Goal: Contribute content: Contribute content

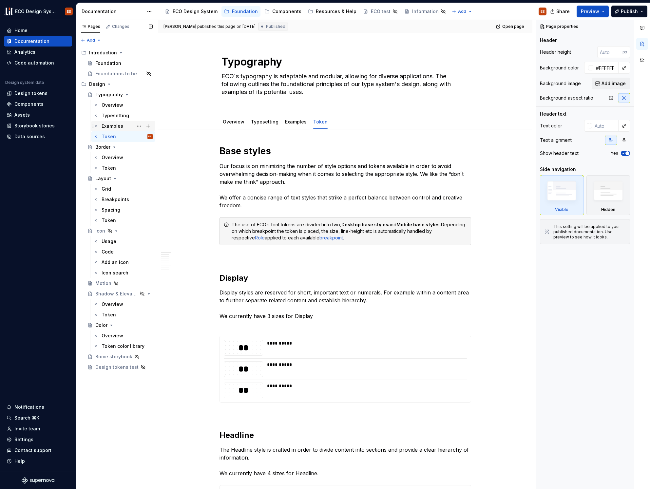
click at [112, 126] on div "Examples" at bounding box center [113, 126] width 22 height 7
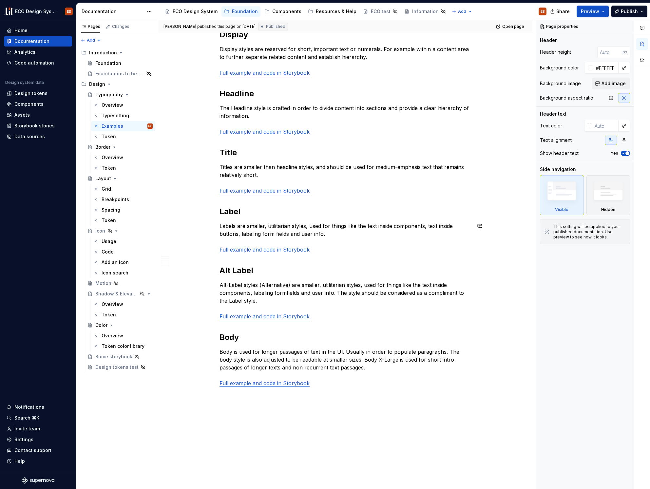
scroll to position [166, 0]
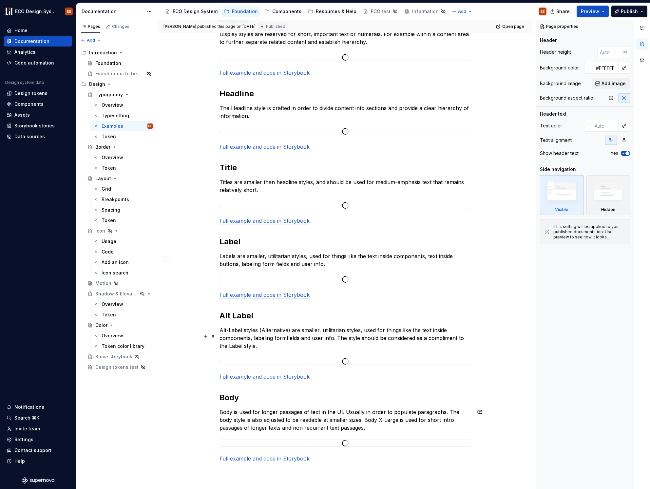
click at [500, 346] on div "The use of ECO’s font tokens are divided into two, Desktop base styles and Mobi…" at bounding box center [345, 343] width 374 height 760
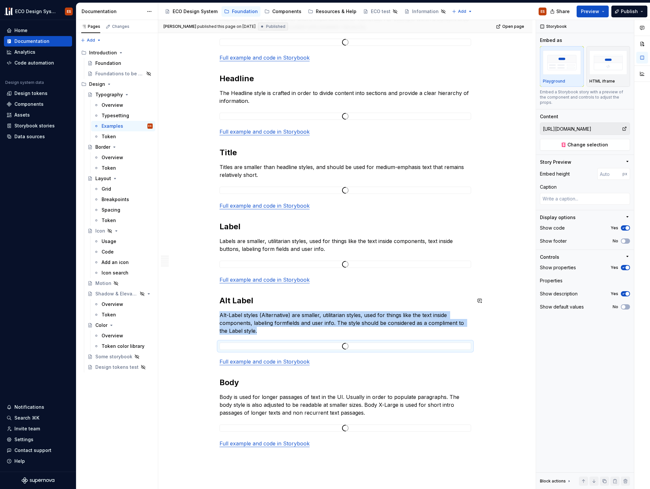
click at [511, 288] on div "The use of ECO’s font tokens are divided into two, Desktop base styles and Mobi…" at bounding box center [345, 328] width 374 height 760
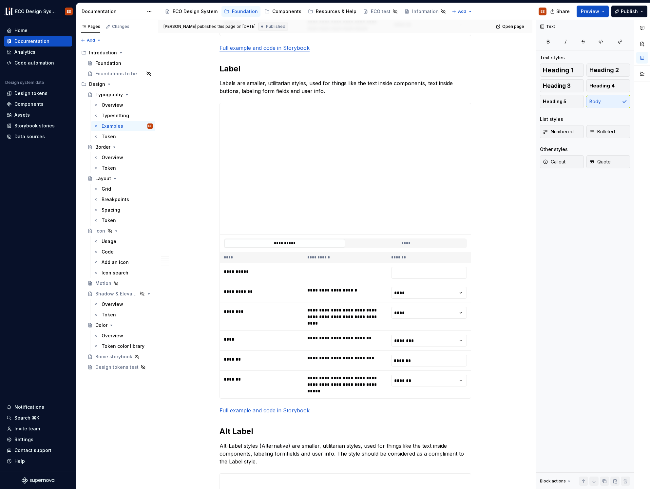
scroll to position [1144, 0]
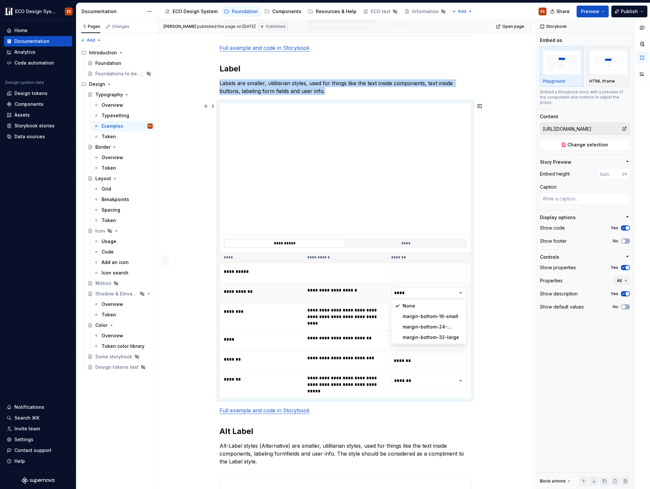
click at [459, 294] on html "ECO Design System ES Home Documentation Analytics Code automation Design system…" at bounding box center [325, 244] width 650 height 489
click at [499, 272] on html "ECO Design System ES Home Documentation Analytics Code automation Design system…" at bounding box center [325, 244] width 650 height 489
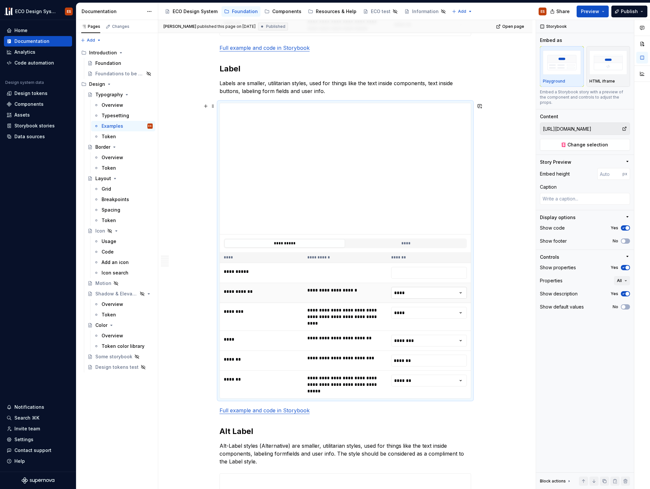
click at [456, 292] on html "ECO Design System ES Home Documentation Analytics Code automation Design system…" at bounding box center [325, 244] width 650 height 489
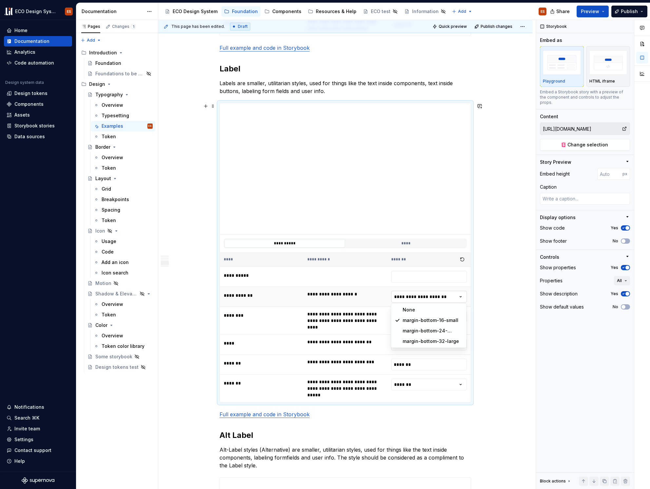
click at [460, 297] on html "ECO Design System ES Home Documentation Analytics Code automation Design system…" at bounding box center [325, 244] width 650 height 489
click at [456, 297] on html "ECO Design System ES Home Documentation Analytics Code automation Design system…" at bounding box center [325, 244] width 650 height 489
click at [461, 297] on html "ECO Design System ES Home Documentation Analytics Code automation Design system…" at bounding box center [325, 244] width 650 height 489
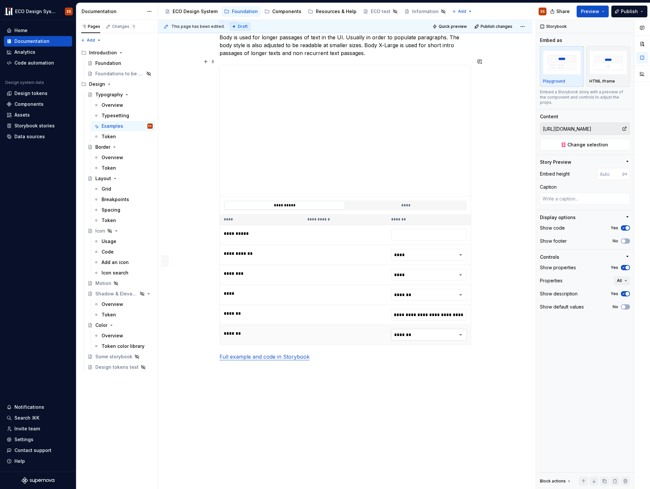
scroll to position [1911, 0]
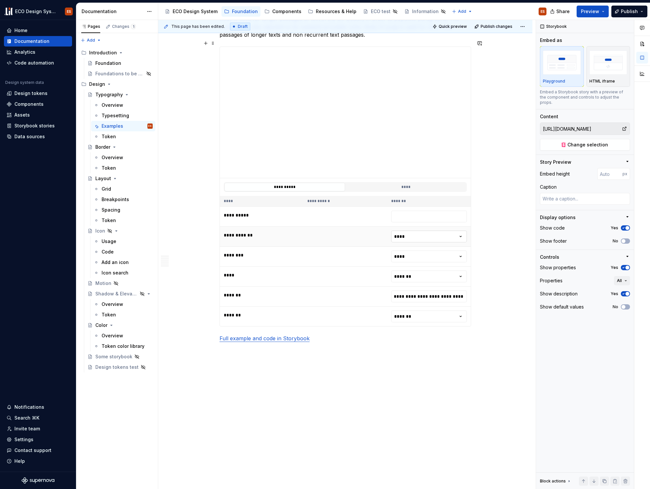
click at [457, 231] on html "ECO Design System ES Home Documentation Analytics Code automation Design system…" at bounding box center [325, 244] width 650 height 489
type textarea "*"
type input "[URL][DOMAIN_NAME]"
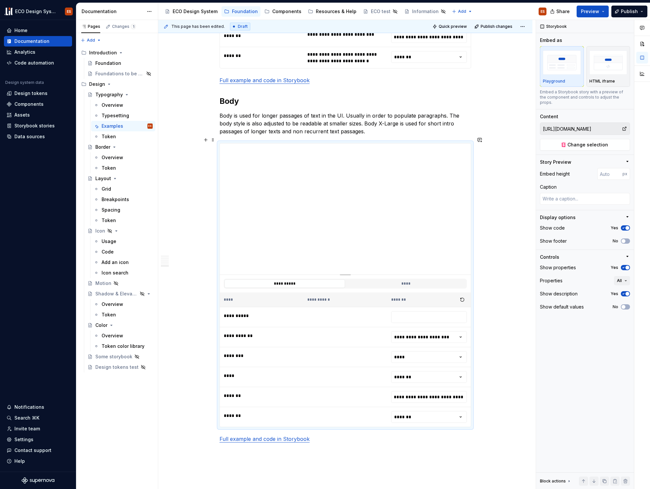
scroll to position [1790, 0]
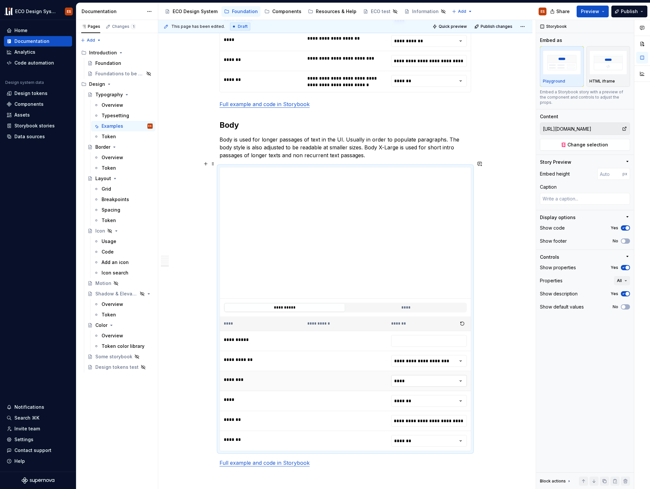
click at [460, 375] on html "ECO Design System ES Home Documentation Analytics Code automation Design system…" at bounding box center [325, 244] width 650 height 489
click at [462, 352] on html "ECO Design System ES Home Documentation Analytics Code automation Design system…" at bounding box center [325, 244] width 650 height 489
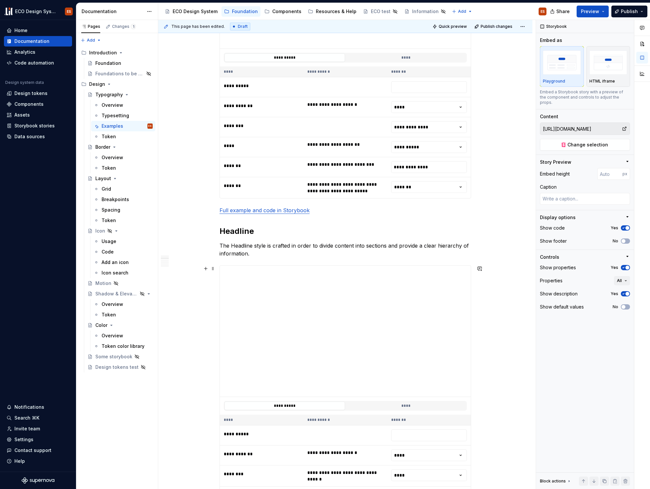
scroll to position [286, 0]
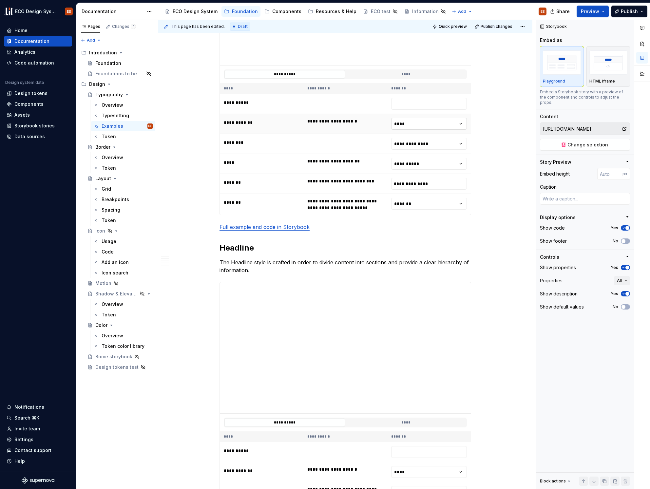
type textarea "*"
type input "[URL][DOMAIN_NAME]"
click at [461, 126] on html "ECO Design System ES Home Documentation Analytics Code automation Design system…" at bounding box center [325, 244] width 650 height 489
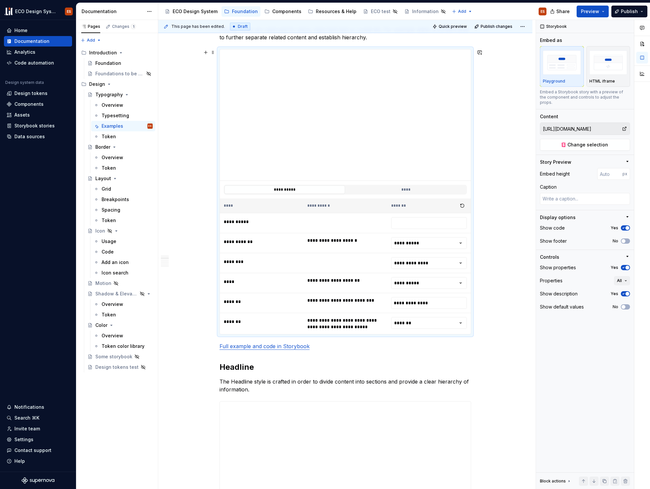
scroll to position [121, 0]
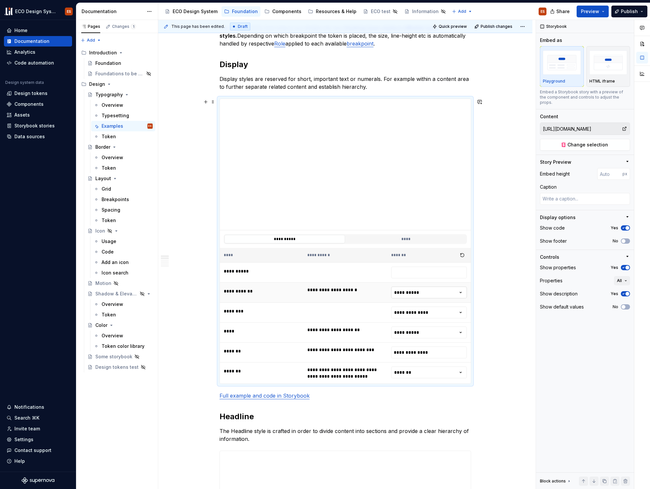
click at [460, 294] on html "ECO Design System ES Home Documentation Analytics Code automation Design system…" at bounding box center [325, 244] width 650 height 489
click at [445, 312] on html "ECO Design System ES Home Documentation Analytics Code automation Design system…" at bounding box center [325, 244] width 650 height 489
click at [501, 328] on html "ECO Design System ES Home Documentation Analytics Code automation Design system…" at bounding box center [325, 244] width 650 height 489
click at [460, 318] on html "ECO Design System ES Home Documentation Analytics Code automation Design system…" at bounding box center [325, 244] width 650 height 489
click at [464, 316] on html "ECO Design System ES Home Documentation Analytics Code automation Design system…" at bounding box center [325, 244] width 650 height 489
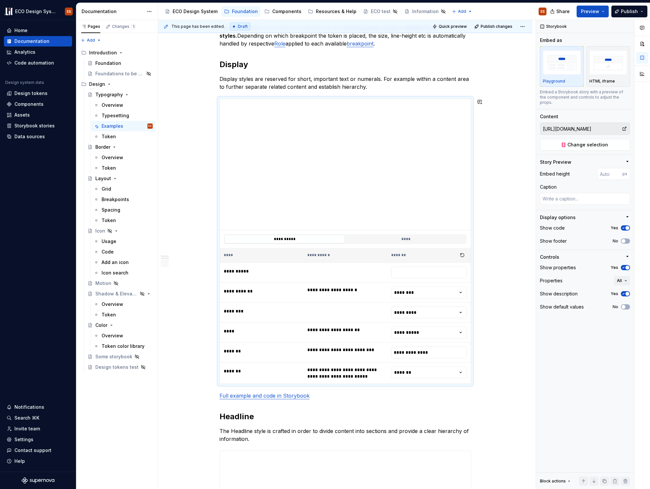
click at [522, 322] on html "ECO Design System ES Home Documentation Analytics Code automation Design system…" at bounding box center [325, 244] width 650 height 489
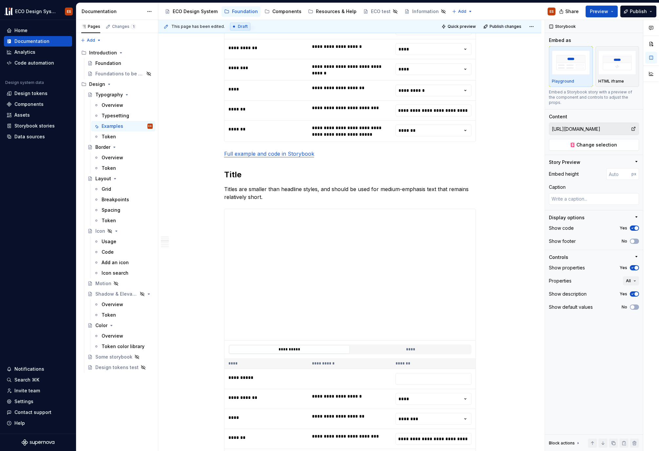
scroll to position [1015, 0]
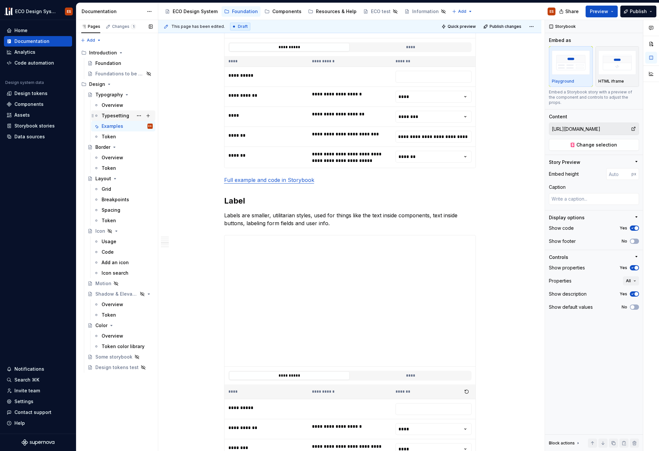
click at [113, 114] on div "Typesetting" at bounding box center [116, 115] width 28 height 7
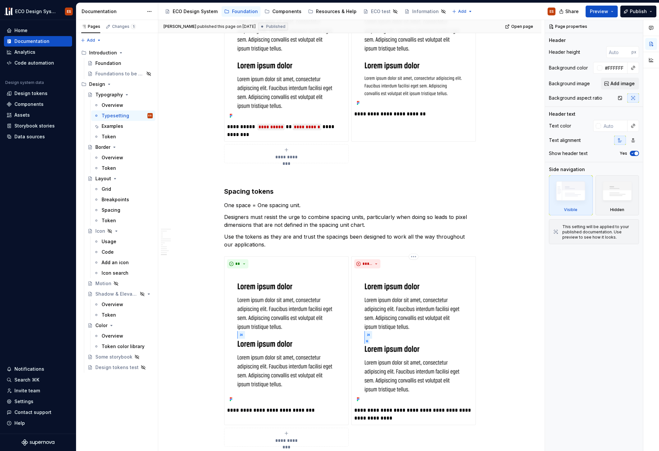
scroll to position [3084, 0]
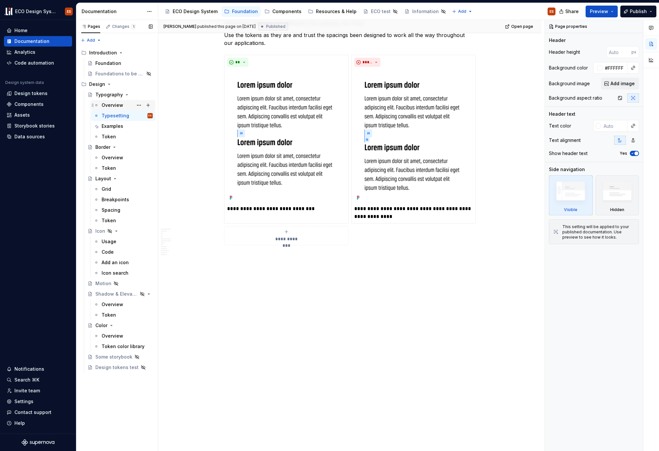
click at [110, 103] on div "Overview" at bounding box center [113, 105] width 22 height 7
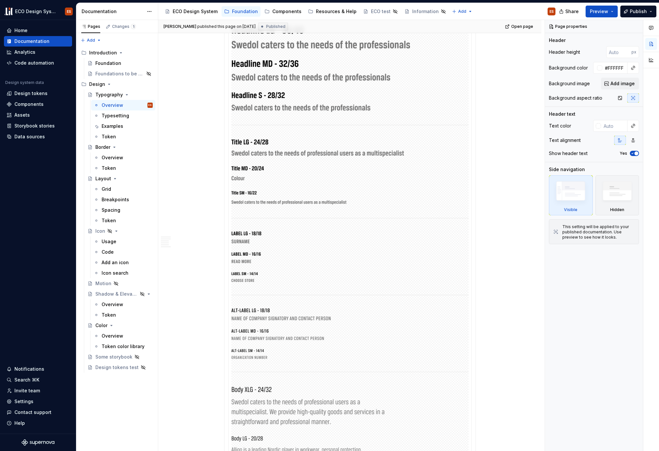
scroll to position [2255, 0]
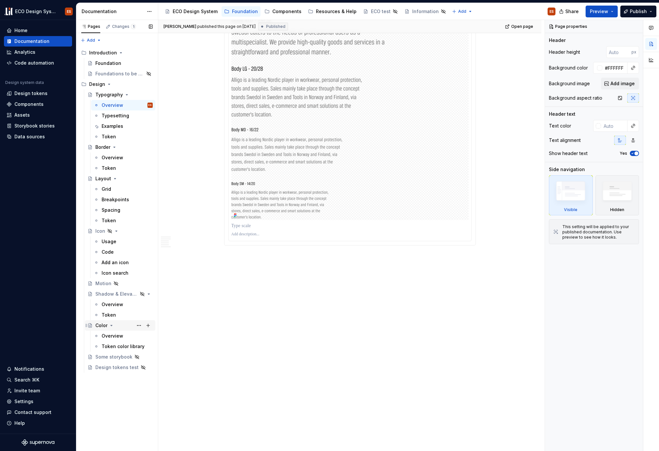
click at [99, 326] on div "Color" at bounding box center [101, 325] width 12 height 7
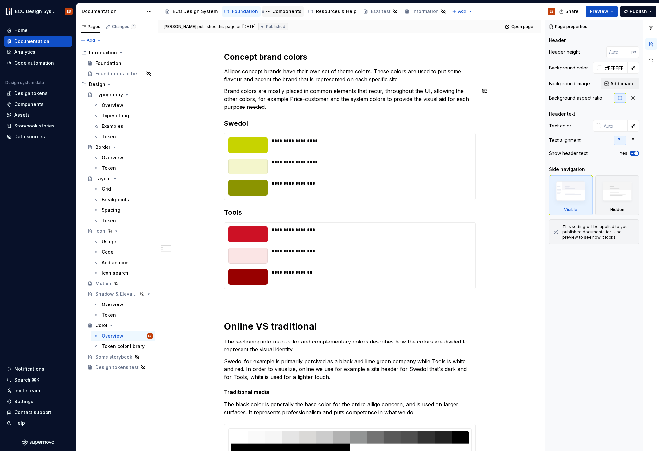
scroll to position [1130, 0]
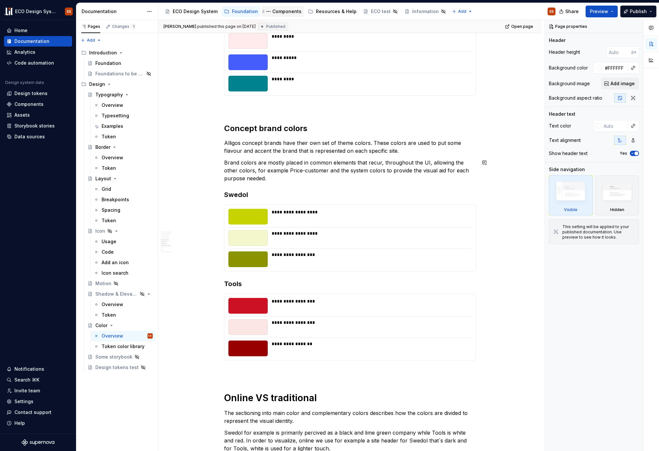
click at [275, 12] on div "Components" at bounding box center [286, 11] width 29 height 7
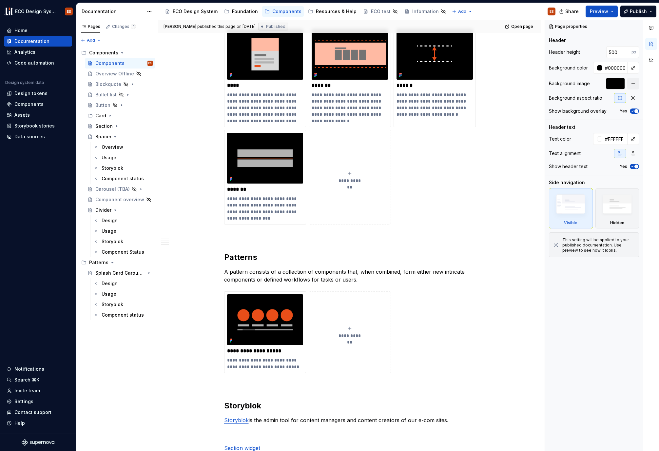
scroll to position [643, 0]
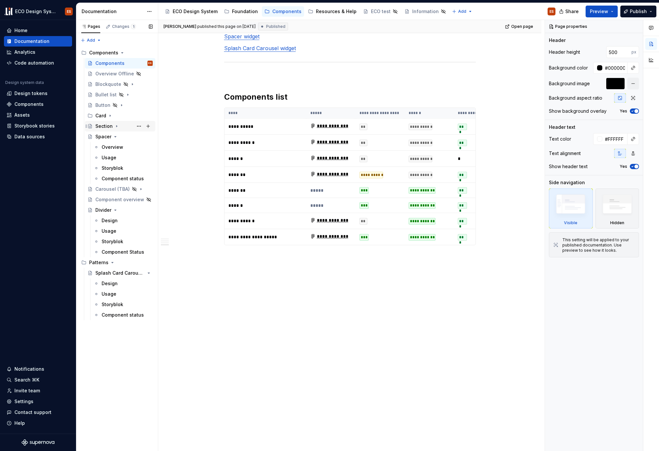
click at [98, 128] on div "Section" at bounding box center [103, 126] width 17 height 7
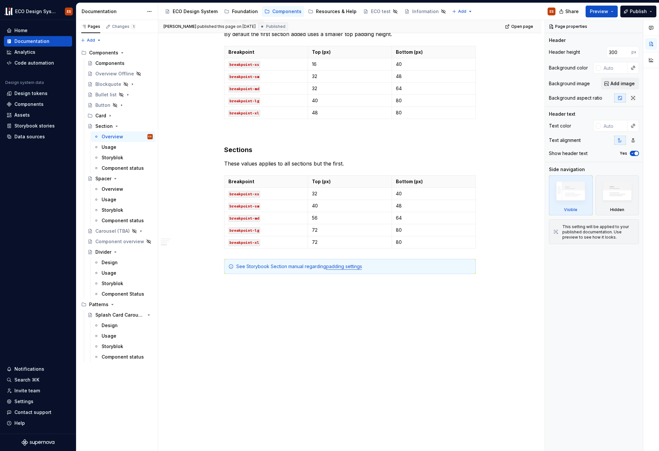
scroll to position [486, 0]
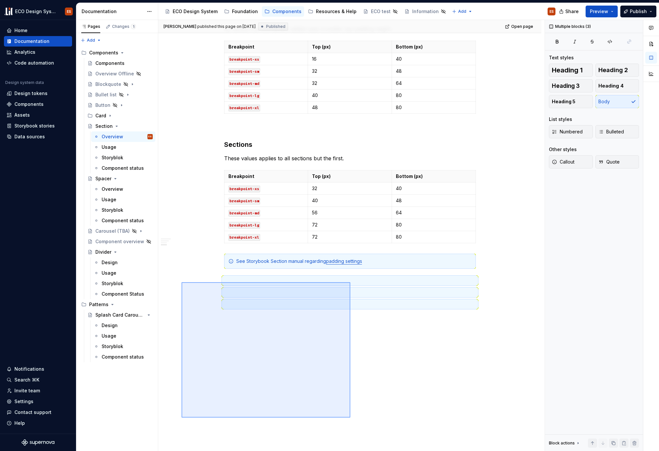
drag, startPoint x: 182, startPoint y: 282, endPoint x: 350, endPoint y: 417, distance: 216.2
click at [350, 417] on div "[PERSON_NAME] published this page on [DATE] Published Open page Section A secti…" at bounding box center [351, 235] width 386 height 431
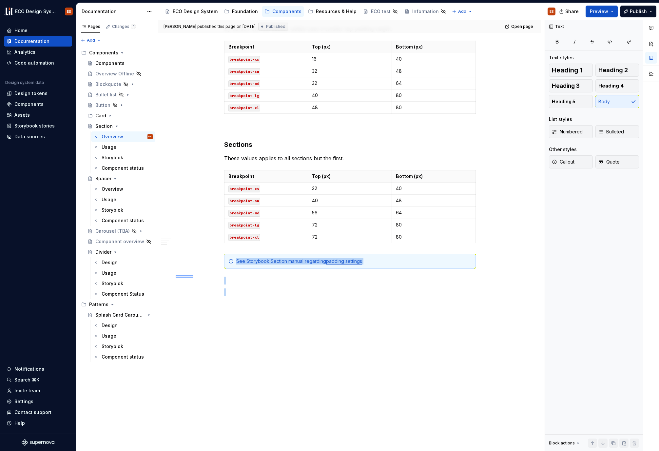
click at [176, 275] on div "[PERSON_NAME] published this page on [DATE] Published Open page Section A secti…" at bounding box center [351, 235] width 386 height 431
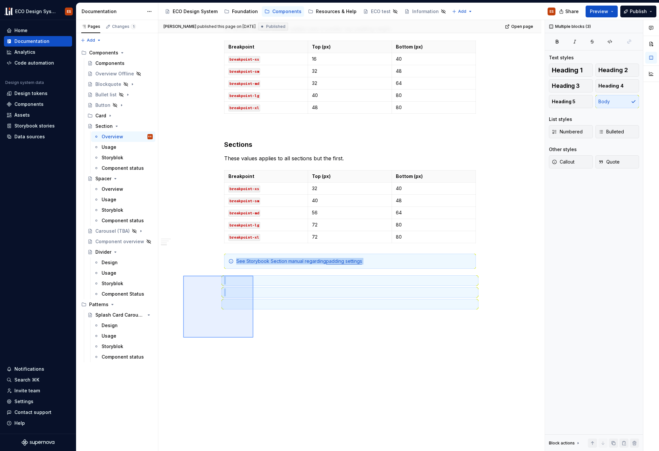
drag, startPoint x: 183, startPoint y: 276, endPoint x: 253, endPoint y: 338, distance: 93.6
click at [253, 338] on div "[PERSON_NAME] published this page on [DATE] Published Open page Section A secti…" at bounding box center [351, 235] width 386 height 431
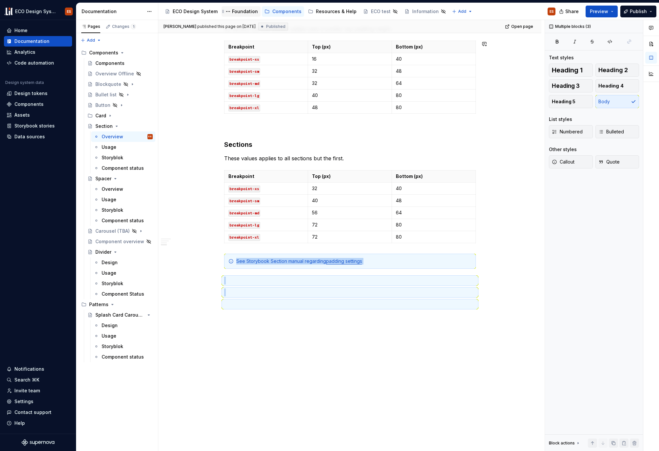
click at [245, 10] on div "Foundation" at bounding box center [245, 11] width 26 height 7
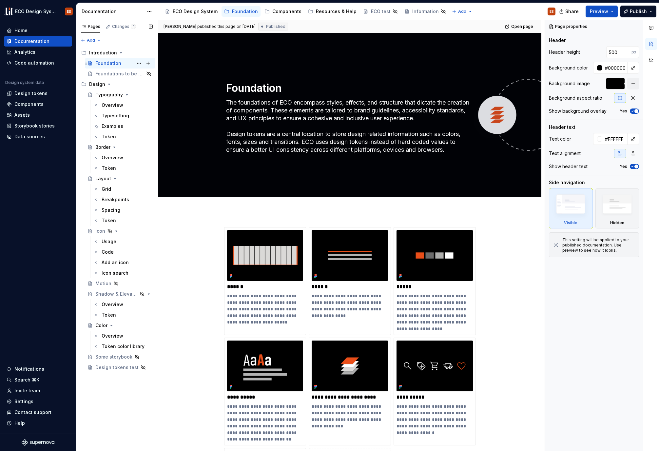
click at [107, 62] on div "Foundation" at bounding box center [108, 63] width 26 height 7
click at [233, 10] on div "Foundation" at bounding box center [245, 11] width 26 height 7
click at [264, 389] on img at bounding box center [265, 366] width 76 height 51
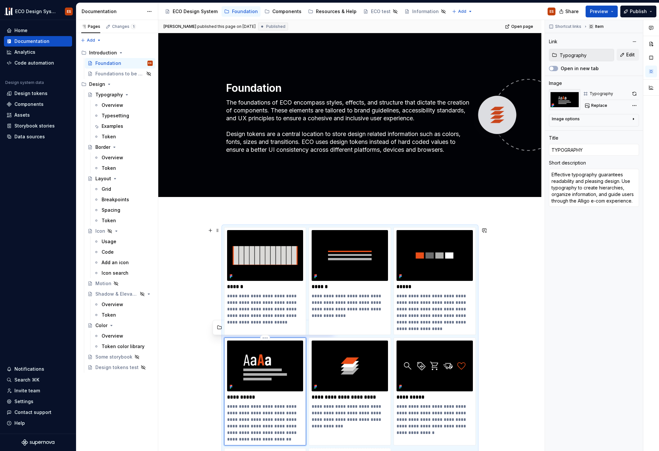
click at [264, 389] on img at bounding box center [265, 366] width 76 height 51
click at [110, 135] on div "Token" at bounding box center [109, 136] width 14 height 7
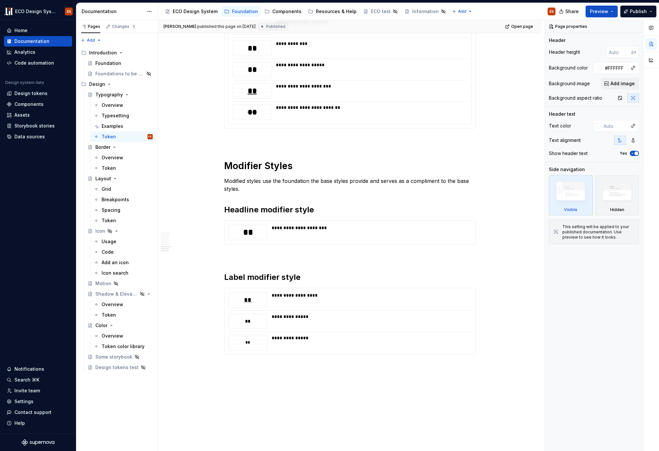
scroll to position [1361, 0]
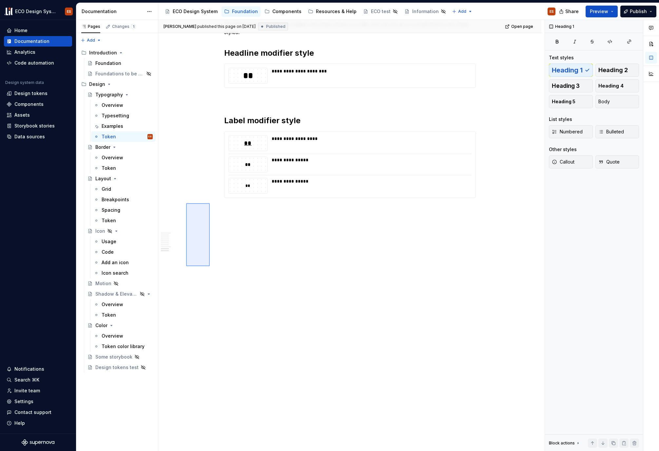
drag, startPoint x: 186, startPoint y: 203, endPoint x: 210, endPoint y: 266, distance: 67.2
click at [210, 266] on div "[PERSON_NAME] published this page on [DATE] Published Open page Typography ECO´…" at bounding box center [351, 235] width 386 height 431
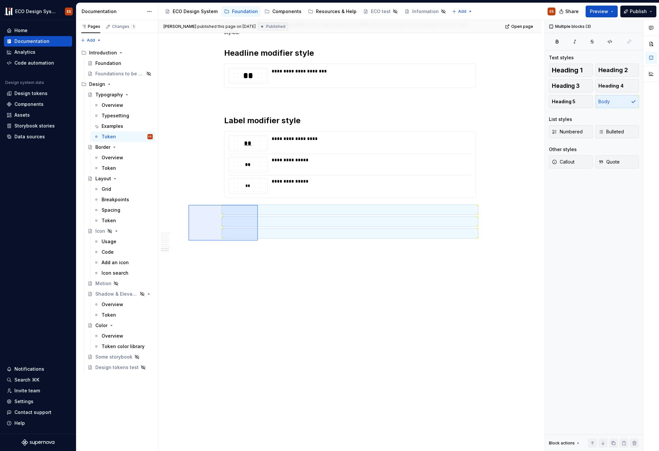
drag, startPoint x: 188, startPoint y: 205, endPoint x: 258, endPoint y: 241, distance: 78.1
click at [258, 241] on div "[PERSON_NAME] published this page on [DATE] Published Open page Typography ECO´…" at bounding box center [351, 235] width 386 height 431
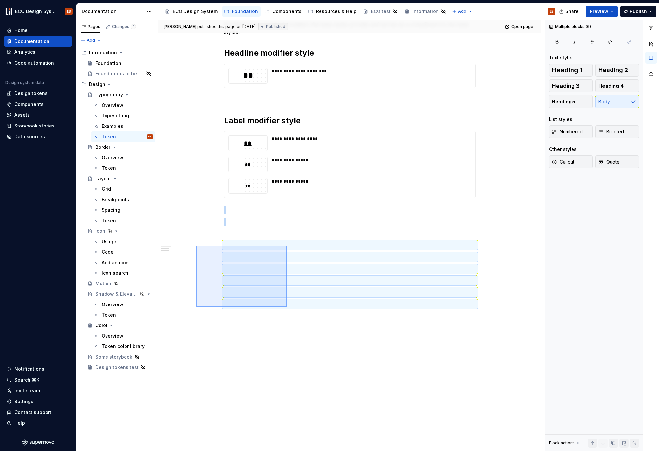
drag, startPoint x: 196, startPoint y: 246, endPoint x: 287, endPoint y: 307, distance: 109.6
click at [287, 307] on div "[PERSON_NAME] published this page on [DATE] Published Open page Typography ECO´…" at bounding box center [351, 235] width 386 height 431
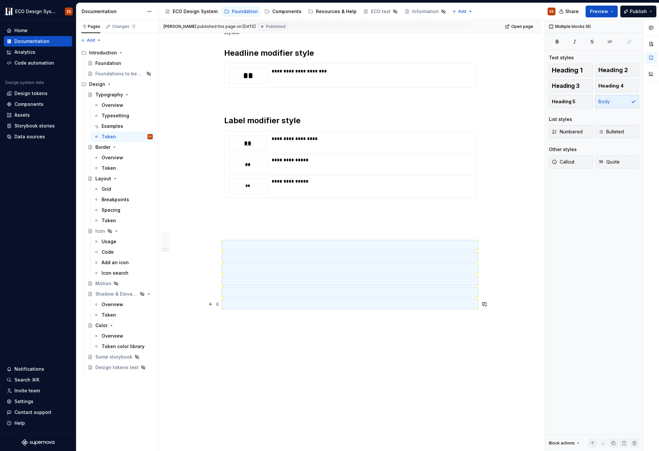
scroll to position [1290, 0]
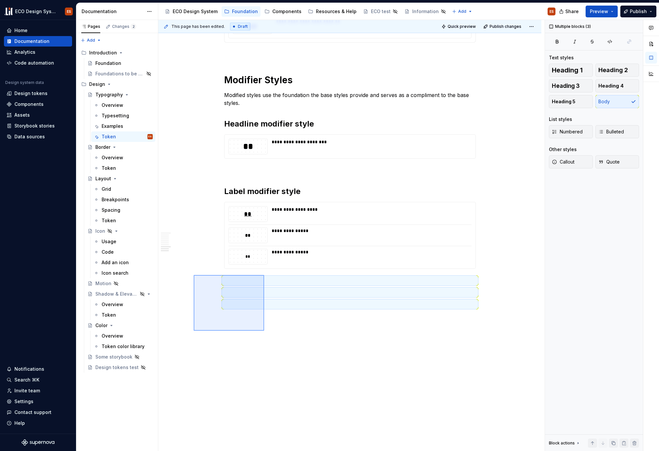
drag, startPoint x: 194, startPoint y: 275, endPoint x: 264, endPoint y: 331, distance: 89.8
click at [264, 331] on div "This page has been edited. Draft Quick preview Publish changes Typography ECO´s…" at bounding box center [351, 235] width 386 height 431
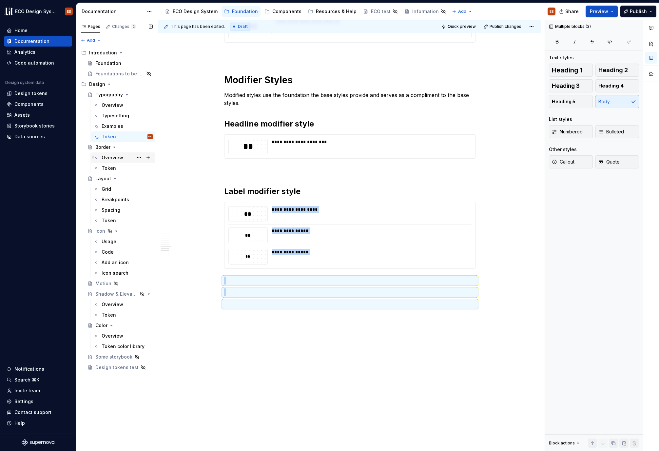
click at [106, 157] on div "Overview" at bounding box center [113, 157] width 22 height 7
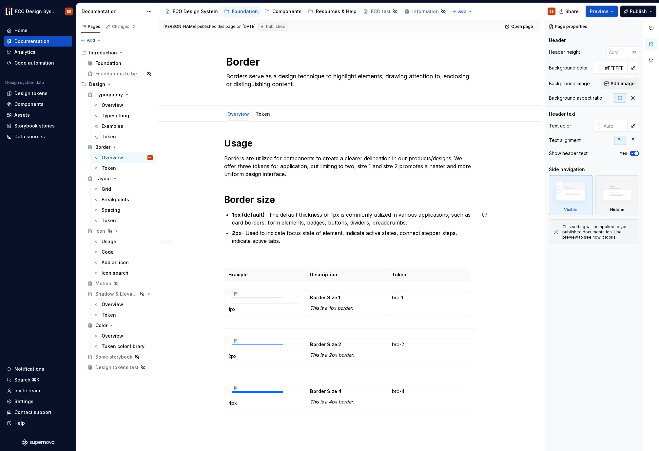
scroll to position [167, 0]
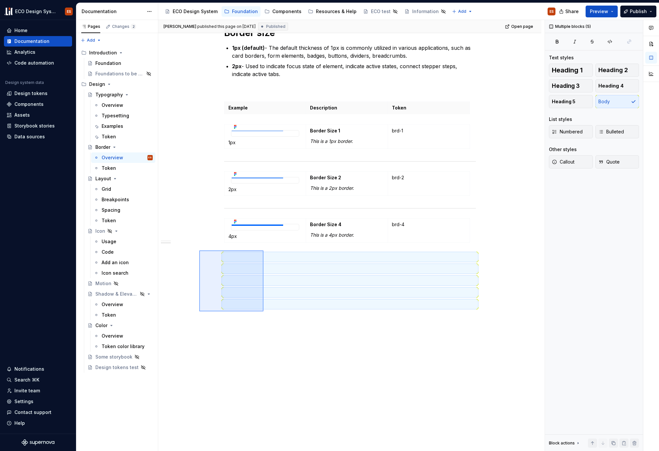
drag, startPoint x: 199, startPoint y: 250, endPoint x: 264, endPoint y: 311, distance: 88.6
click at [264, 311] on div "[PERSON_NAME] published this page on [DATE] Published Open page Border Borders …" at bounding box center [351, 235] width 386 height 431
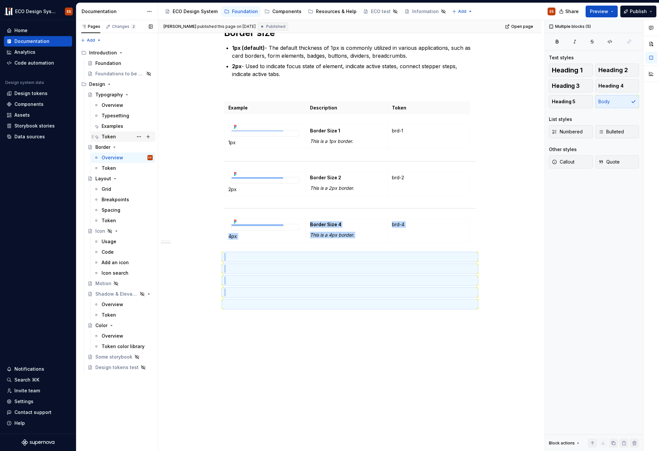
click at [114, 139] on div "Token" at bounding box center [109, 136] width 14 height 7
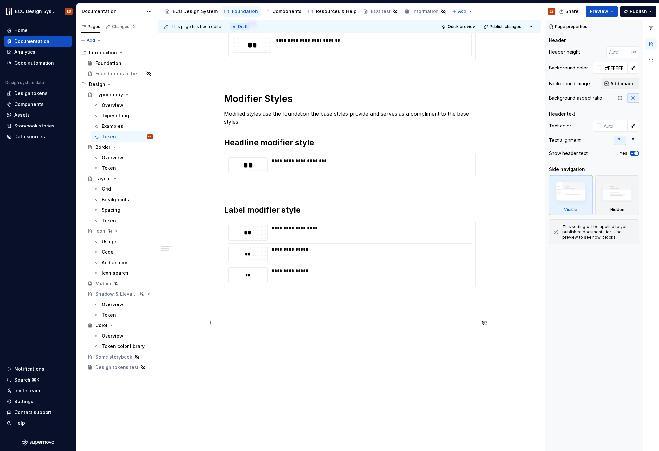
scroll to position [1290, 0]
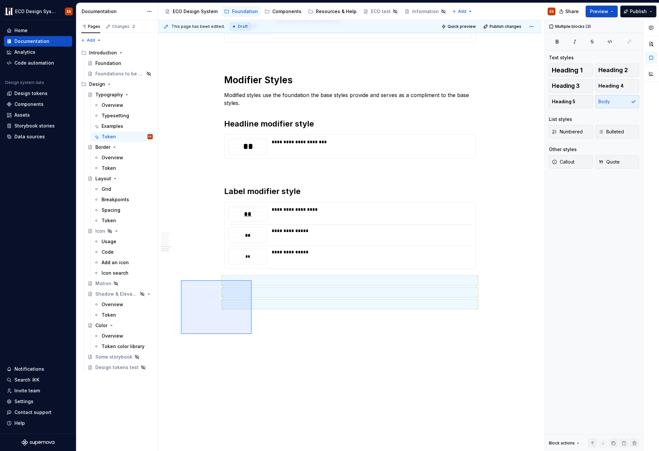
drag, startPoint x: 181, startPoint y: 280, endPoint x: 252, endPoint y: 334, distance: 88.9
click at [252, 334] on div "This page has been edited. Draft Quick preview Publish changes Typography ECO´s…" at bounding box center [351, 235] width 386 height 431
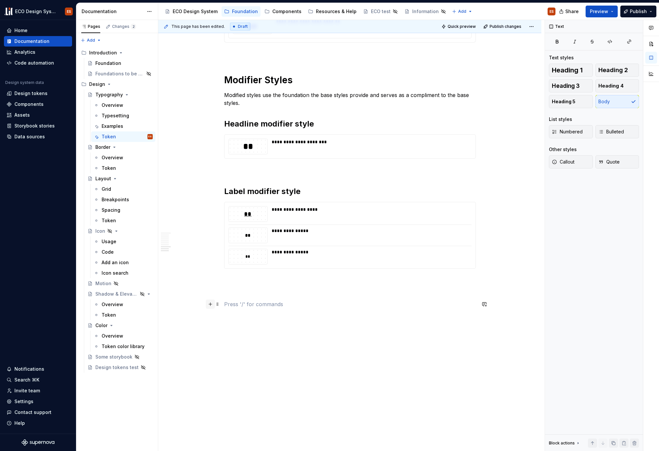
click at [210, 304] on button "button" at bounding box center [210, 304] width 9 height 9
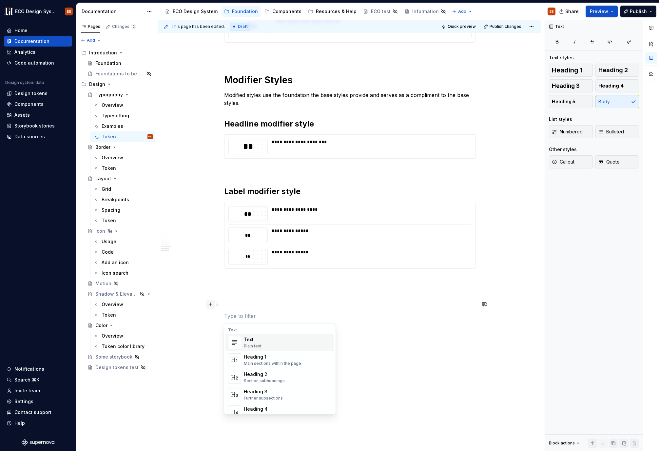
click at [210, 304] on button "button" at bounding box center [210, 304] width 9 height 9
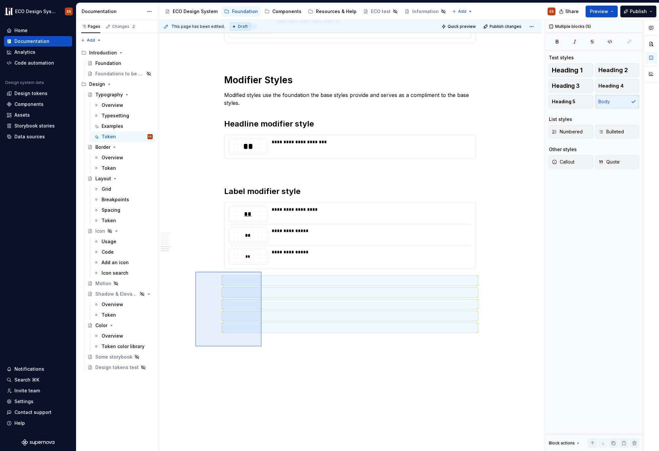
drag, startPoint x: 197, startPoint y: 274, endPoint x: 262, endPoint y: 346, distance: 97.0
click at [262, 346] on div "This page has been edited. Draft Quick preview Publish changes Typography ECO´s…" at bounding box center [351, 235] width 386 height 431
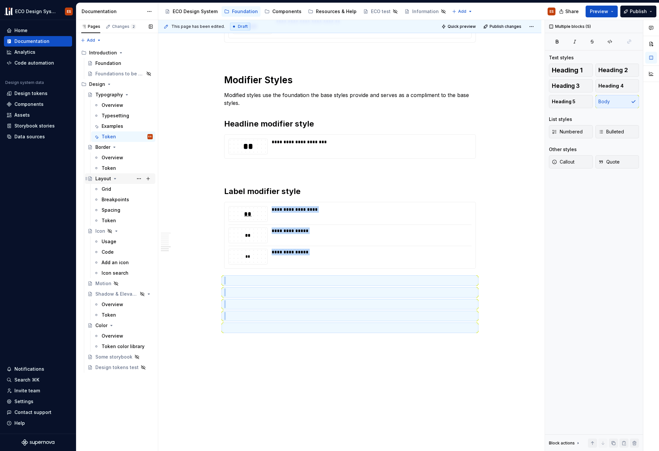
click at [100, 180] on div "Layout" at bounding box center [103, 178] width 16 height 7
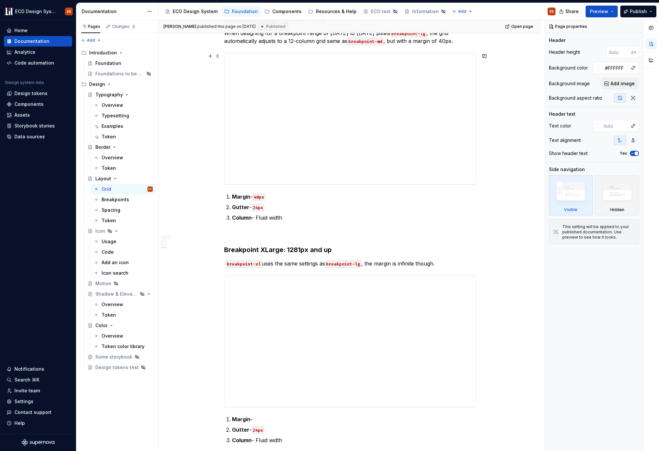
scroll to position [1192, 0]
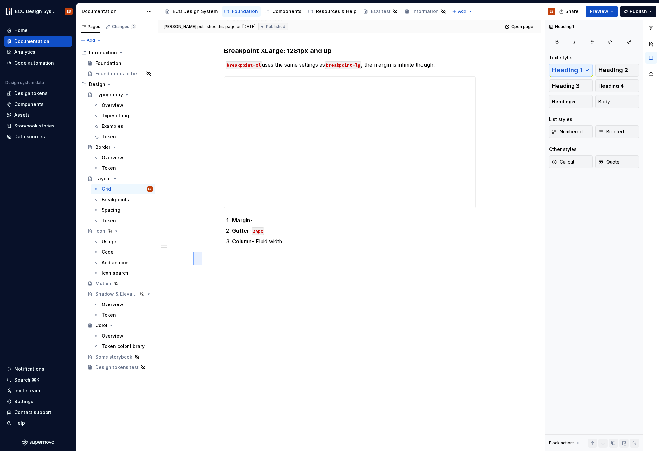
drag, startPoint x: 202, startPoint y: 252, endPoint x: 193, endPoint y: 265, distance: 16.3
click at [193, 265] on div "**********" at bounding box center [351, 235] width 386 height 431
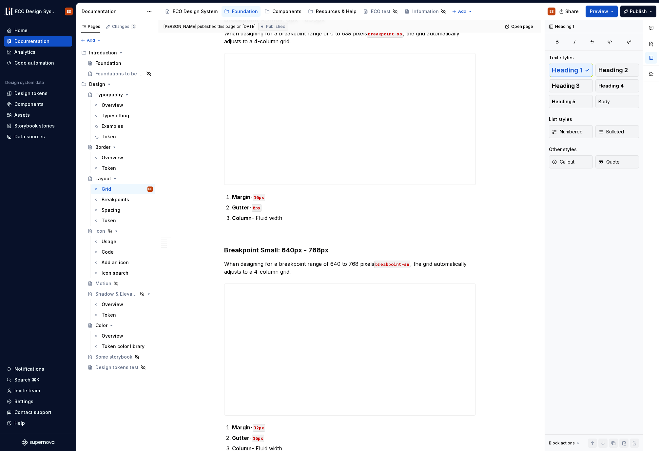
scroll to position [0, 0]
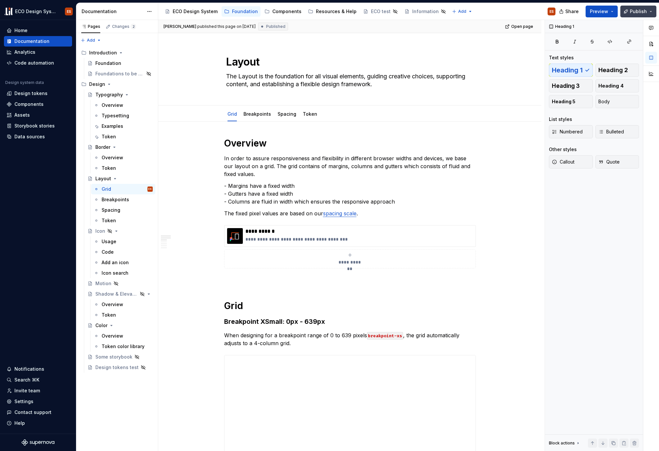
click at [636, 10] on span "Publish" at bounding box center [638, 11] width 17 height 7
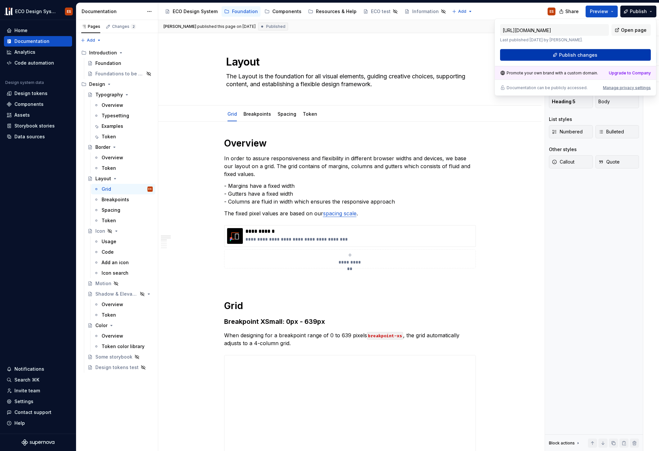
click at [613, 50] on button "Publish changes" at bounding box center [575, 55] width 151 height 12
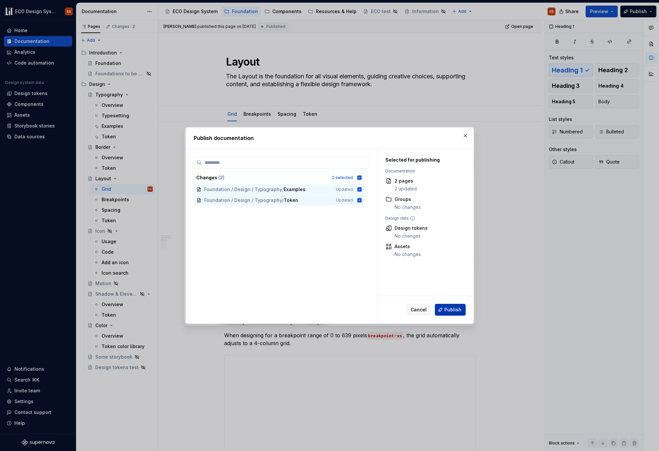
click at [444, 309] on button "Publish" at bounding box center [450, 310] width 31 height 12
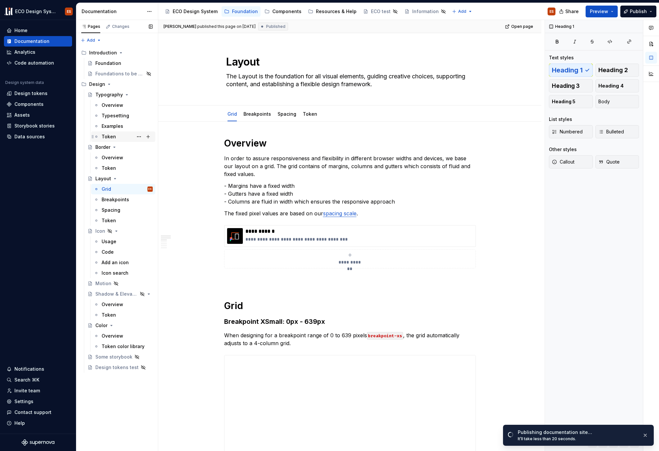
click at [105, 138] on div "Token" at bounding box center [109, 136] width 14 height 7
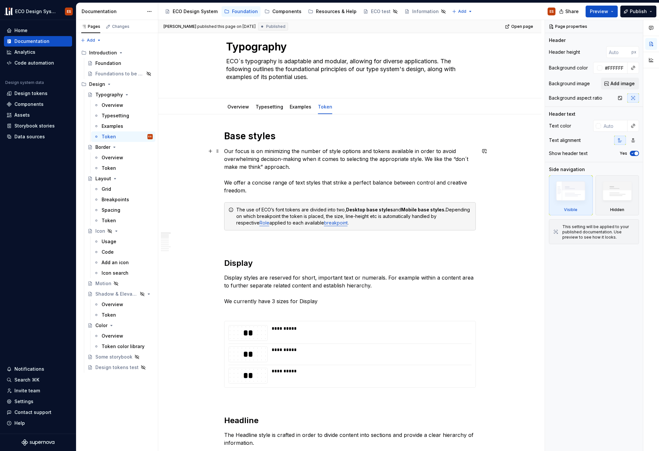
scroll to position [56, 0]
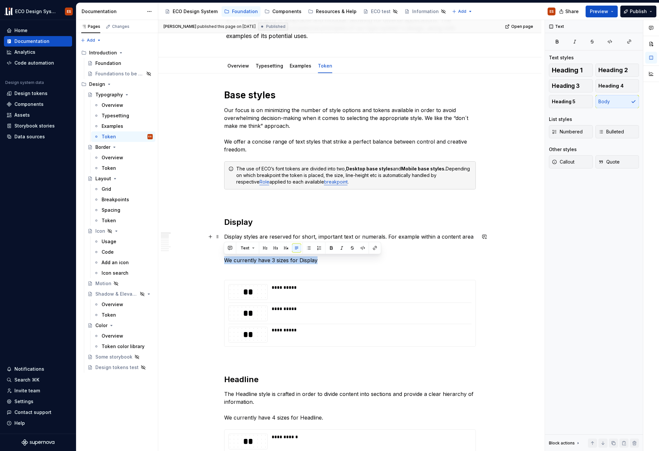
drag, startPoint x: 328, startPoint y: 261, endPoint x: 213, endPoint y: 257, distance: 114.8
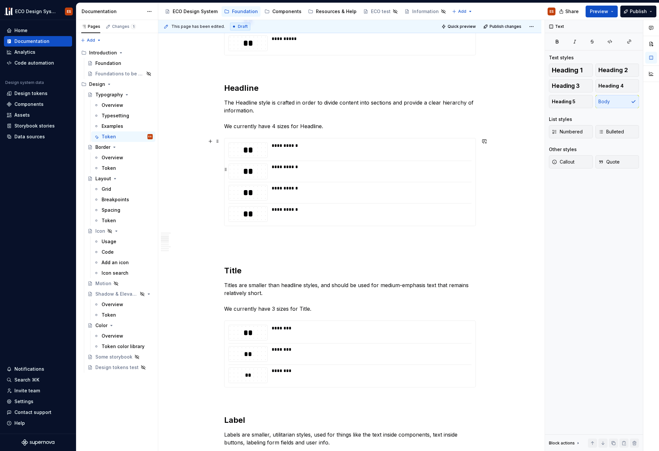
scroll to position [313, 0]
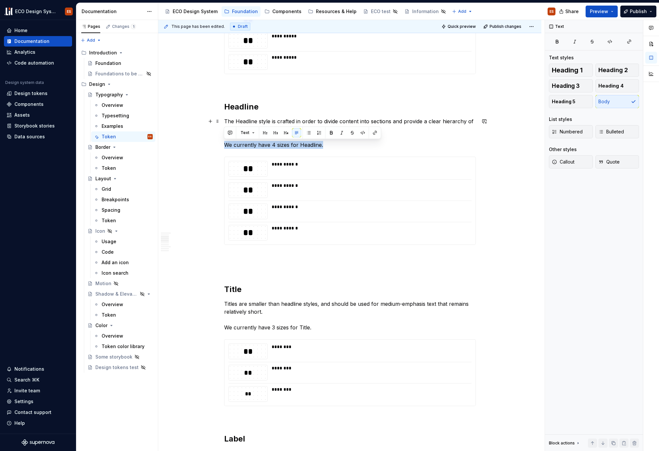
drag, startPoint x: 329, startPoint y: 146, endPoint x: 215, endPoint y: 146, distance: 114.1
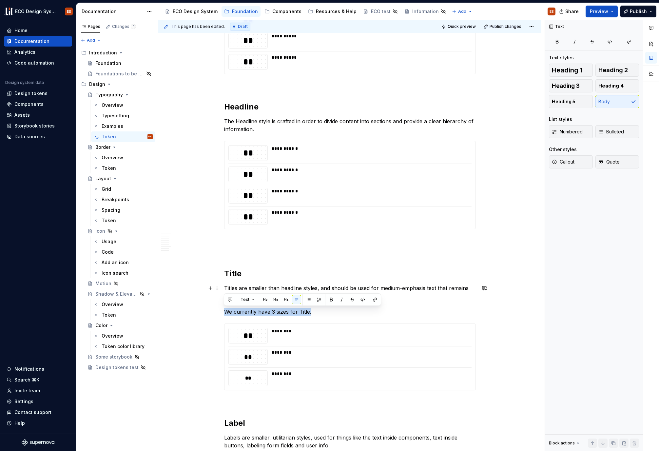
drag, startPoint x: 310, startPoint y: 312, endPoint x: 219, endPoint y: 310, distance: 91.2
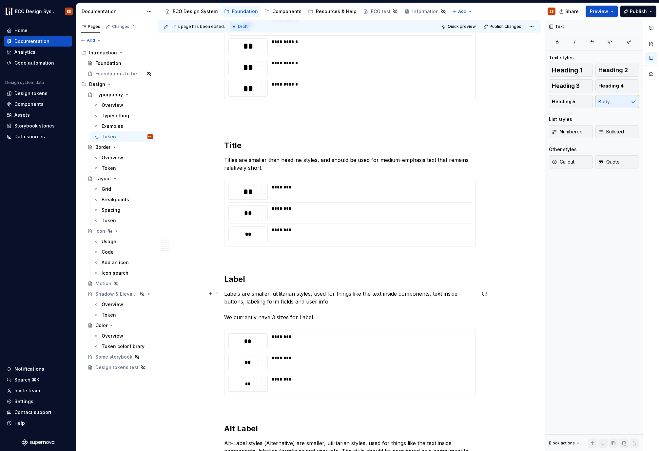
scroll to position [441, 0]
drag, startPoint x: 315, startPoint y: 317, endPoint x: 221, endPoint y: 319, distance: 93.4
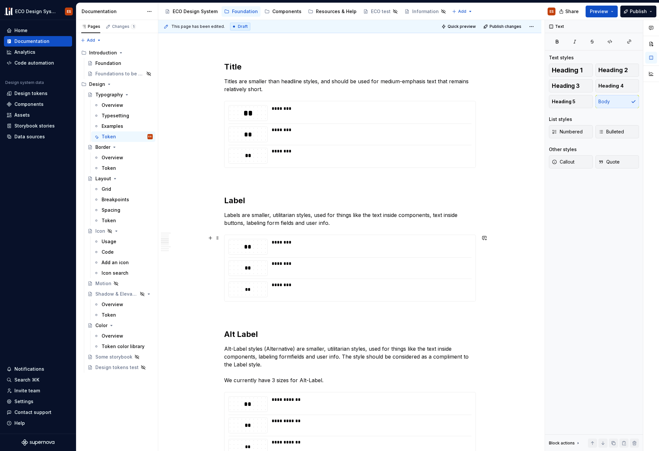
scroll to position [607, 0]
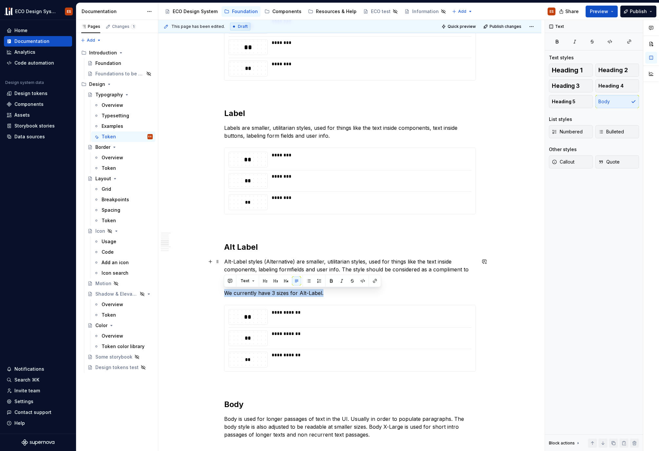
drag, startPoint x: 327, startPoint y: 293, endPoint x: 220, endPoint y: 296, distance: 106.9
click at [220, 296] on div "**********" at bounding box center [349, 308] width 383 height 1573
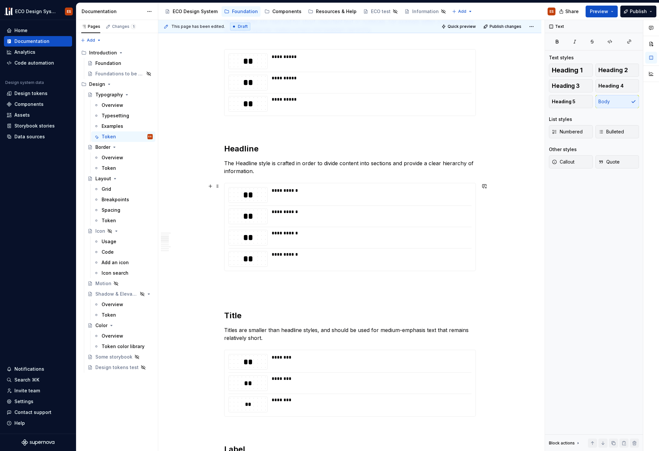
scroll to position [272, 0]
click at [638, 9] on span "Publish" at bounding box center [638, 11] width 17 height 7
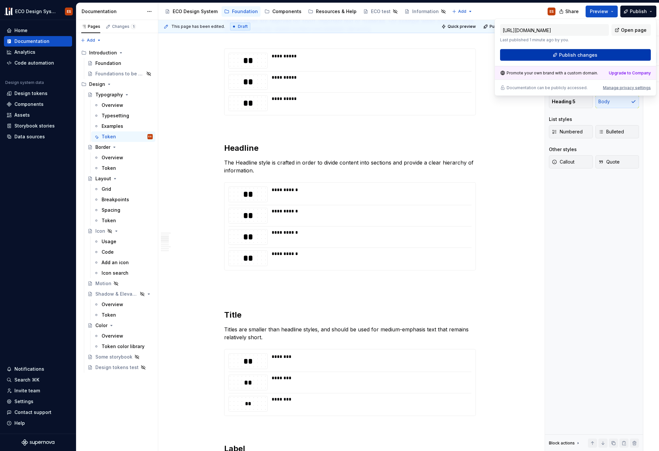
click at [614, 55] on button "Publish changes" at bounding box center [575, 55] width 151 height 12
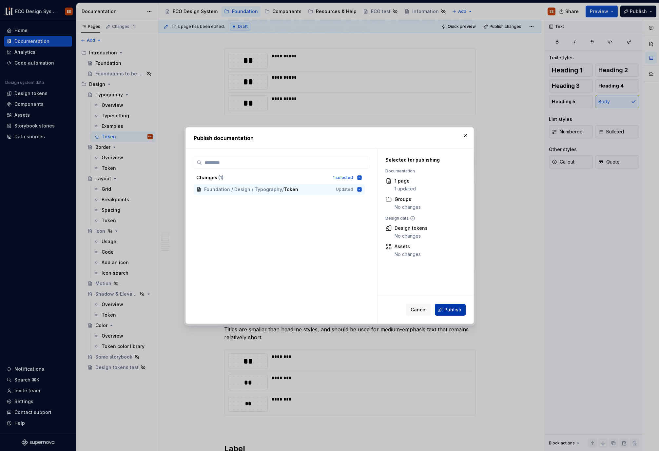
click at [452, 310] on span "Publish" at bounding box center [452, 309] width 17 height 7
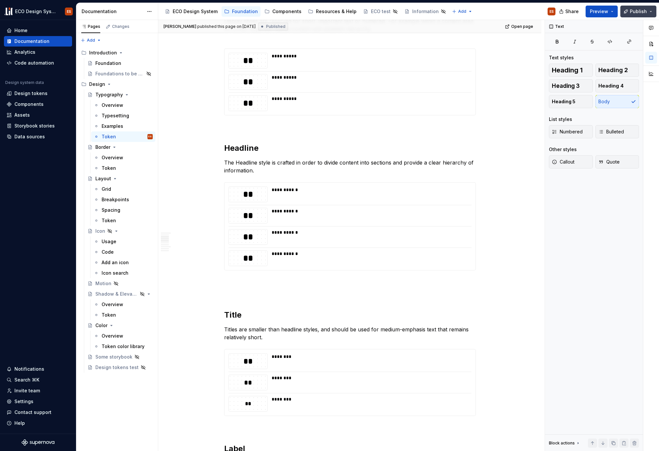
click at [650, 7] on button "Publish" at bounding box center [638, 12] width 36 height 12
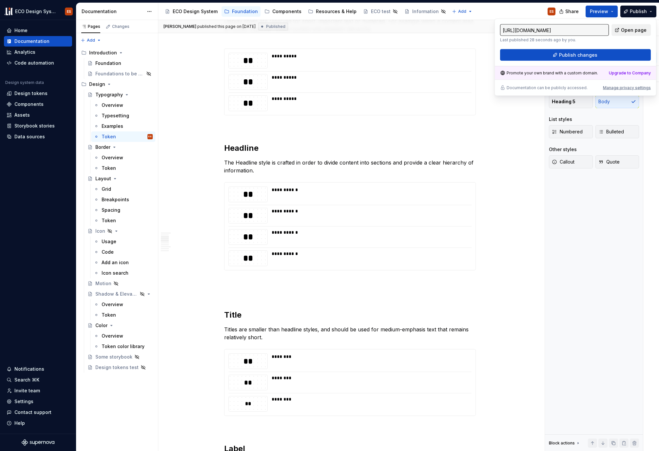
click at [638, 31] on span "Open page" at bounding box center [634, 30] width 26 height 7
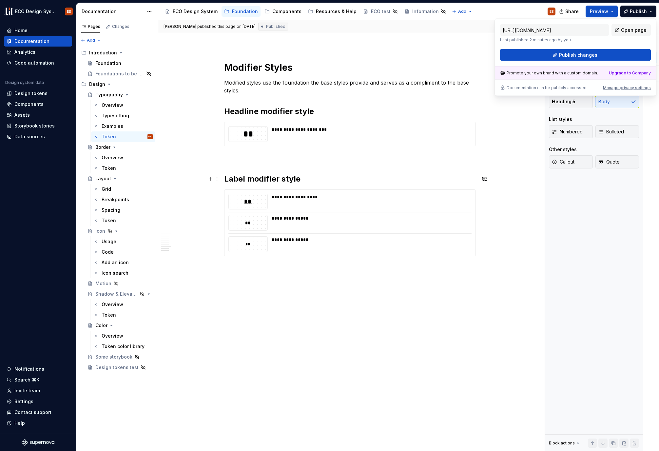
scroll to position [1178, 0]
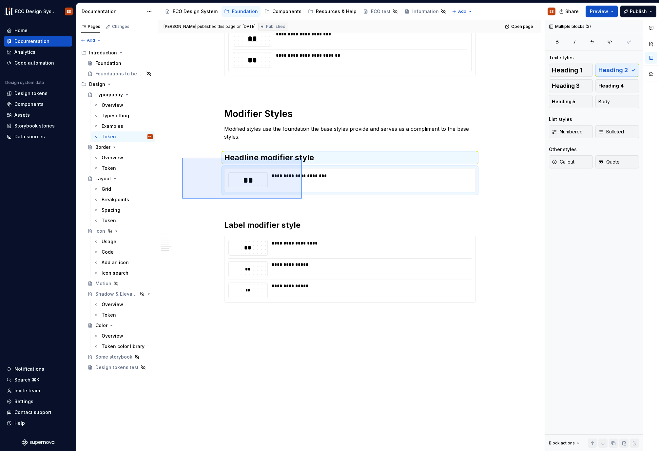
drag, startPoint x: 182, startPoint y: 158, endPoint x: 302, endPoint y: 199, distance: 126.5
click at [302, 199] on div "[PERSON_NAME] published this page on [DATE] Published Open page Typography ECO´…" at bounding box center [351, 235] width 386 height 431
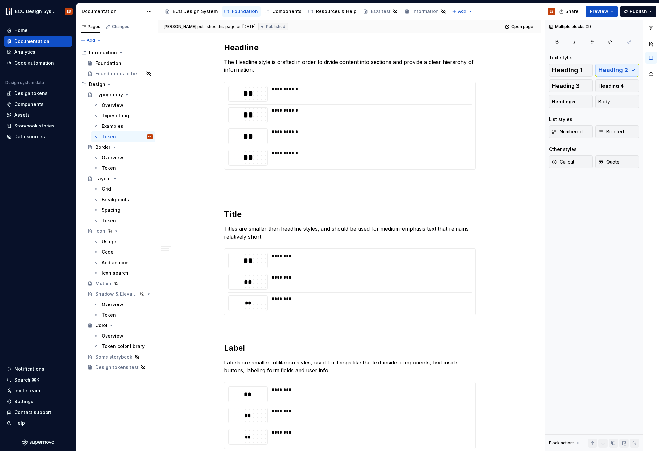
scroll to position [375, 0]
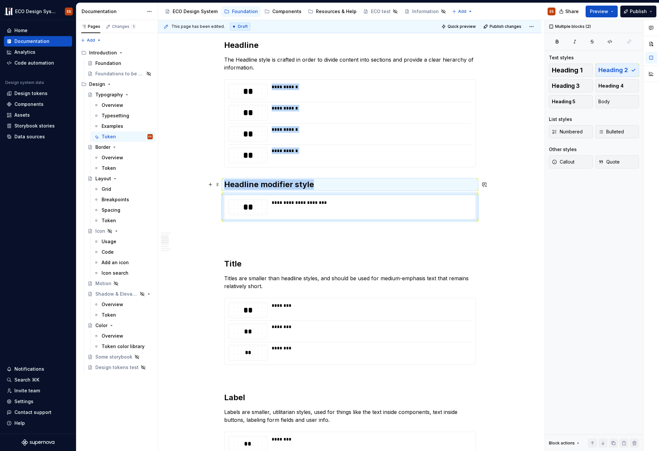
type textarea "*"
click at [251, 188] on h2 "Headline modifier style" at bounding box center [350, 184] width 252 height 10
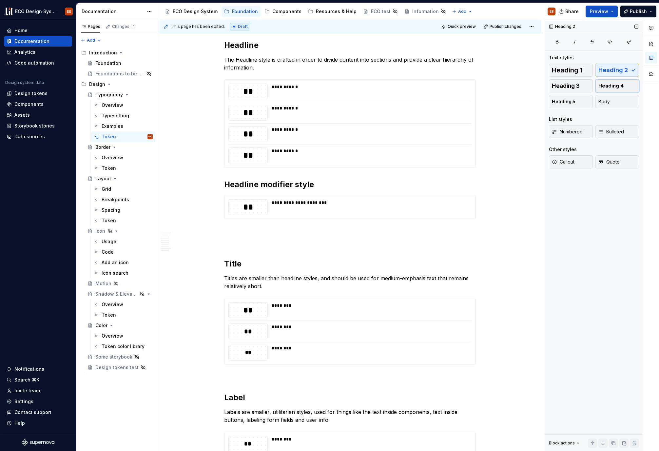
click at [620, 87] on span "Heading 4" at bounding box center [610, 86] width 25 height 7
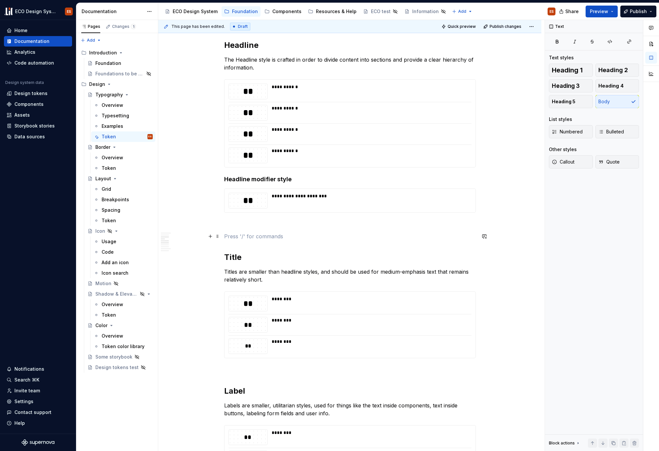
click at [328, 234] on p at bounding box center [350, 236] width 252 height 8
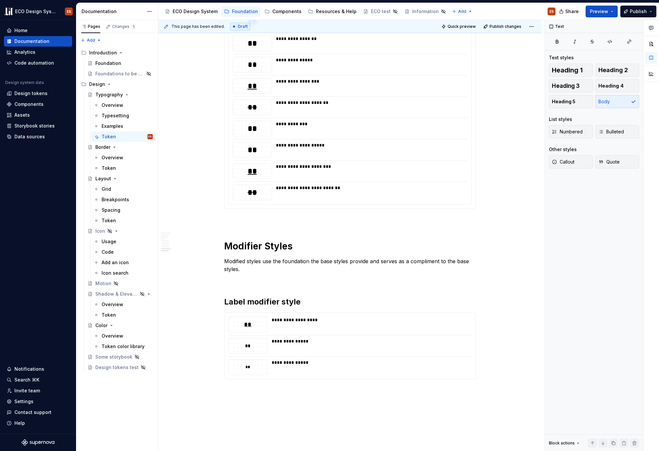
scroll to position [1097, 0]
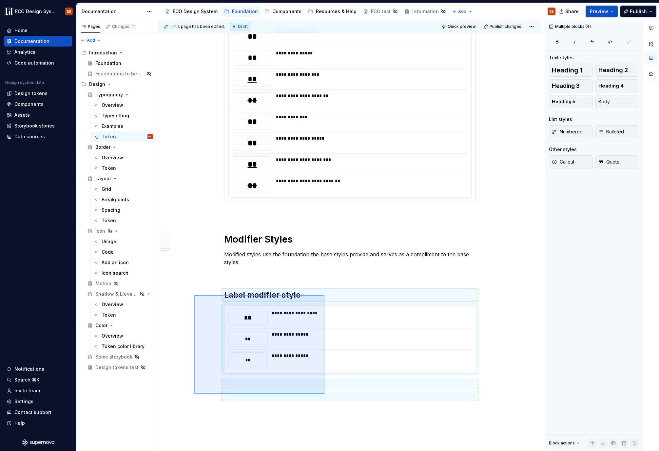
drag, startPoint x: 194, startPoint y: 295, endPoint x: 324, endPoint y: 394, distance: 163.4
click at [324, 394] on div "This page has been edited. Draft Quick preview Publish changes Typography ECO´s…" at bounding box center [351, 235] width 386 height 431
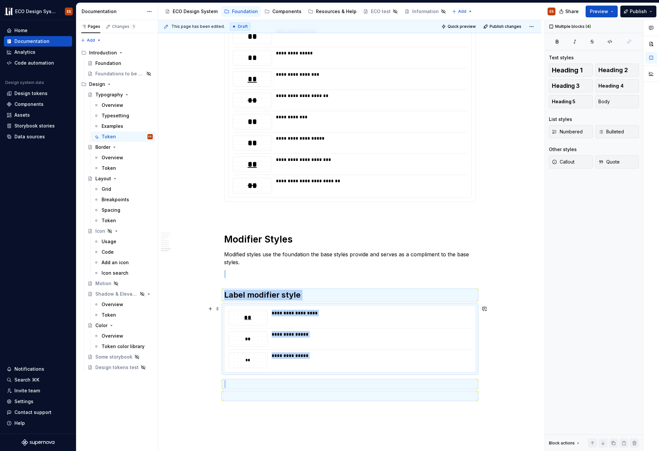
drag, startPoint x: 192, startPoint y: 313, endPoint x: 196, endPoint y: 304, distance: 10.3
click at [192, 313] on div "This page has been edited. Draft Quick preview Publish changes Typography ECO´s…" at bounding box center [351, 235] width 386 height 431
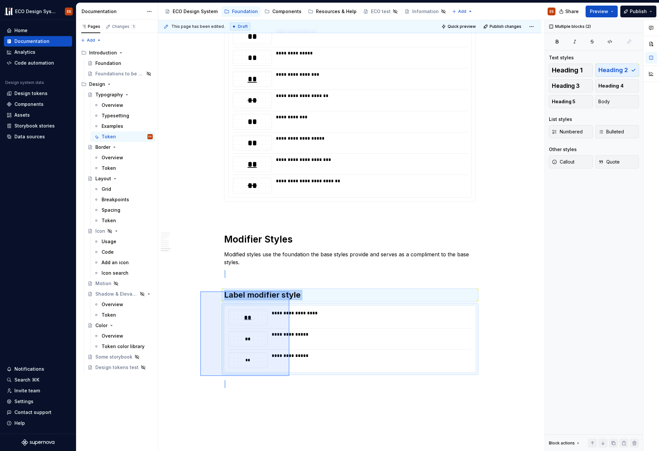
drag, startPoint x: 200, startPoint y: 291, endPoint x: 289, endPoint y: 376, distance: 122.9
click at [289, 376] on div "This page has been edited. Draft Quick preview Publish changes Typography ECO´s…" at bounding box center [351, 235] width 386 height 431
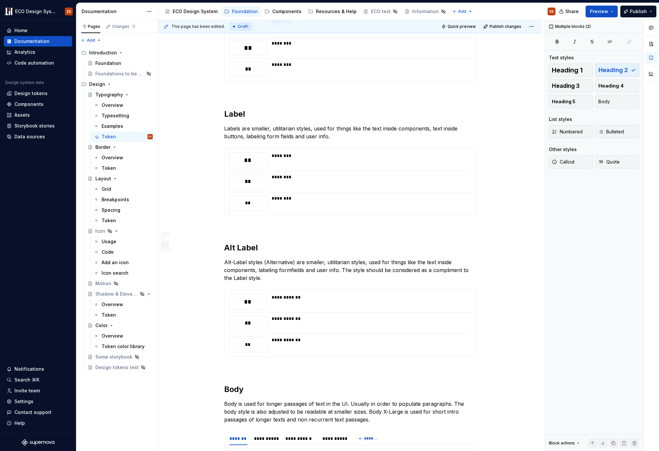
scroll to position [565, 0]
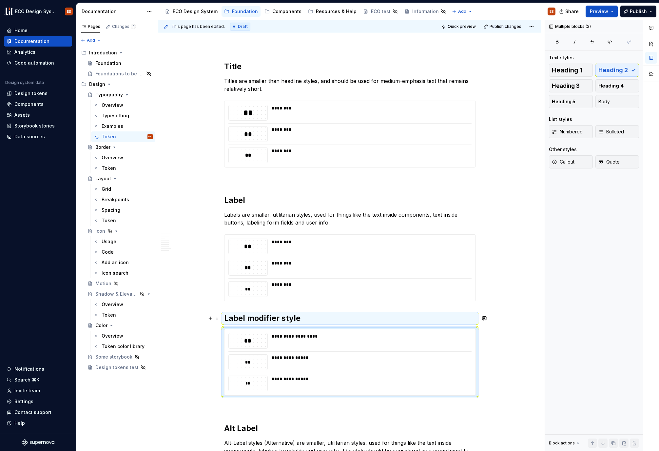
click at [271, 323] on h2 "Label modifier style" at bounding box center [350, 318] width 252 height 10
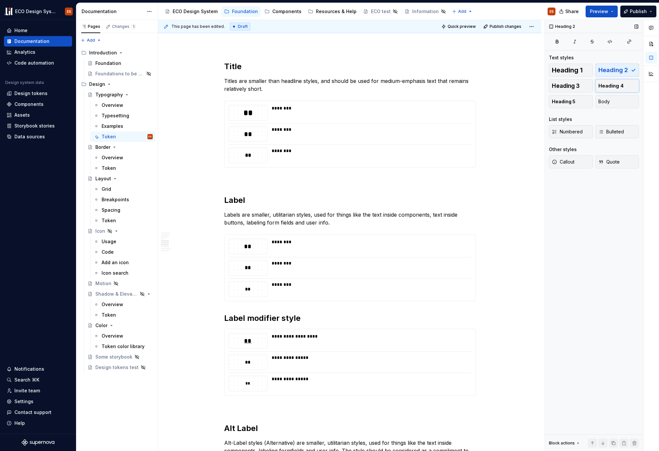
click at [618, 90] on button "Heading 4" at bounding box center [618, 85] width 44 height 13
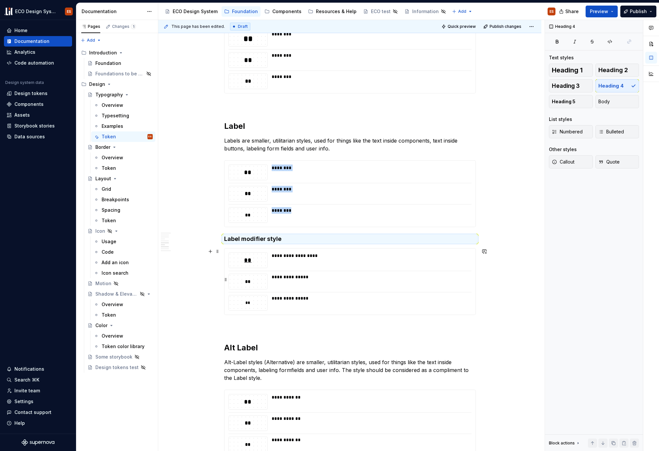
scroll to position [651, 0]
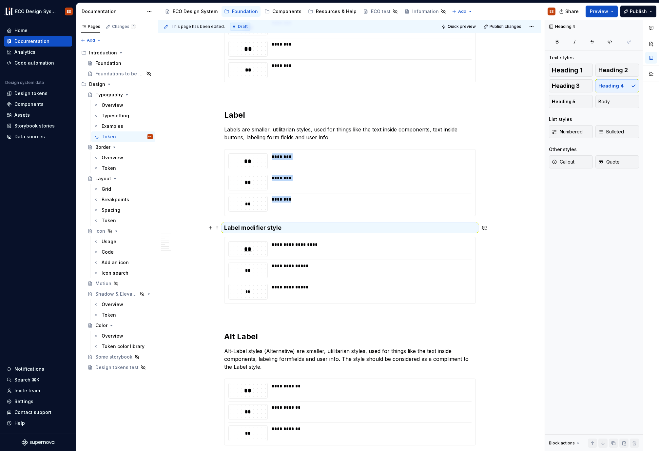
click at [278, 229] on h4 "Label modifier style" at bounding box center [350, 228] width 252 height 8
click at [281, 228] on h4 "Label modifier style" at bounding box center [350, 228] width 252 height 8
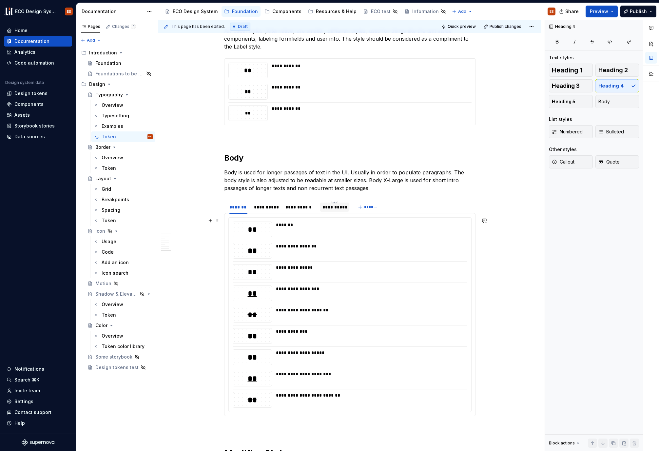
scroll to position [1214, 0]
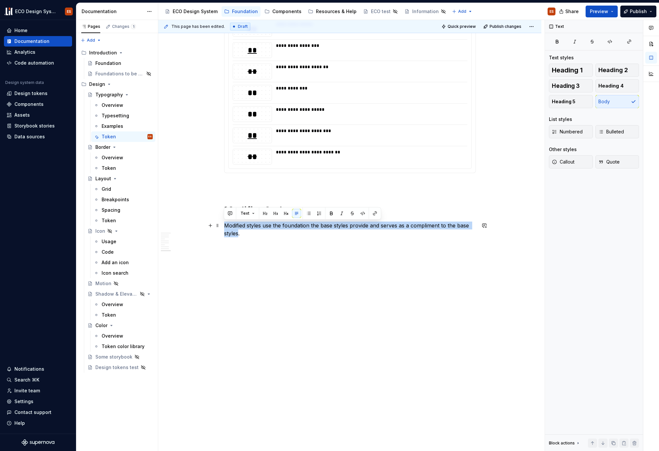
drag, startPoint x: 239, startPoint y: 233, endPoint x: 221, endPoint y: 228, distance: 18.4
copy p "Modified styles use the foundation the base styles provide and serves as a comp…"
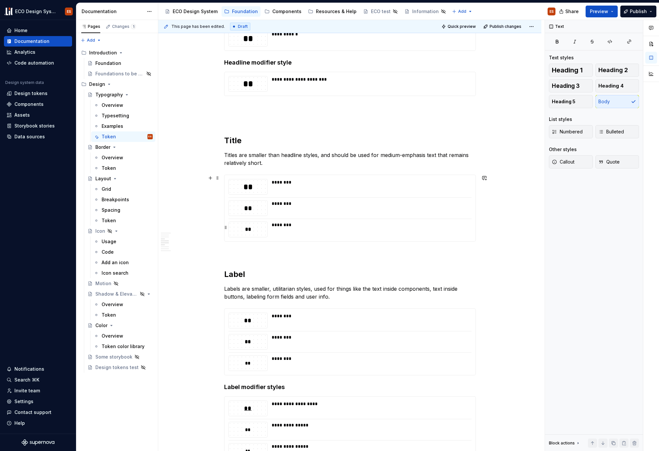
scroll to position [659, 0]
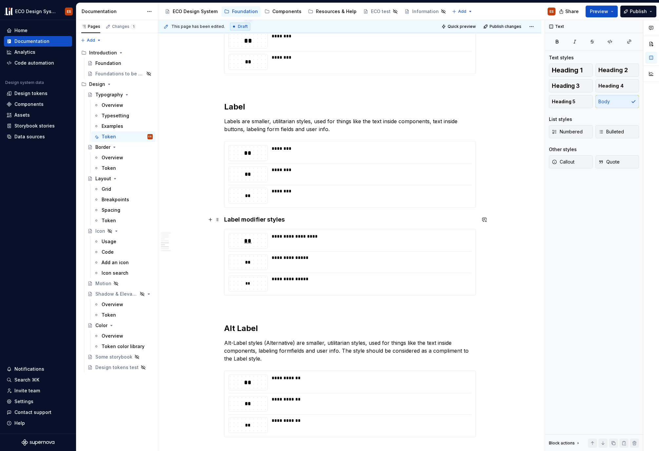
click at [225, 222] on h4 "Label modifier styles" at bounding box center [350, 220] width 252 height 8
click at [210, 223] on button "button" at bounding box center [210, 219] width 9 height 9
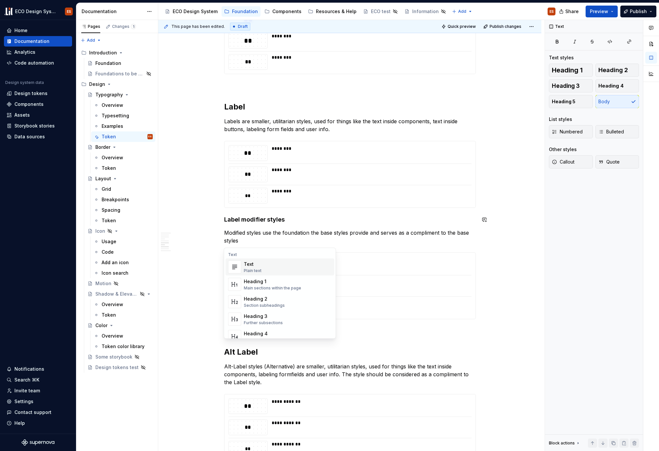
click at [258, 234] on p "Modified styles use the foundation the base styles provide and serves as a comp…" at bounding box center [350, 237] width 252 height 16
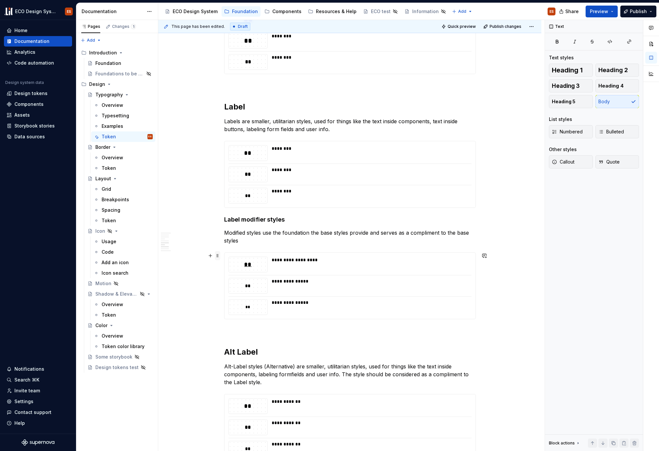
click at [218, 255] on span at bounding box center [217, 255] width 5 height 9
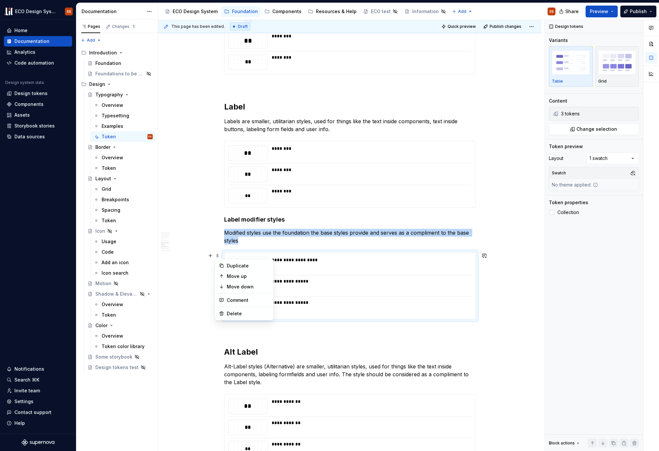
click at [504, 223] on div "**********" at bounding box center [349, 250] width 383 height 1559
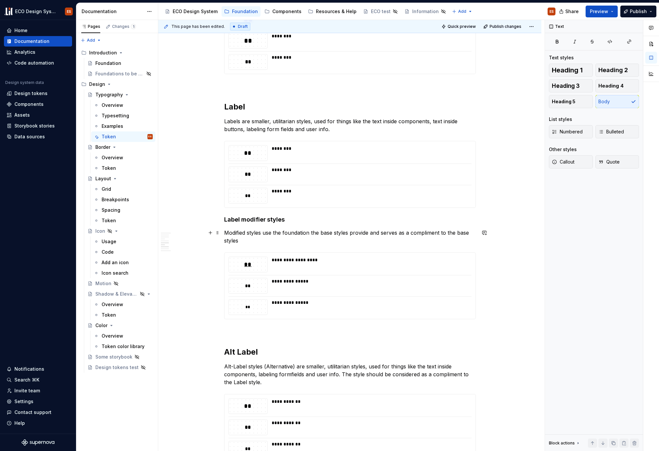
click at [322, 232] on p "Modified styles use the foundation the base styles provide and serves as a comp…" at bounding box center [350, 237] width 252 height 16
drag, startPoint x: 252, startPoint y: 241, endPoint x: 457, endPoint y: 236, distance: 204.6
click at [457, 236] on p "Modified styles use the foundation the Label base styles provide and serves as …" at bounding box center [350, 237] width 252 height 16
click at [284, 232] on p "Modified styles use the foundation the Label base styles provide and serves as …" at bounding box center [350, 237] width 252 height 16
click at [252, 240] on p "Modified styles use the foundation the Label base styles provide and serves as …" at bounding box center [350, 237] width 252 height 16
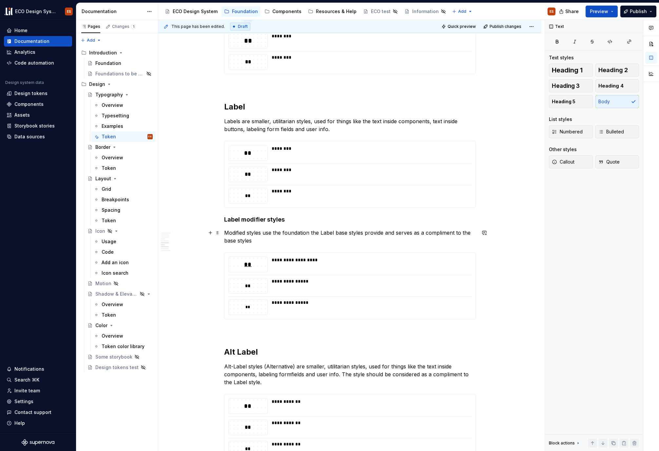
click at [363, 233] on p "Modified styles use the foundation the Label base styles provide and serves as …" at bounding box center [350, 237] width 252 height 16
click at [298, 241] on p "Modified styles use the foundation the Label modifier base styles provide and s…" at bounding box center [350, 237] width 252 height 16
drag, startPoint x: 313, startPoint y: 233, endPoint x: 225, endPoint y: 236, distance: 88.2
click at [225, 236] on p "Modified styles use the foundation the Label modifier base styles provide and s…" at bounding box center [350, 237] width 252 height 16
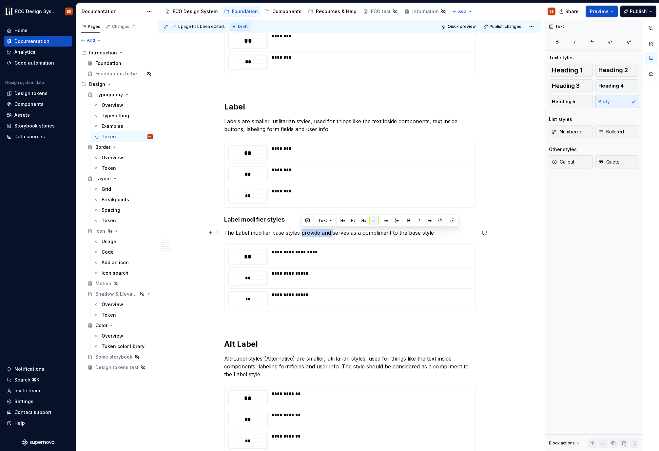
drag, startPoint x: 332, startPoint y: 233, endPoint x: 302, endPoint y: 234, distance: 30.2
click at [302, 234] on p "The Label modifier base styles provide and serves as a compliment to the base s…" at bounding box center [350, 233] width 252 height 8
drag, startPoint x: 224, startPoint y: 234, endPoint x: 403, endPoint y: 233, distance: 179.3
click at [403, 233] on p "The Label modifier base styles serves as a compliment to the base style" at bounding box center [350, 233] width 252 height 8
copy p "The Label modifier base styles serves as a compliment to the base style"
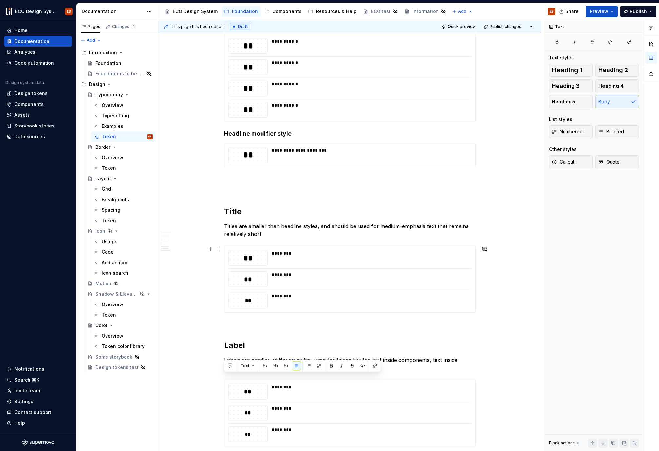
scroll to position [713, 0]
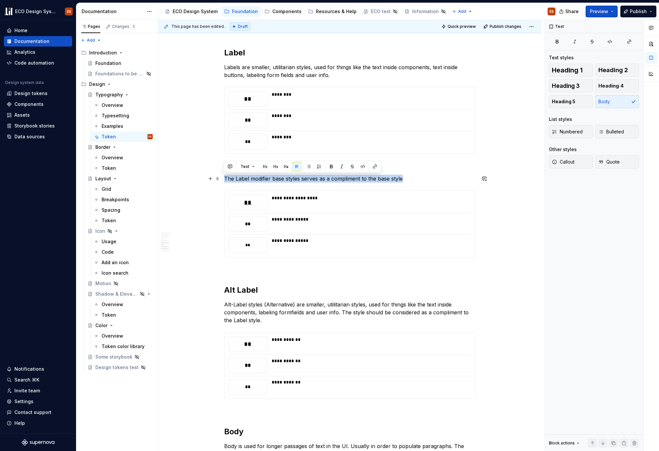
click at [218, 180] on span at bounding box center [217, 178] width 5 height 9
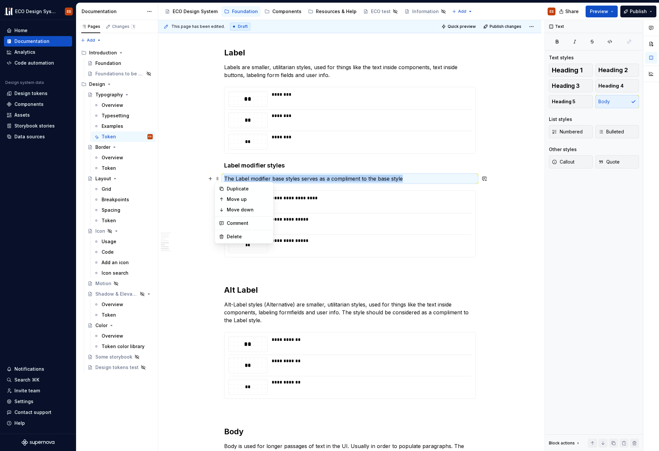
copy p "The Label modifier base styles serves as a compliment to the base style"
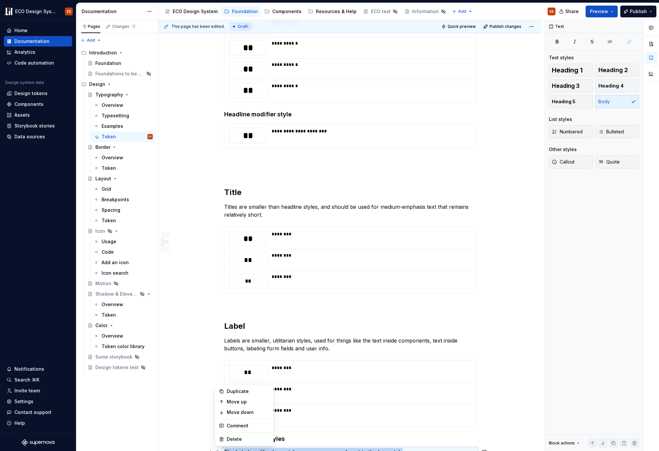
scroll to position [378, 0]
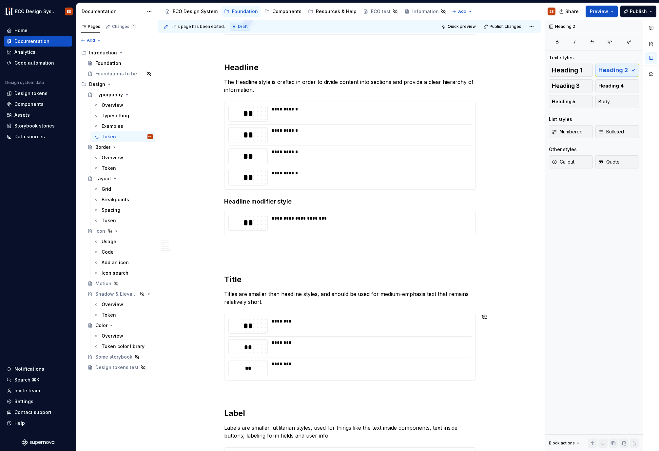
scroll to position [352, 0]
click at [215, 202] on span at bounding box center [217, 202] width 5 height 9
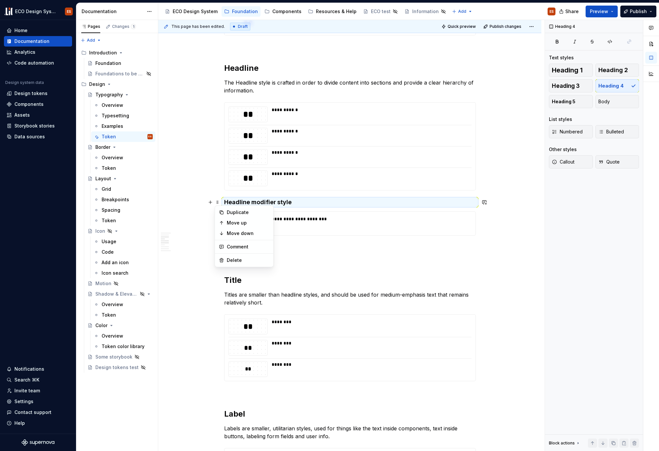
click at [317, 260] on p at bounding box center [350, 259] width 252 height 8
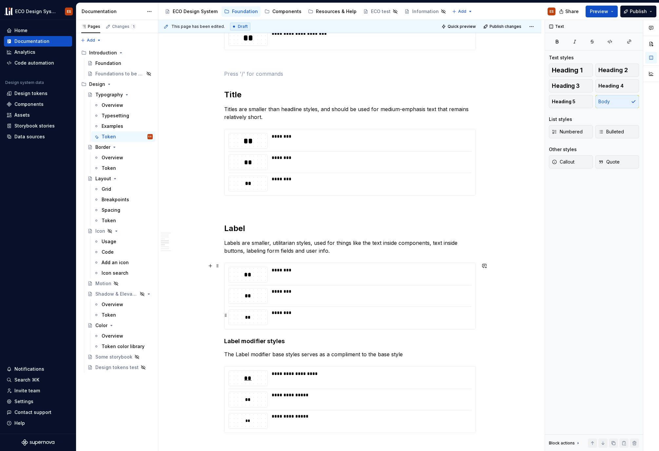
scroll to position [708, 0]
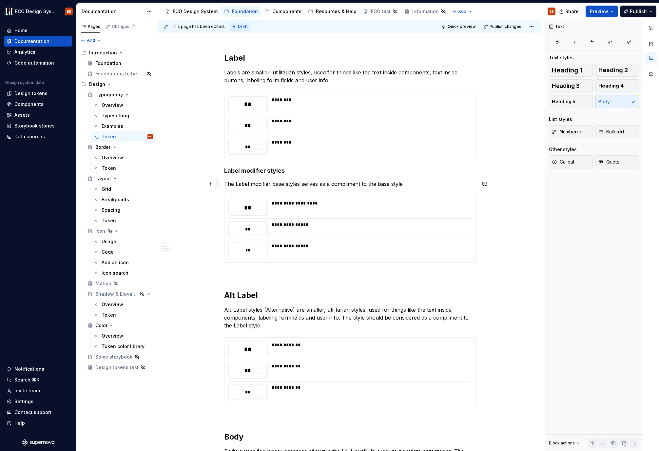
click at [218, 183] on span at bounding box center [217, 183] width 5 height 9
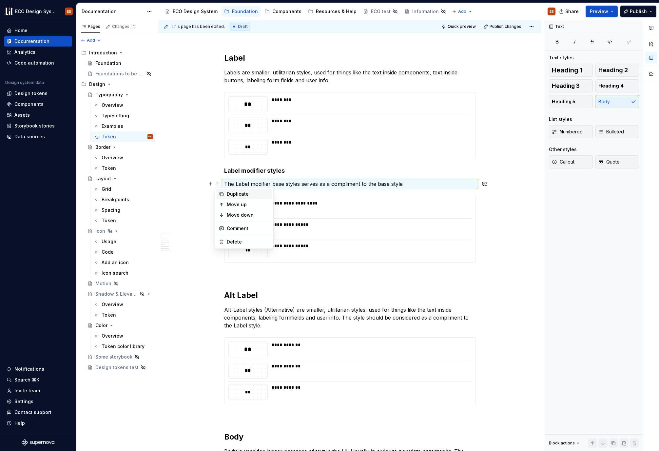
click at [228, 194] on div "Duplicate" at bounding box center [248, 194] width 43 height 7
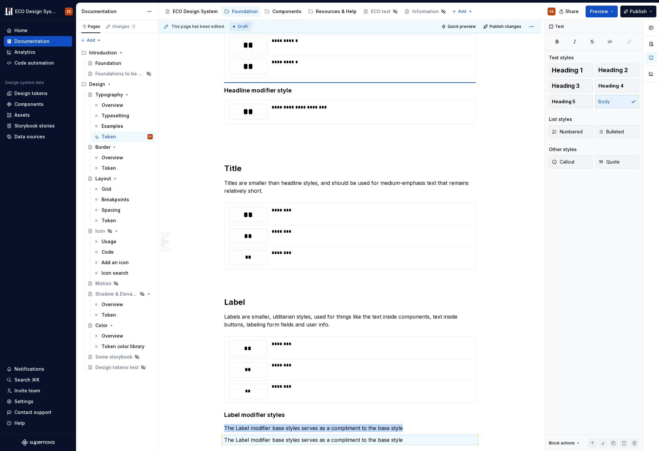
scroll to position [461, 0]
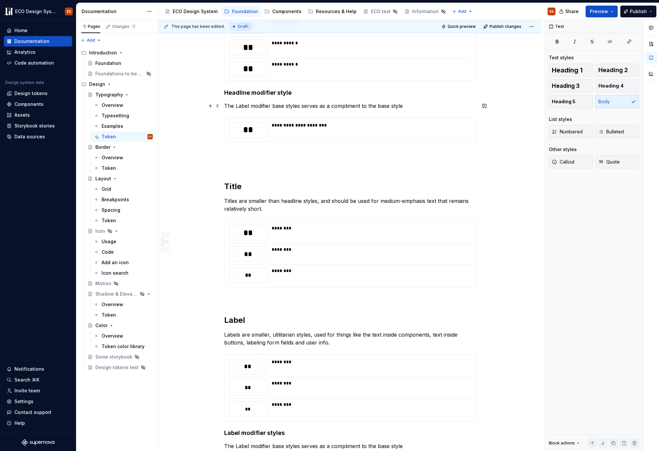
click at [235, 105] on p "The Label modifier base styles serves as a compliment to the base style" at bounding box center [350, 106] width 252 height 8
drag, startPoint x: 249, startPoint y: 107, endPoint x: 236, endPoint y: 107, distance: 12.8
click at [236, 107] on p "The Label modifier base styles serves as a compliment to the base style" at bounding box center [350, 106] width 252 height 8
click at [172, 192] on div "**********" at bounding box center [349, 457] width 383 height 1579
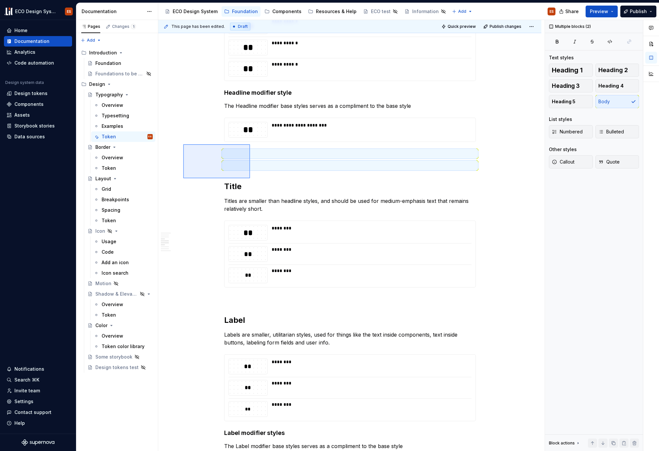
drag, startPoint x: 183, startPoint y: 144, endPoint x: 250, endPoint y: 178, distance: 75.1
click at [250, 178] on div "This page has been edited. Draft Quick preview Publish changes Typography ECO´s…" at bounding box center [351, 235] width 386 height 431
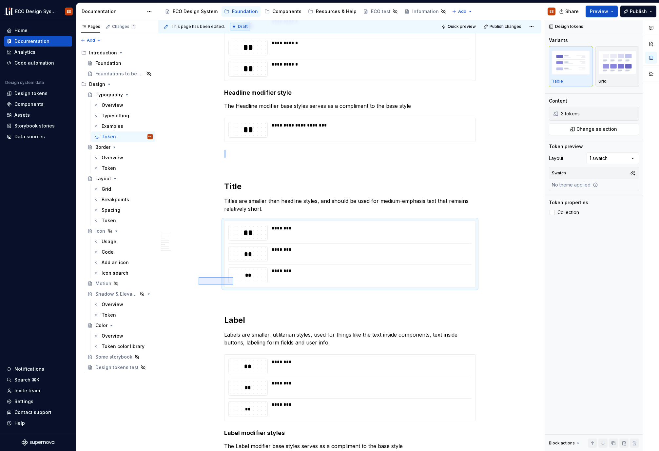
drag, startPoint x: 199, startPoint y: 285, endPoint x: 231, endPoint y: 277, distance: 33.7
click at [233, 277] on div "This page has been edited. Draft Quick preview Publish changes Typography ECO´s…" at bounding box center [351, 235] width 386 height 431
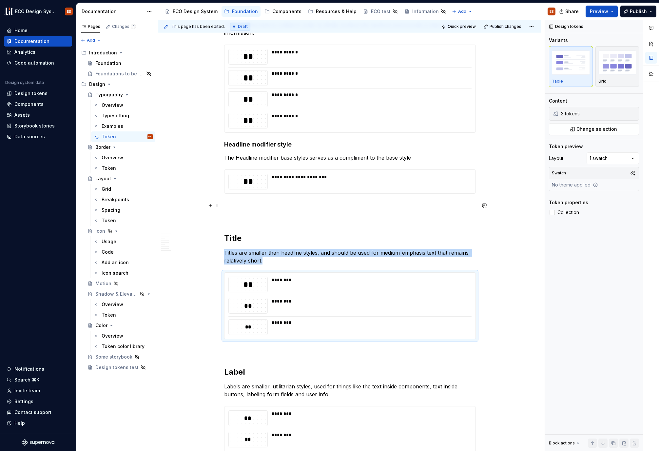
scroll to position [270, 0]
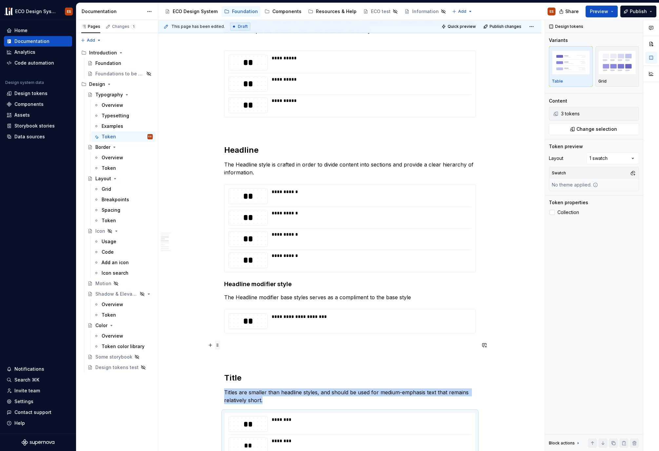
click at [217, 344] on span at bounding box center [217, 345] width 5 height 9
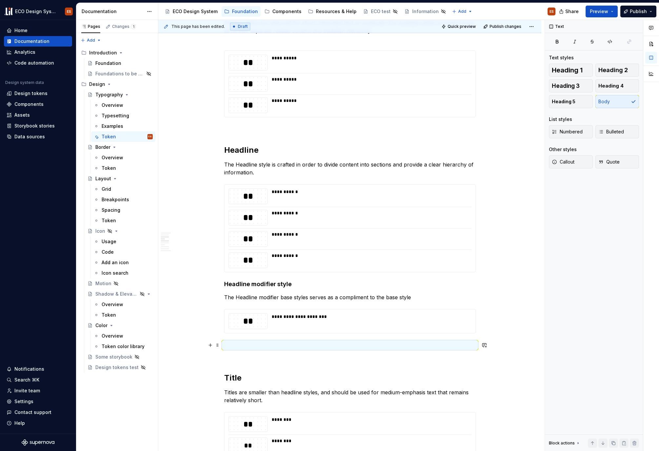
drag, startPoint x: 187, startPoint y: 342, endPoint x: 236, endPoint y: 349, distance: 49.0
click at [236, 349] on div "This page has been edited. Draft Quick preview Publish changes Typography ECO´s…" at bounding box center [351, 235] width 386 height 431
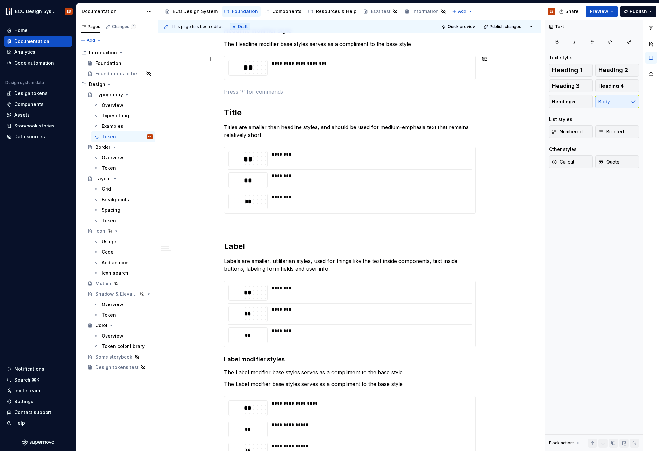
scroll to position [560, 0]
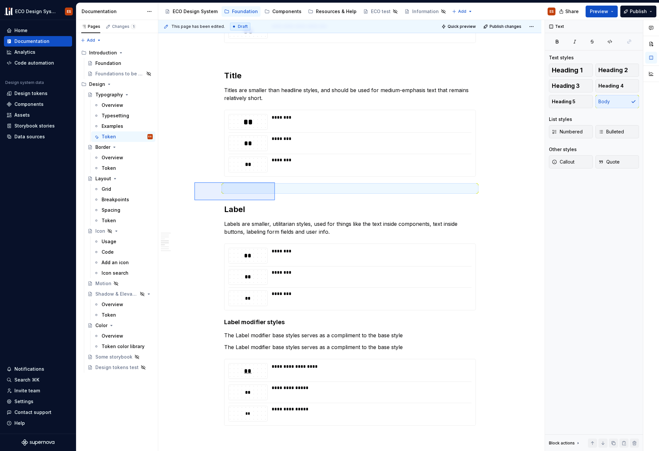
drag, startPoint x: 194, startPoint y: 182, endPoint x: 275, endPoint y: 200, distance: 82.6
click at [275, 200] on div "This page has been edited. Draft Quick preview Publish changes Typography ECO´s…" at bounding box center [351, 235] width 386 height 431
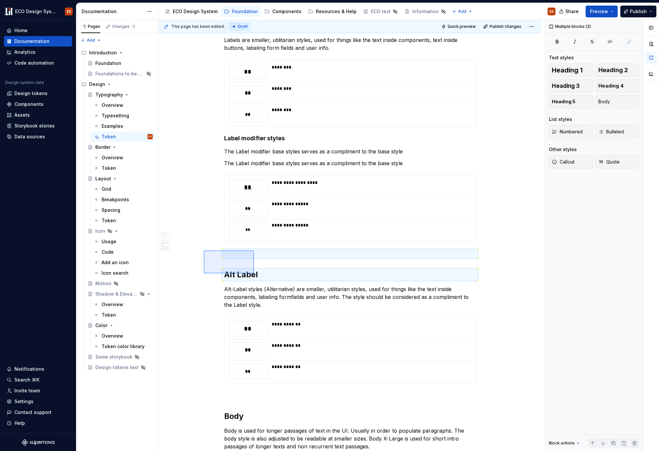
drag, startPoint x: 204, startPoint y: 250, endPoint x: 254, endPoint y: 273, distance: 55.1
click at [254, 273] on div "This page has been edited. Draft Quick preview Publish changes Typography ECO´s…" at bounding box center [351, 235] width 386 height 431
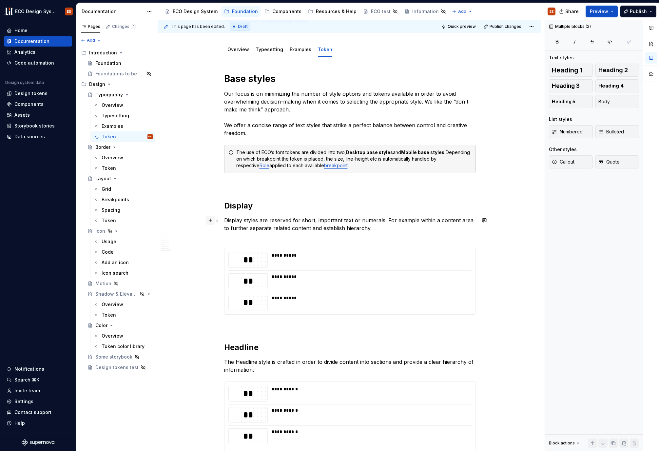
scroll to position [69, 0]
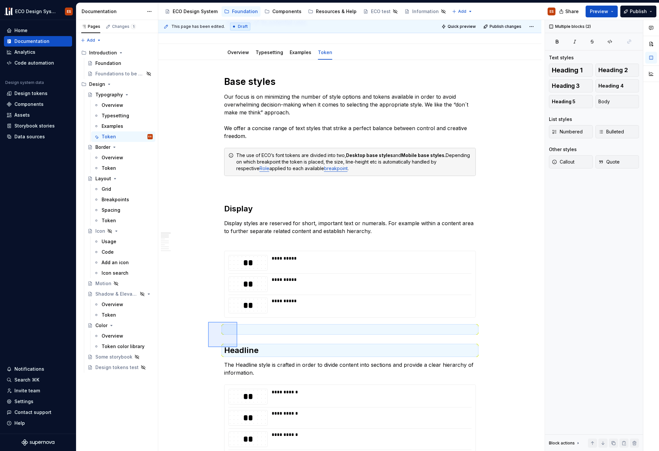
drag, startPoint x: 208, startPoint y: 322, endPoint x: 237, endPoint y: 347, distance: 38.6
click at [237, 347] on div "This page has been edited. Draft Quick preview Publish changes Typography ECO´s…" at bounding box center [351, 235] width 386 height 431
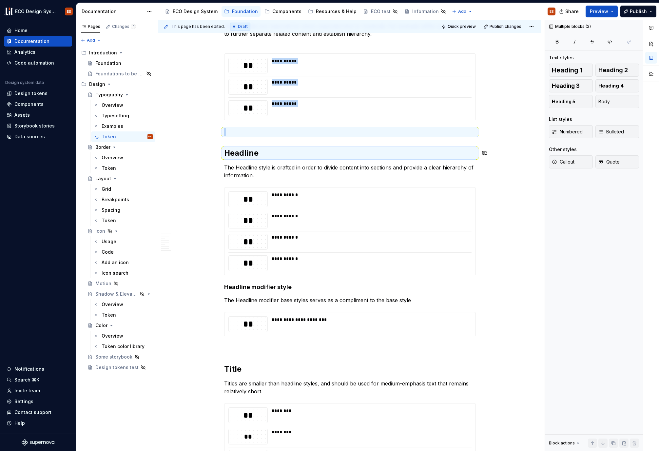
scroll to position [293, 0]
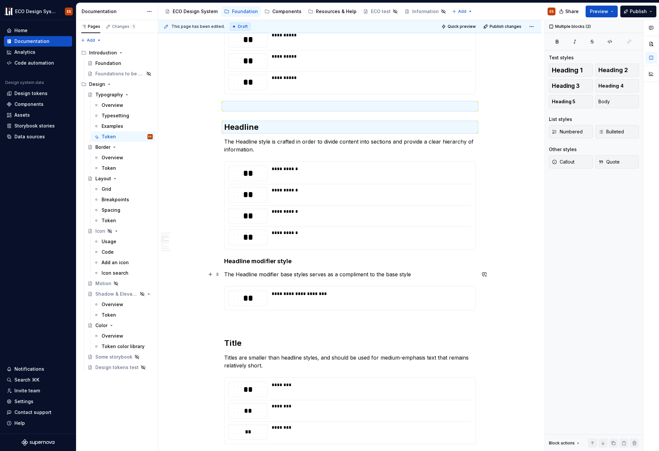
click at [246, 275] on p "The Headline modifier base styles serves as a compliment to the base style" at bounding box center [350, 274] width 252 height 8
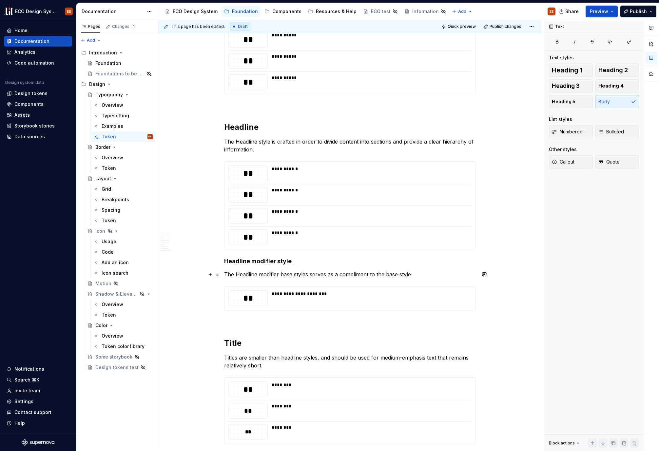
click at [308, 276] on p "The Headline modifier base styles serves as a compliment to the base style" at bounding box center [350, 274] width 252 height 8
click at [324, 274] on p "The Headline modifier base style serves as a compliment to the base style" at bounding box center [350, 274] width 252 height 8
click at [413, 274] on p "The Headline modifier base style serve as a compliment to the base style" at bounding box center [350, 274] width 252 height 8
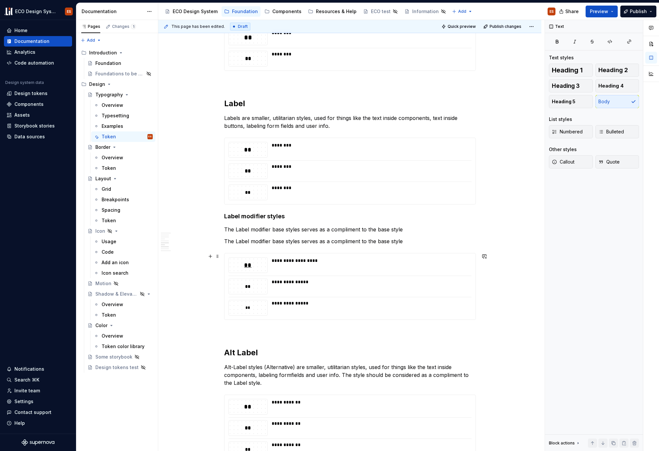
scroll to position [721, 0]
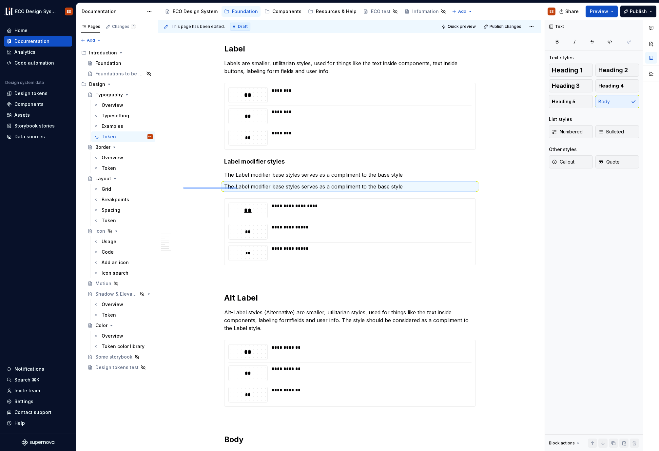
drag, startPoint x: 184, startPoint y: 187, endPoint x: 237, endPoint y: 189, distance: 53.8
click at [237, 189] on div "This page has been edited. Draft Quick preview Publish changes Typography ECO´s…" at bounding box center [351, 235] width 386 height 431
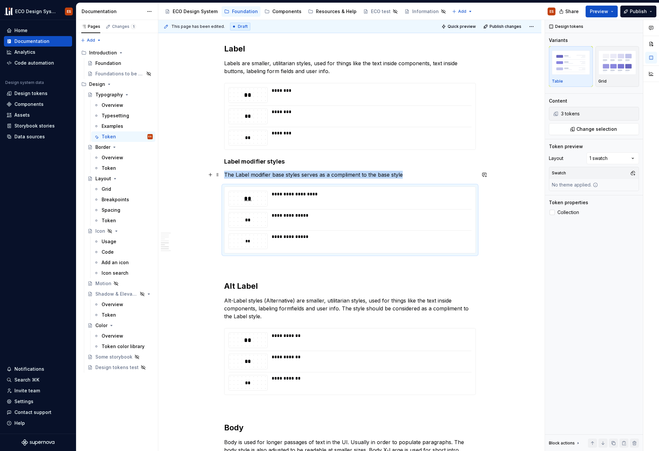
click at [403, 175] on p "The Label modifier base styles serves as a compliment to the base style" at bounding box center [350, 175] width 252 height 8
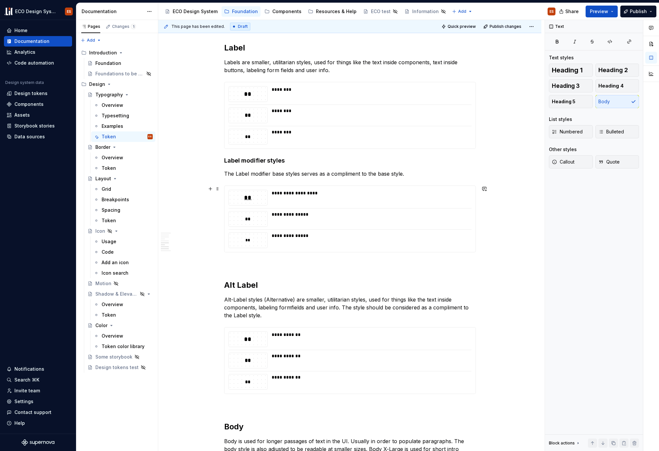
scroll to position [722, 0]
drag, startPoint x: 198, startPoint y: 259, endPoint x: 311, endPoint y: 249, distance: 113.5
click at [238, 273] on div "This page has been edited. Draft Quick preview Publish changes Typography ECO´s…" at bounding box center [351, 235] width 386 height 431
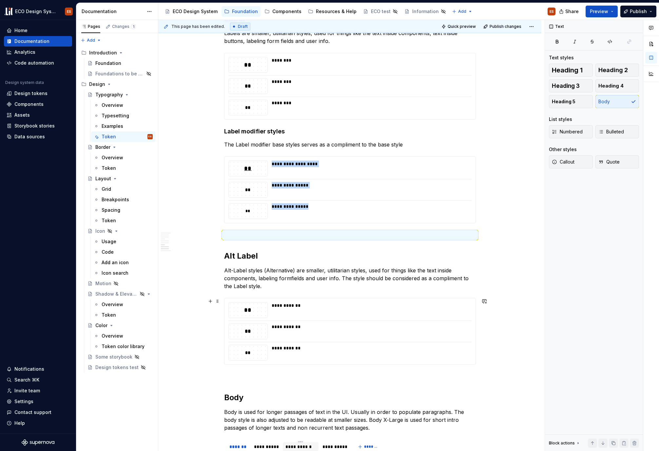
scroll to position [947, 0]
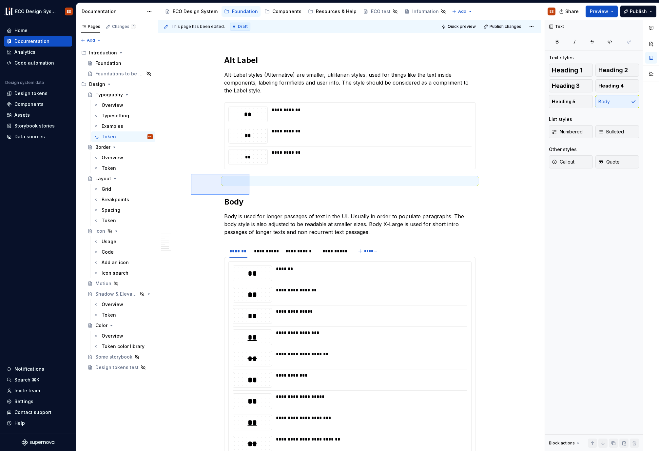
drag, startPoint x: 202, startPoint y: 175, endPoint x: 249, endPoint y: 195, distance: 51.6
click at [249, 195] on div "This page has been edited. Draft Quick preview Publish changes Typography ECO´s…" at bounding box center [351, 235] width 386 height 431
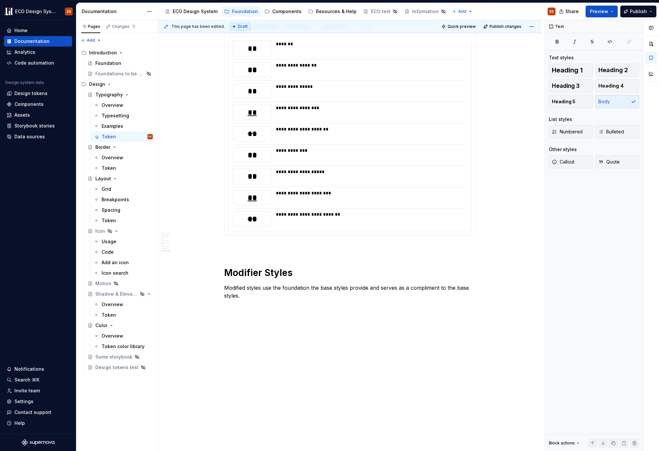
scroll to position [1198, 0]
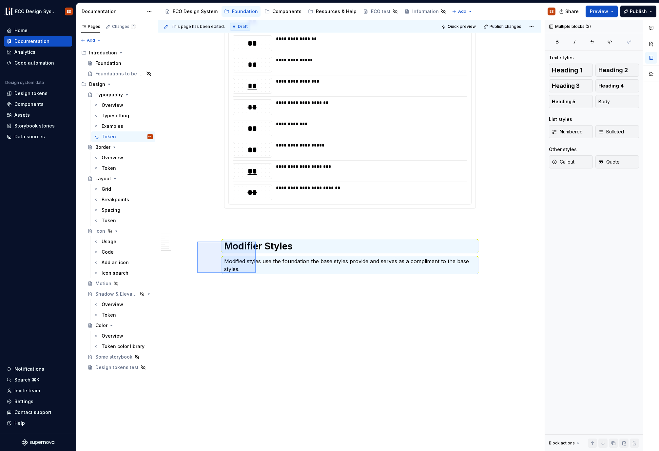
drag, startPoint x: 197, startPoint y: 242, endPoint x: 256, endPoint y: 273, distance: 66.6
click at [256, 273] on div "This page has been edited. Draft Quick preview Publish changes Typography ECO´s…" at bounding box center [351, 235] width 386 height 431
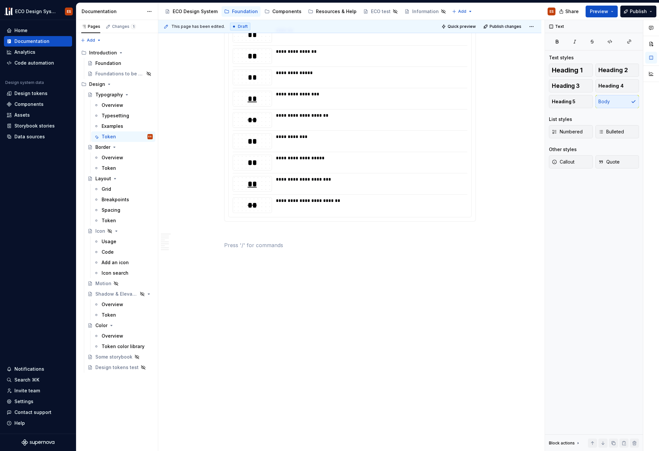
scroll to position [1185, 0]
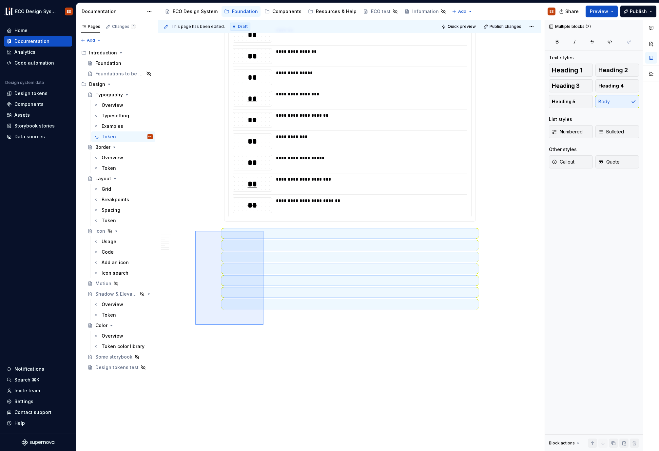
drag, startPoint x: 195, startPoint y: 231, endPoint x: 264, endPoint y: 325, distance: 116.2
click at [264, 325] on div "This page has been edited. Draft Quick preview Publish changes Typography ECO´s…" at bounding box center [351, 235] width 386 height 431
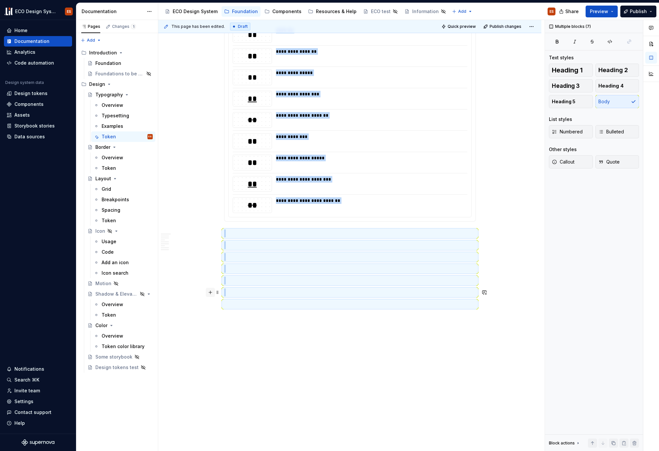
click at [213, 295] on button "button" at bounding box center [210, 292] width 9 height 9
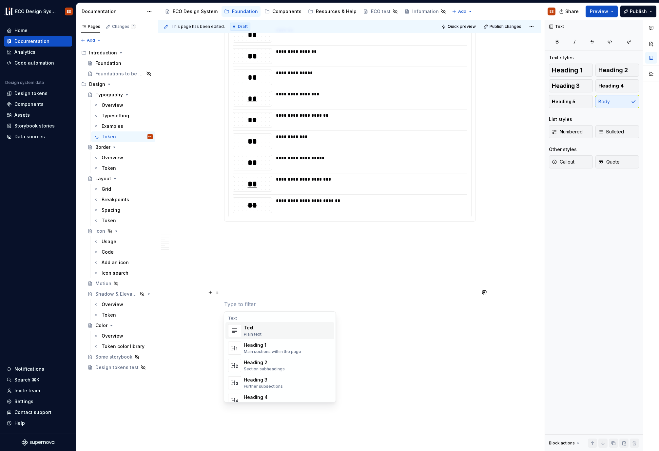
click at [184, 289] on div "This page has been edited. Draft Quick preview Publish changes Typography ECO´s…" at bounding box center [351, 235] width 386 height 431
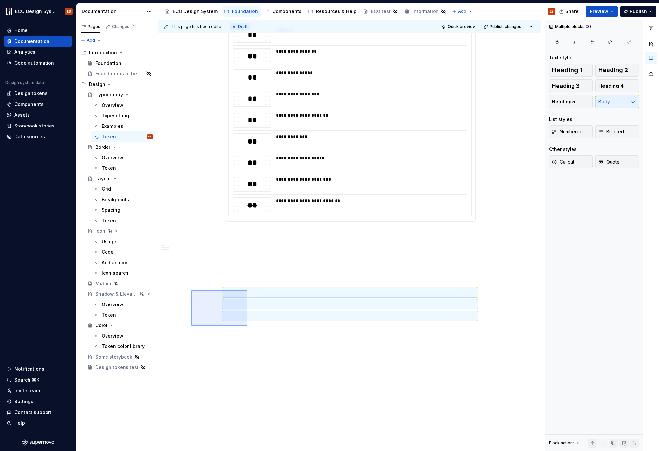
drag, startPoint x: 202, startPoint y: 292, endPoint x: 247, endPoint y: 326, distance: 56.2
click at [247, 326] on div "This page has been edited. Draft Quick preview Publish changes Typography ECO´s…" at bounding box center [351, 235] width 386 height 431
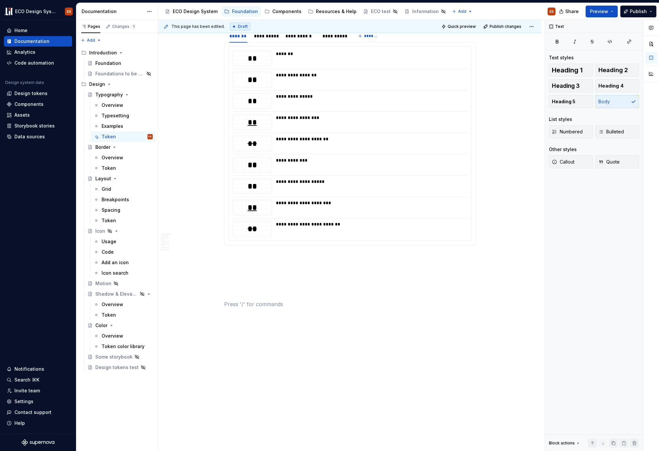
scroll to position [1162, 0]
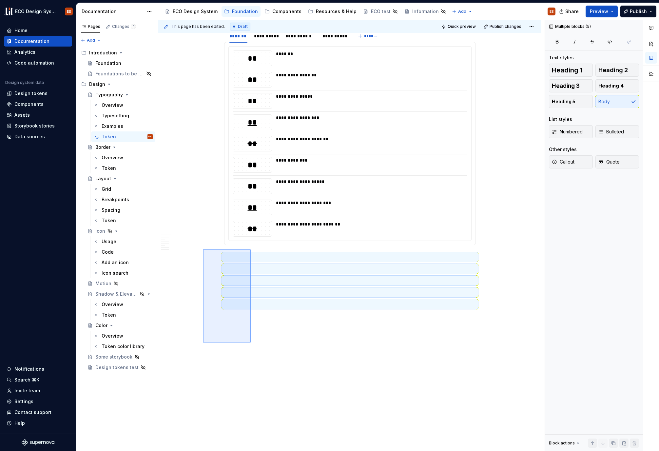
drag, startPoint x: 203, startPoint y: 250, endPoint x: 251, endPoint y: 343, distance: 104.2
click at [251, 343] on div "This page has been edited. Draft Quick preview Publish changes Typography ECO´s…" at bounding box center [351, 235] width 386 height 431
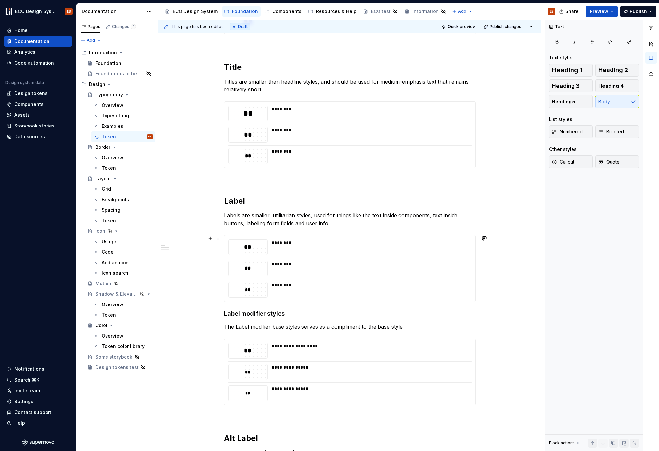
scroll to position [543, 0]
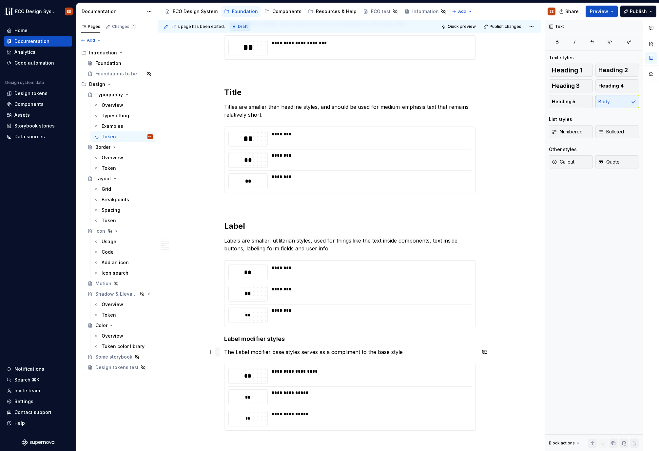
click at [218, 351] on span at bounding box center [217, 351] width 5 height 9
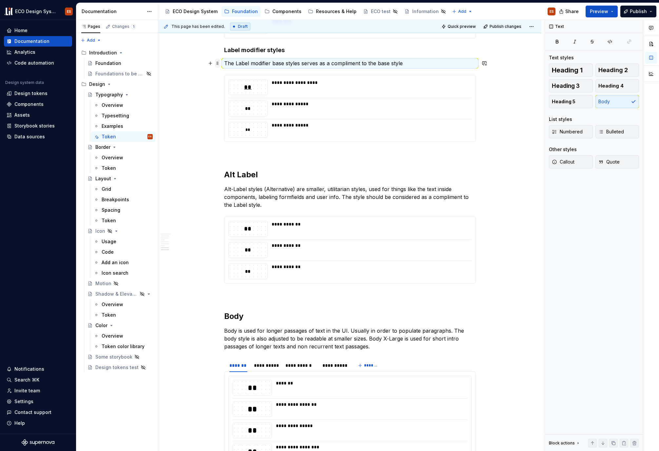
scroll to position [910, 0]
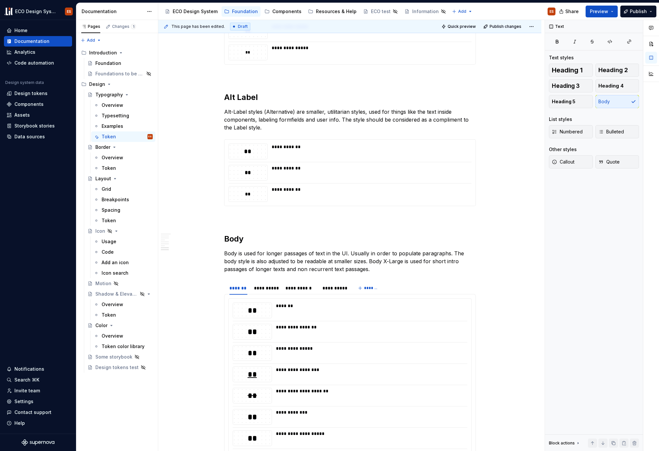
click at [345, 268] on p "Body is used for longer passages of text in the UI. Usually in order to populat…" at bounding box center [350, 261] width 252 height 24
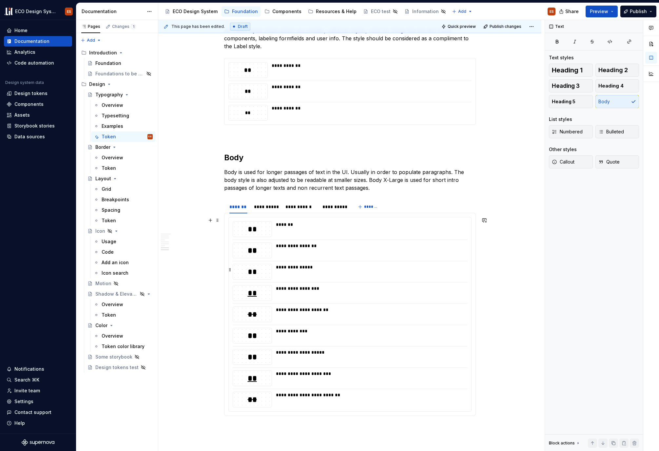
scroll to position [920, 0]
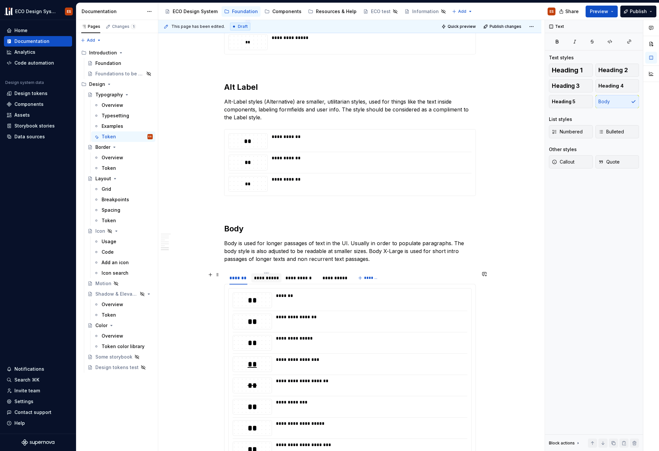
click at [264, 281] on div "**********" at bounding box center [266, 278] width 25 height 7
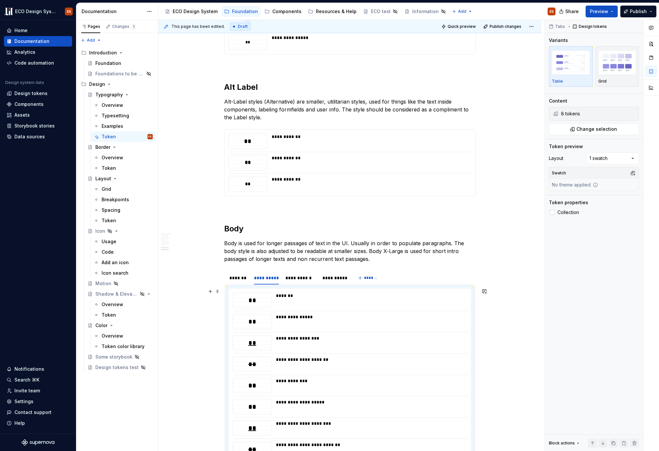
scroll to position [930, 0]
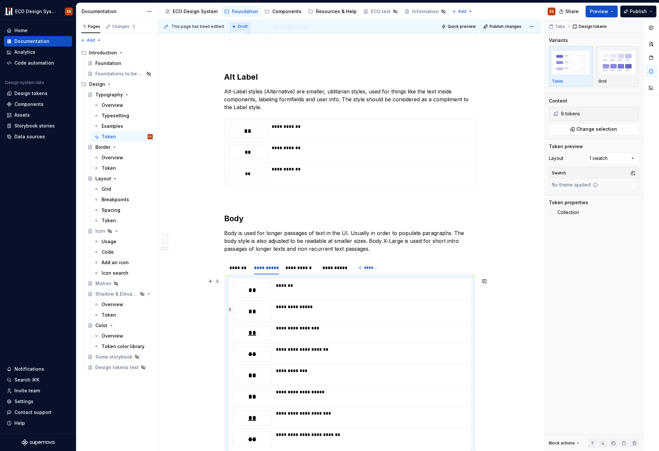
click at [230, 309] on button "button" at bounding box center [230, 309] width 5 height 9
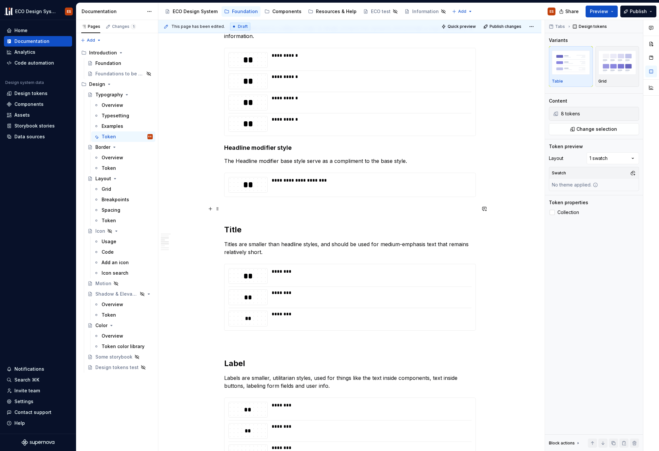
scroll to position [397, 0]
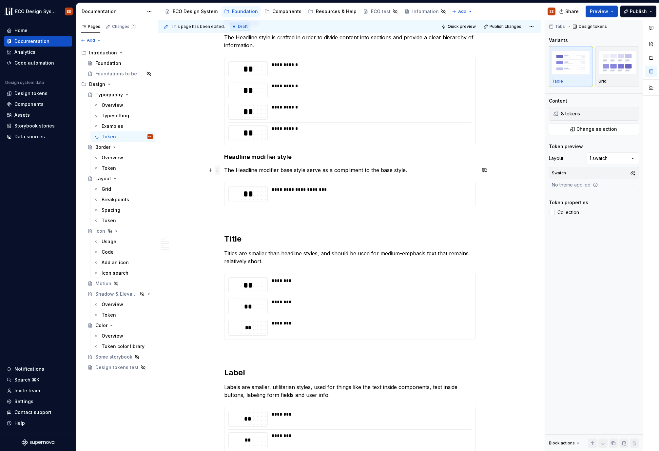
click at [218, 171] on span at bounding box center [217, 170] width 5 height 9
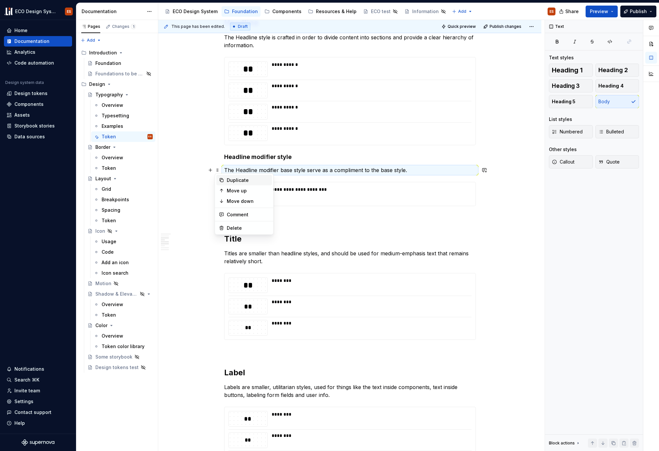
click at [229, 181] on div "Duplicate" at bounding box center [248, 180] width 43 height 7
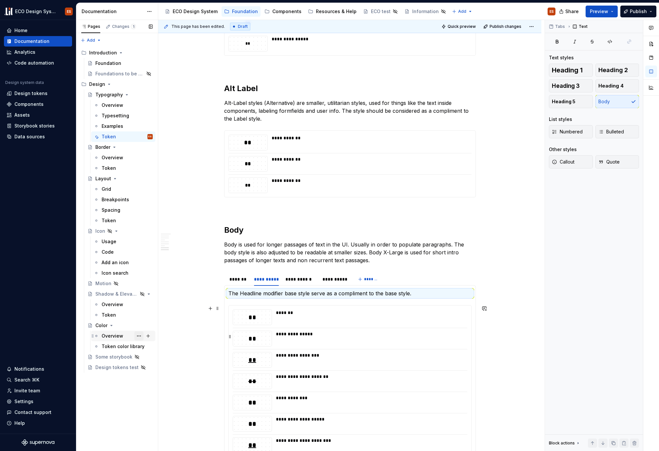
scroll to position [918, 0]
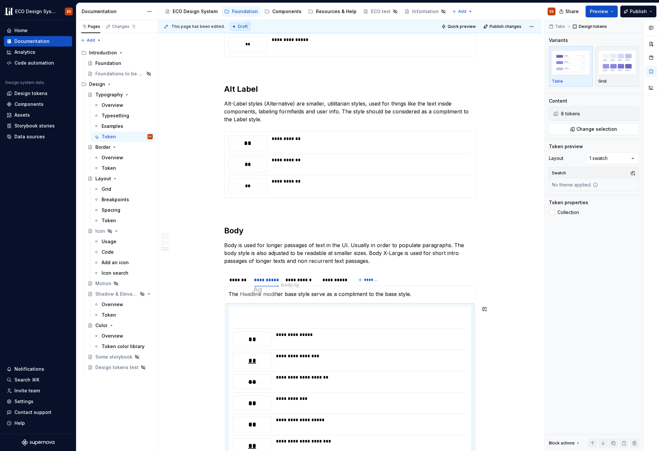
drag, startPoint x: 230, startPoint y: 315, endPoint x: 236, endPoint y: 286, distance: 29.1
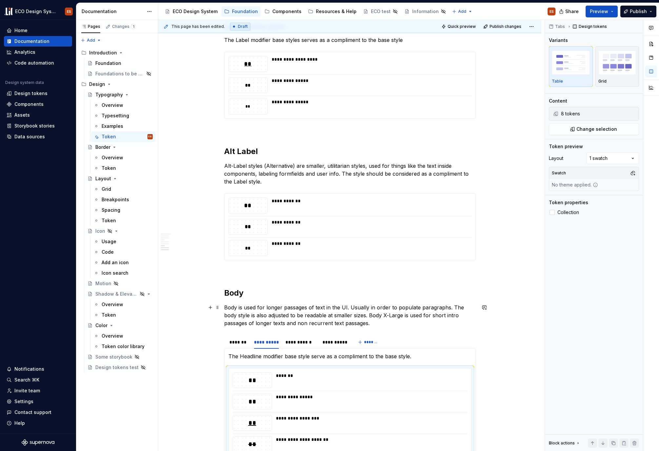
scroll to position [994, 0]
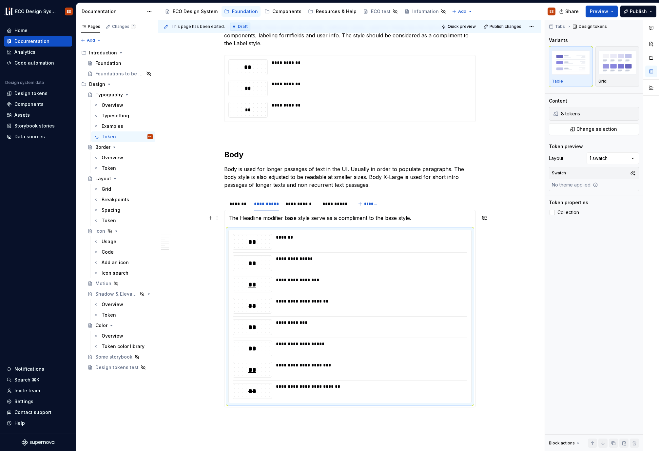
click at [233, 219] on p "The Headline modifier base style serve as a compliment to the base style." at bounding box center [349, 218] width 243 height 8
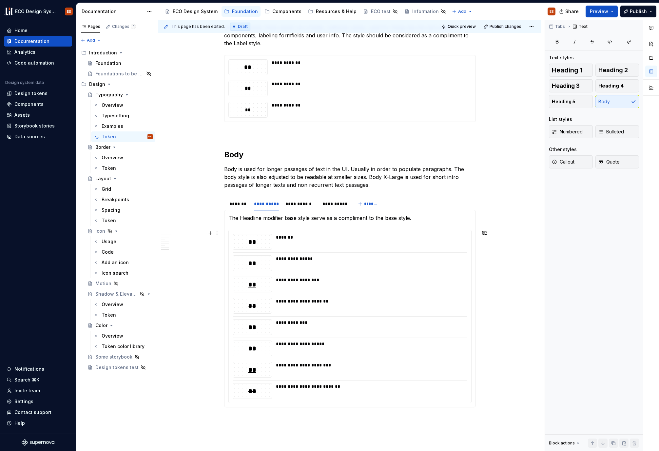
click at [230, 219] on p "The Headline modifier base style serve as a compliment to the base style." at bounding box center [349, 218] width 243 height 8
click at [228, 219] on p "The Headline modifier base style serve as a compliment to the base style." at bounding box center [349, 218] width 243 height 8
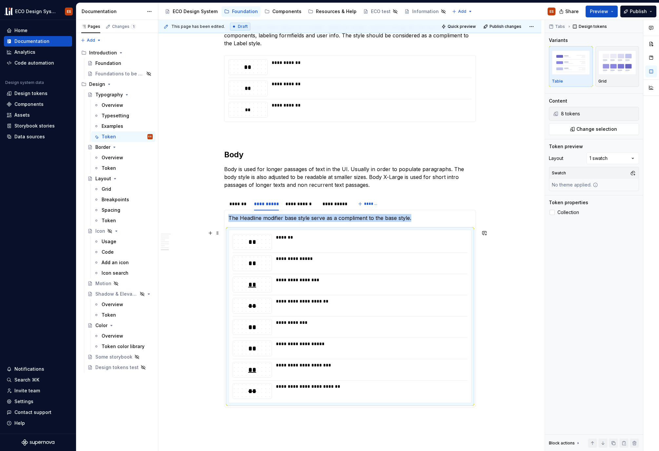
click at [229, 231] on div "**********" at bounding box center [350, 316] width 243 height 173
drag, startPoint x: 227, startPoint y: 233, endPoint x: 230, endPoint y: 214, distance: 19.0
click at [230, 214] on section-item-column "**********" at bounding box center [349, 308] width 243 height 189
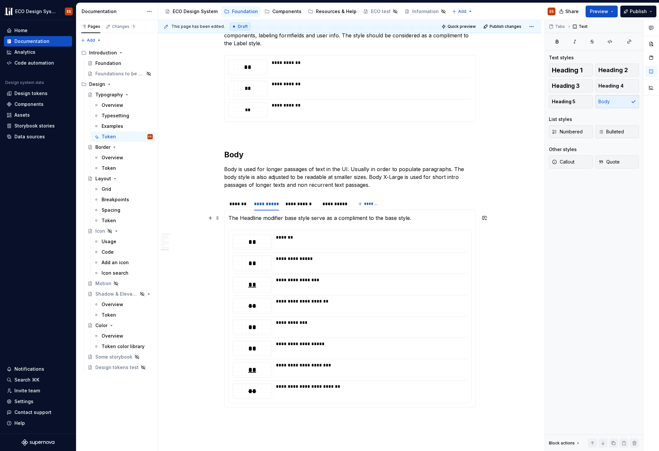
click at [236, 216] on p "The Headline modifier base style serve as a compliment to the base style." at bounding box center [349, 218] width 243 height 8
drag, startPoint x: 433, startPoint y: 217, endPoint x: 228, endPoint y: 218, distance: 204.9
click at [228, 218] on p "The Headline modifier base style serve as a compliment to the base style." at bounding box center [349, 218] width 243 height 8
click at [228, 233] on div "**********" at bounding box center [349, 316] width 243 height 173
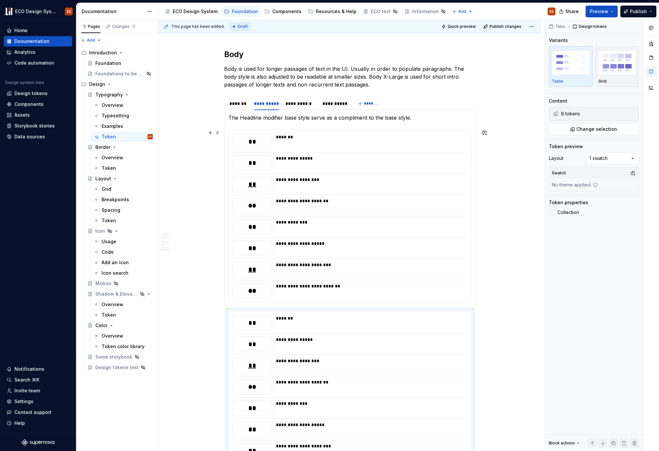
scroll to position [1099, 0]
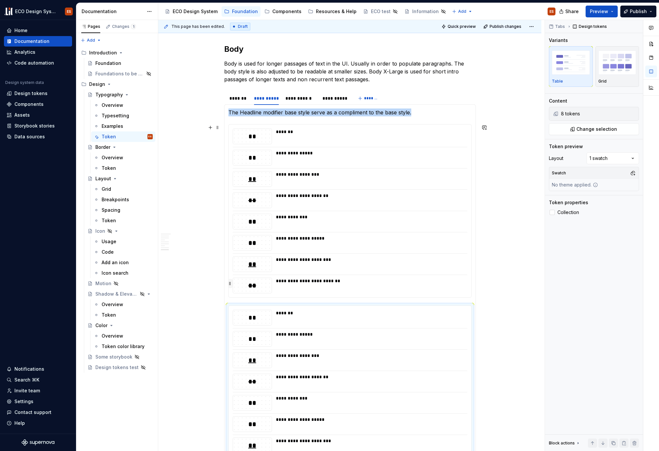
click at [230, 285] on button "button" at bounding box center [230, 283] width 5 height 9
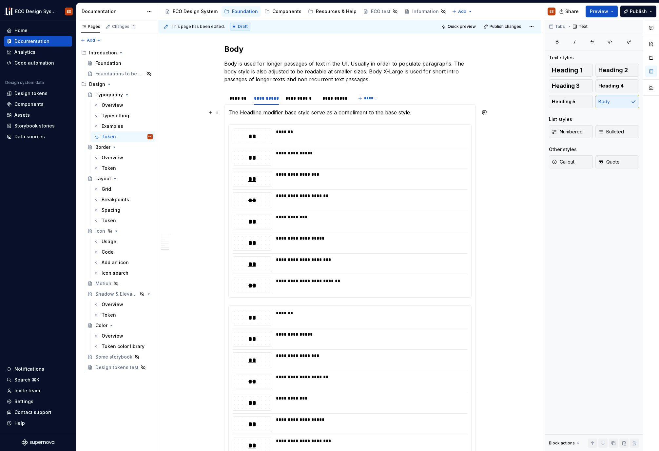
click at [241, 109] on p "The Headline modifier base style serve as a compliment to the base style." at bounding box center [349, 112] width 243 height 8
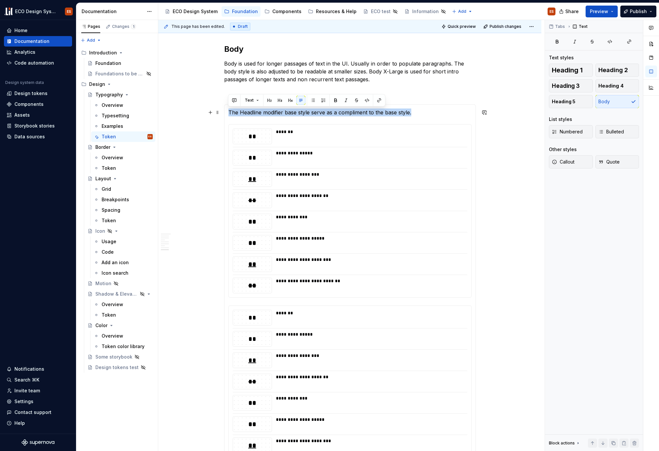
drag, startPoint x: 416, startPoint y: 114, endPoint x: 227, endPoint y: 113, distance: 188.5
click at [227, 113] on div "**********" at bounding box center [350, 293] width 252 height 379
copy p "The Headline modifier base style serve as a compliment to the base style."
click at [239, 305] on div "**********" at bounding box center [349, 391] width 243 height 173
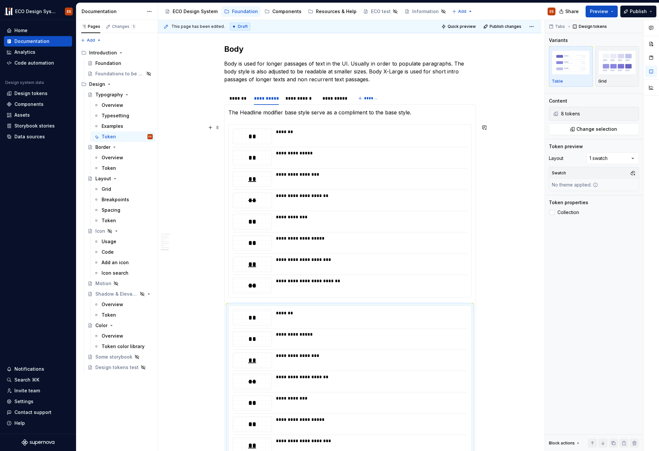
click at [231, 298] on div "**********" at bounding box center [349, 210] width 243 height 173
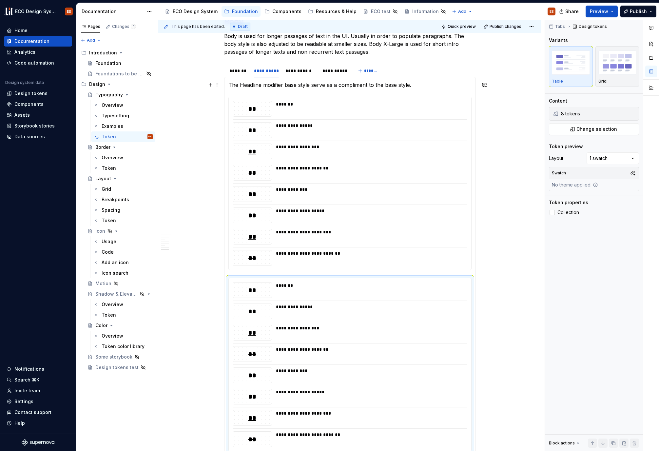
click at [245, 87] on p "The Headline modifier base style serve as a compliment to the base style." at bounding box center [349, 85] width 243 height 8
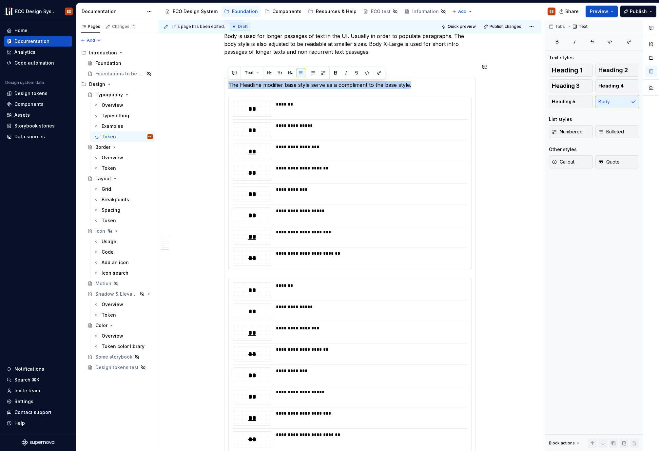
drag, startPoint x: 228, startPoint y: 84, endPoint x: 380, endPoint y: 93, distance: 152.0
click at [380, 93] on section-item-column "**********" at bounding box center [349, 266] width 243 height 370
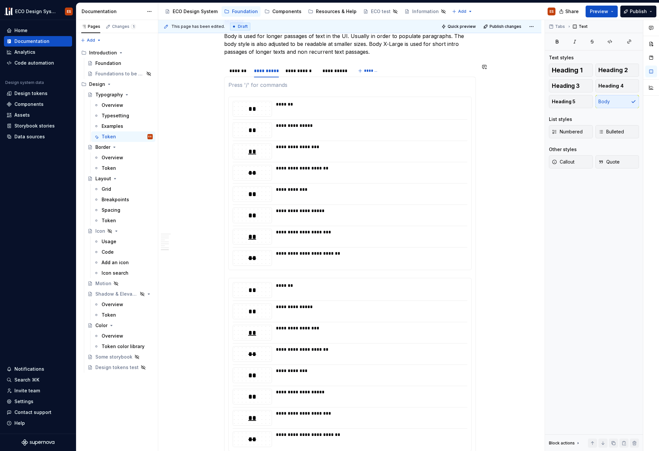
click at [362, 92] on section-item-column "**********" at bounding box center [349, 266] width 243 height 370
click at [264, 87] on p at bounding box center [349, 85] width 243 height 8
click at [229, 104] on div "**********" at bounding box center [350, 183] width 243 height 173
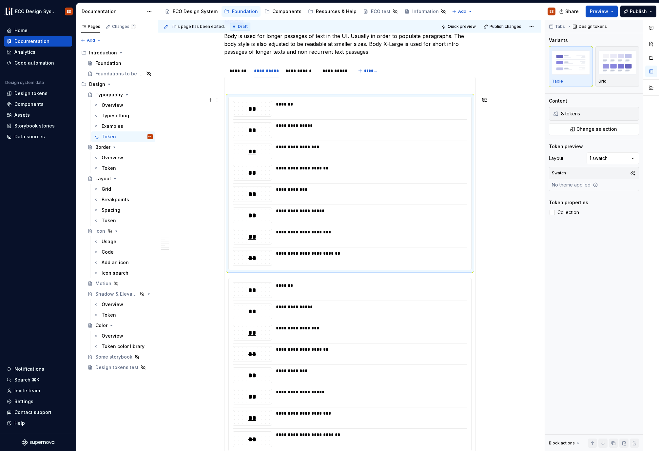
click at [228, 105] on div "**********" at bounding box center [349, 183] width 243 height 173
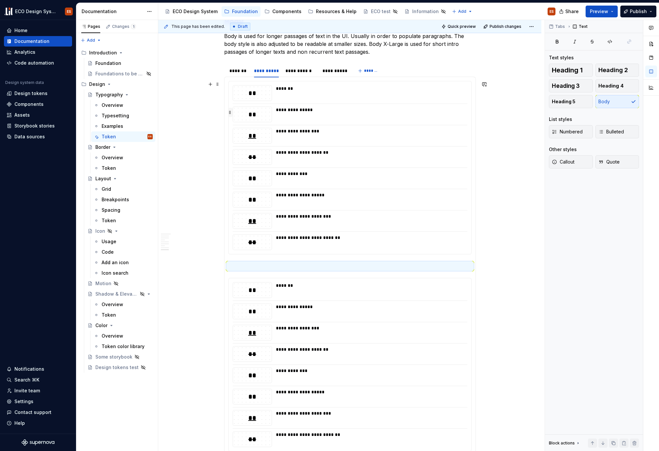
click at [231, 113] on button "button" at bounding box center [230, 112] width 5 height 9
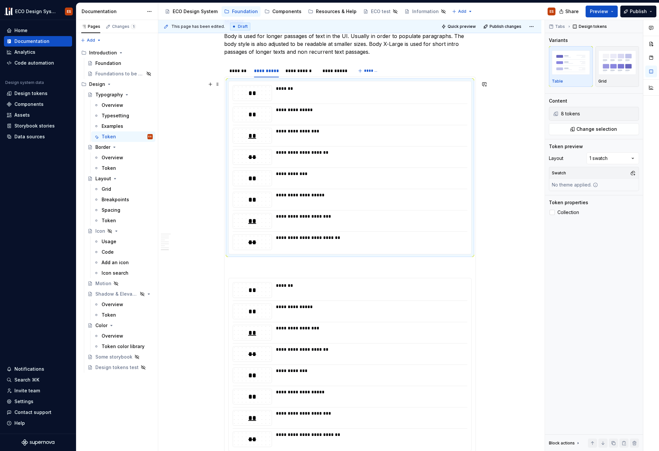
click at [228, 101] on div "**********" at bounding box center [349, 167] width 243 height 173
click at [624, 129] on button "Change selection" at bounding box center [594, 129] width 90 height 12
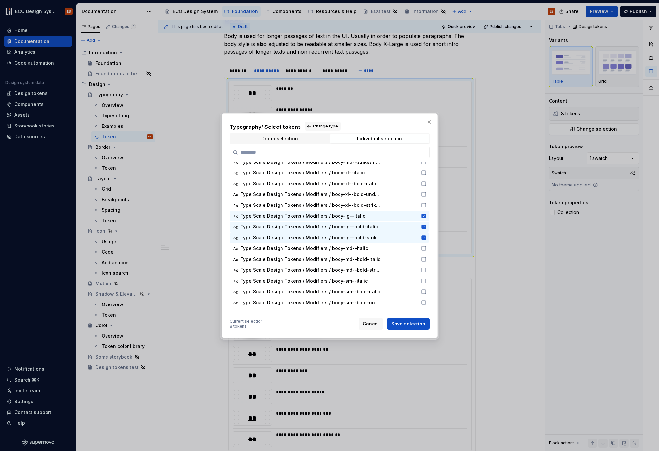
scroll to position [1174, 0]
click at [423, 237] on icon at bounding box center [423, 237] width 5 height 5
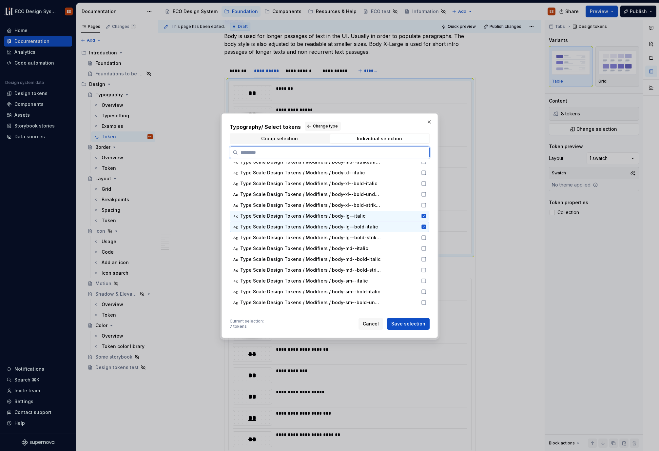
click at [423, 229] on div "Ag Type Scale Design Tokens / Modifiers / body-lg--bold-italic" at bounding box center [329, 227] width 199 height 10
click at [424, 215] on icon at bounding box center [423, 215] width 5 height 5
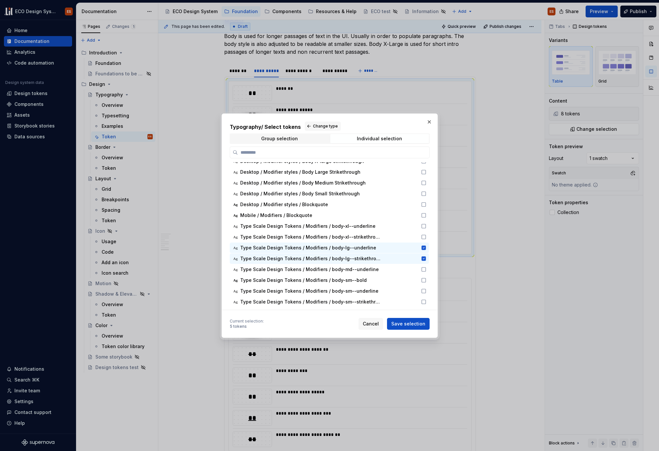
scroll to position [1025, 0]
drag, startPoint x: 422, startPoint y: 260, endPoint x: 422, endPoint y: 246, distance: 14.5
click at [422, 260] on icon at bounding box center [424, 258] width 4 height 4
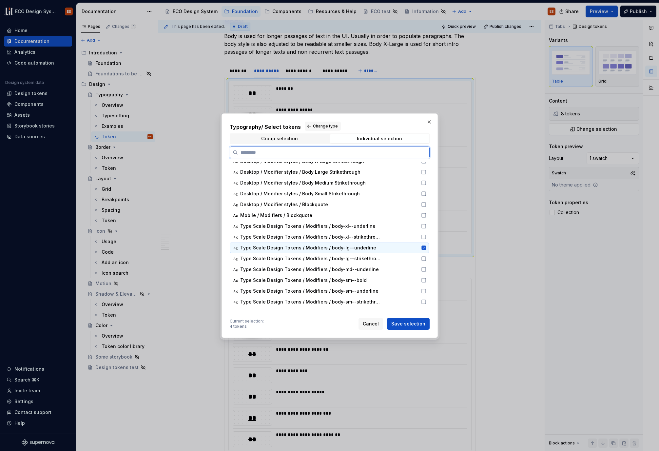
click at [422, 246] on icon at bounding box center [424, 247] width 4 height 4
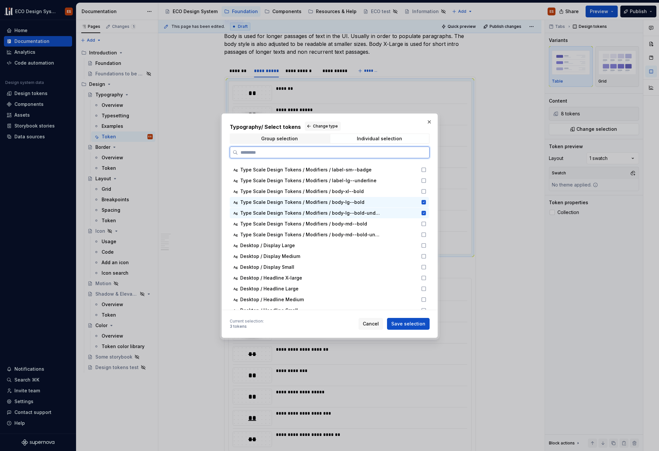
scroll to position [167, 0]
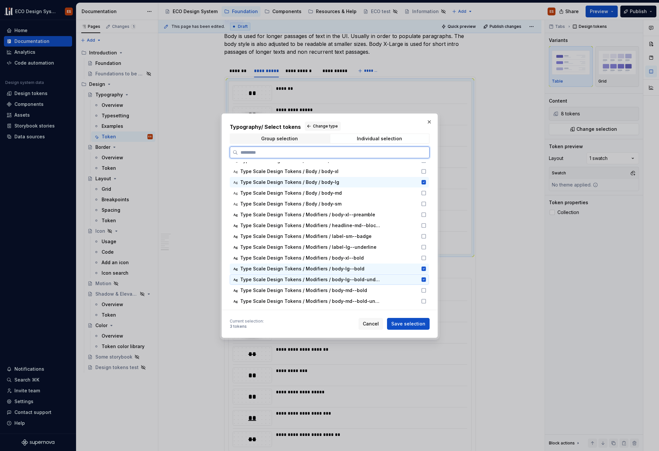
click at [422, 280] on icon at bounding box center [424, 279] width 4 height 4
click at [423, 271] on div "Ag Type Scale Design Tokens / Modifiers / body-lg--bold" at bounding box center [329, 269] width 199 height 10
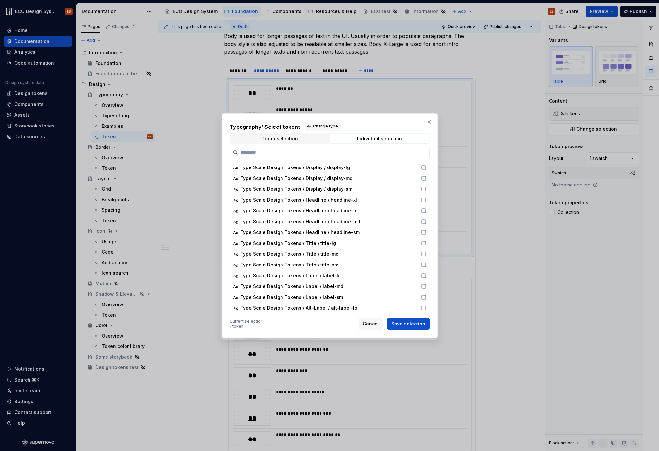
scroll to position [0, 0]
click at [411, 321] on span "Save selection" at bounding box center [408, 324] width 34 height 7
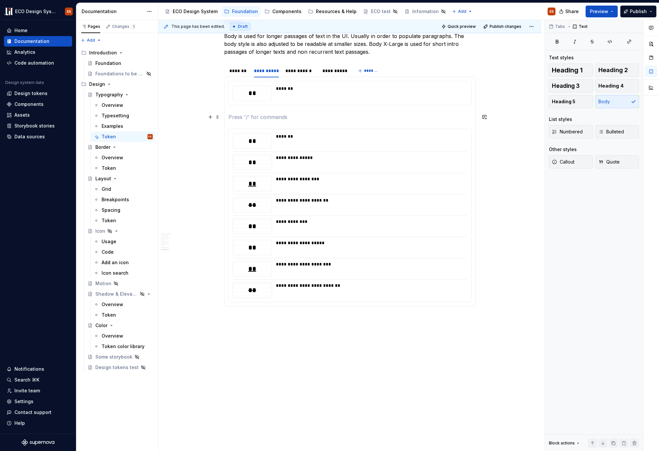
click at [241, 116] on p at bounding box center [349, 117] width 243 height 8
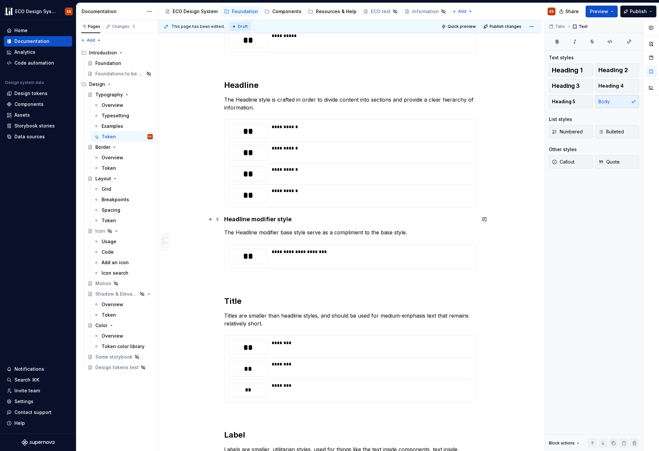
scroll to position [335, 0]
click at [273, 232] on p "The Headline modifier base style serve as a compliment to the base style." at bounding box center [350, 232] width 252 height 8
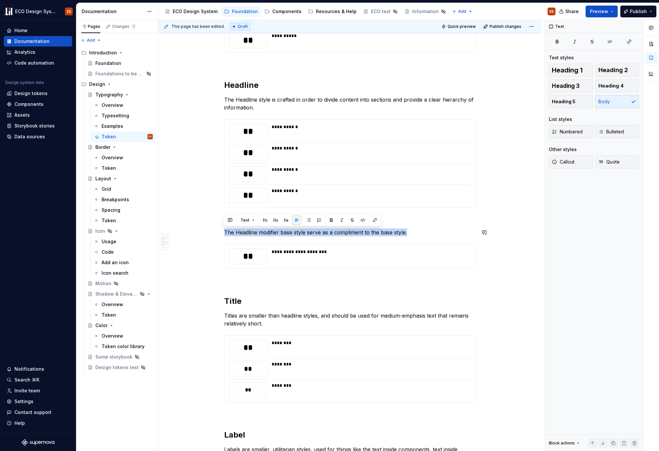
copy p "The Headline modifier base style serve as a compliment to the base style."
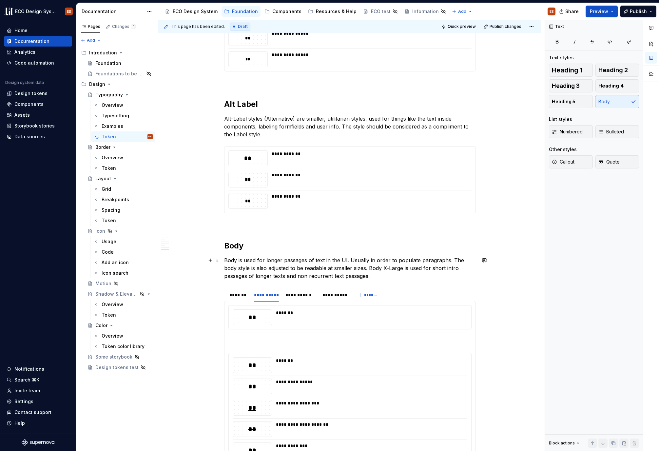
scroll to position [1073, 0]
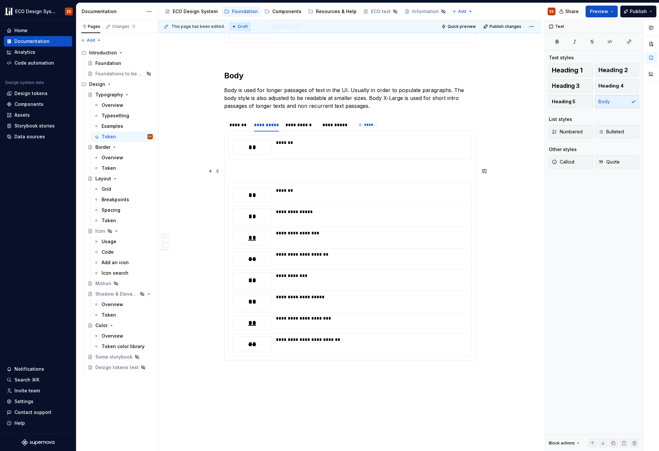
click at [273, 169] on p at bounding box center [349, 171] width 243 height 8
drag, startPoint x: 241, startPoint y: 171, endPoint x: 261, endPoint y: 173, distance: 20.0
click at [261, 173] on p "The Headline modifier base style serve as a compliment to the base style." at bounding box center [349, 171] width 243 height 8
click at [307, 170] on p "The Body-lg modifier base style serve as a compliment to the base style." at bounding box center [349, 171] width 243 height 8
click at [241, 171] on p "The Body-lg modifier base styles serve as a compliment to the base style." at bounding box center [349, 171] width 243 height 8
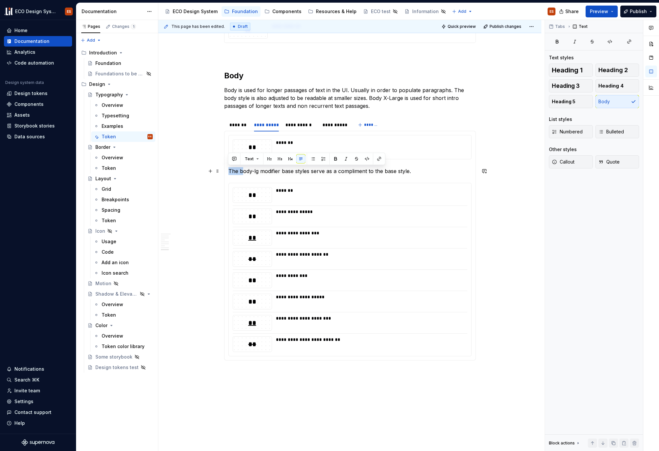
drag, startPoint x: 242, startPoint y: 170, endPoint x: 228, endPoint y: 172, distance: 13.2
click at [228, 172] on p "The body-lg modifier base styles serve as a compliment to the base style." at bounding box center [349, 171] width 243 height 8
drag, startPoint x: 309, startPoint y: 170, endPoint x: 323, endPoint y: 172, distance: 14.2
click at [323, 172] on p "Body Large modifier base styles serve as a compliment to the base style." at bounding box center [349, 171] width 243 height 8
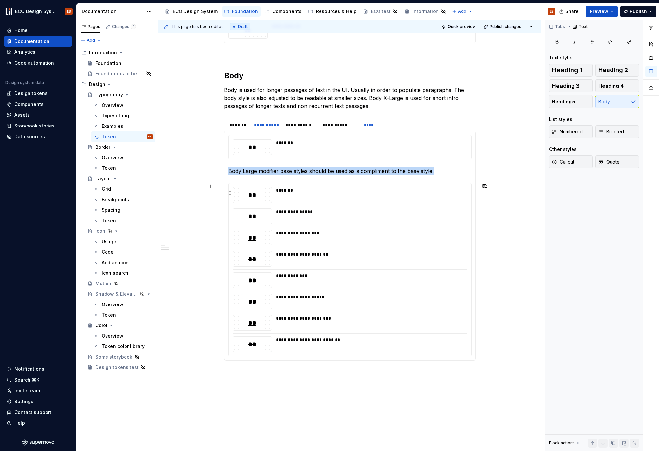
click at [299, 192] on div "*******" at bounding box center [369, 190] width 187 height 7
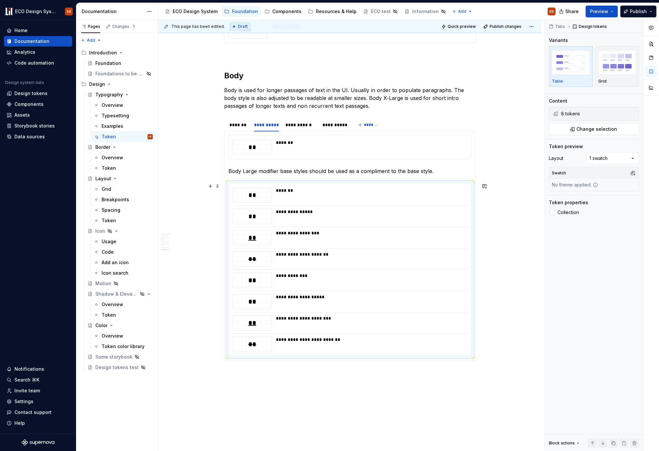
click at [228, 184] on div "**********" at bounding box center [349, 269] width 243 height 173
click at [607, 132] on span "Change selection" at bounding box center [597, 129] width 41 height 7
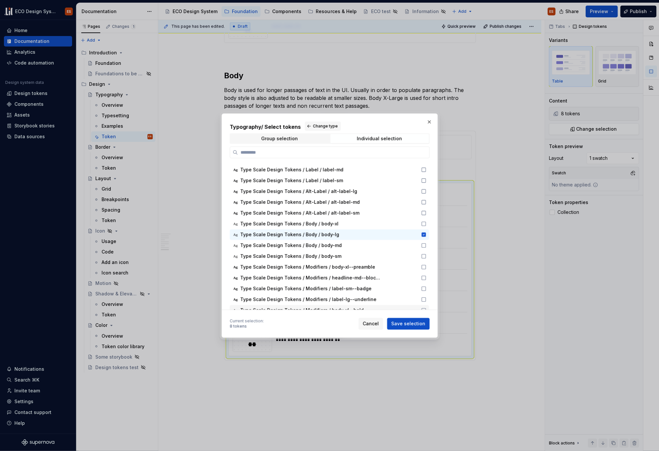
scroll to position [116, 0]
click at [423, 236] on icon at bounding box center [424, 235] width 4 height 4
click at [407, 318] on button "Save selection" at bounding box center [408, 324] width 43 height 12
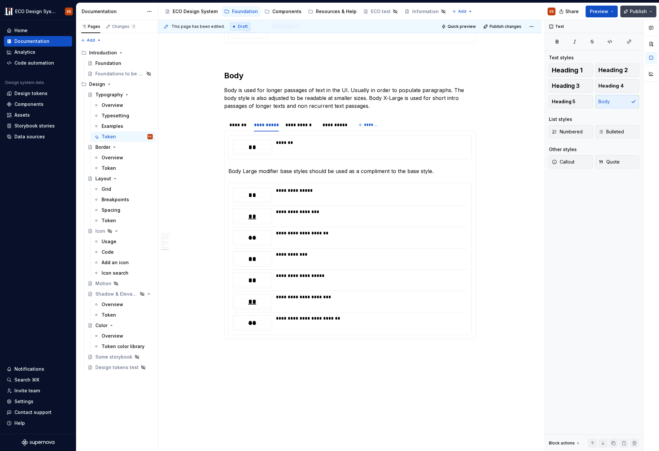
click at [641, 12] on span "Publish" at bounding box center [638, 11] width 17 height 7
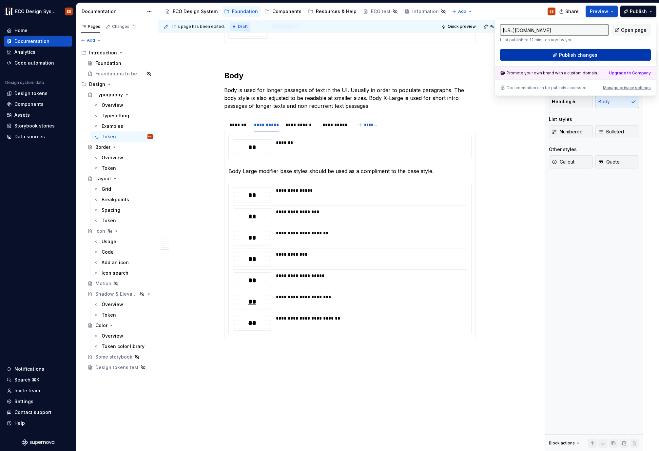
click at [606, 56] on button "Publish changes" at bounding box center [575, 55] width 151 height 12
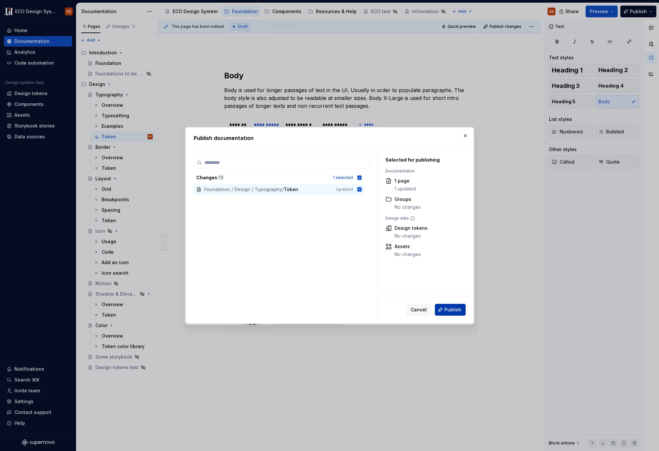
click at [447, 311] on span "Publish" at bounding box center [452, 309] width 17 height 7
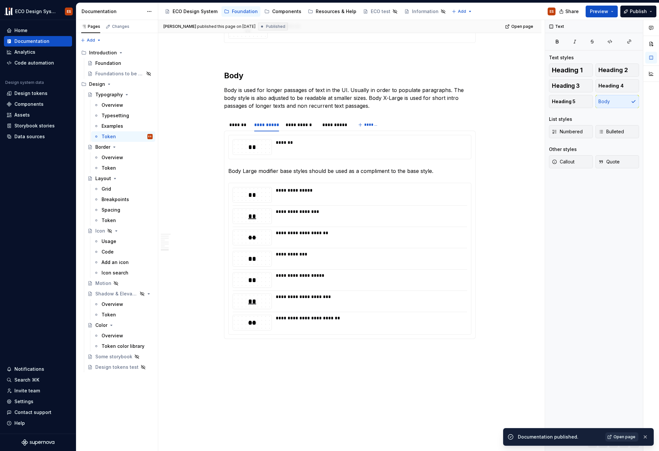
click at [626, 437] on span "Open page" at bounding box center [625, 437] width 22 height 5
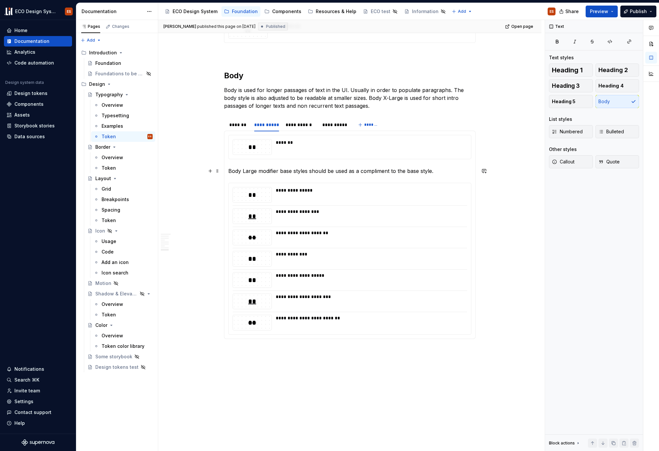
click at [232, 171] on p "Body Large modifier base styles should be used as a compliment to the base styl…" at bounding box center [349, 171] width 243 height 8
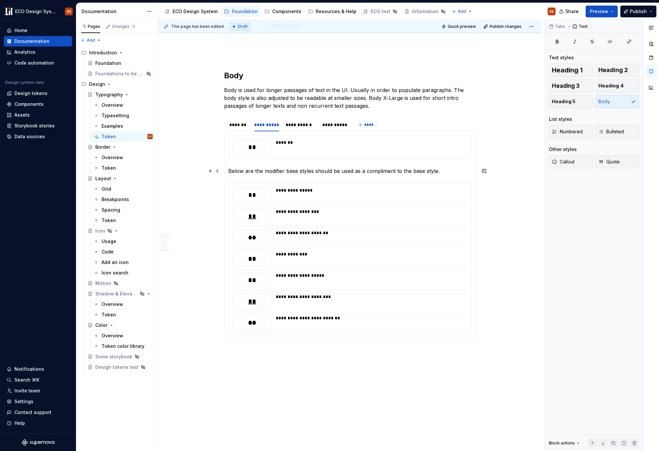
click at [315, 172] on p "Below are the modifier base styles should be used as a compliment to the base s…" at bounding box center [349, 171] width 243 height 8
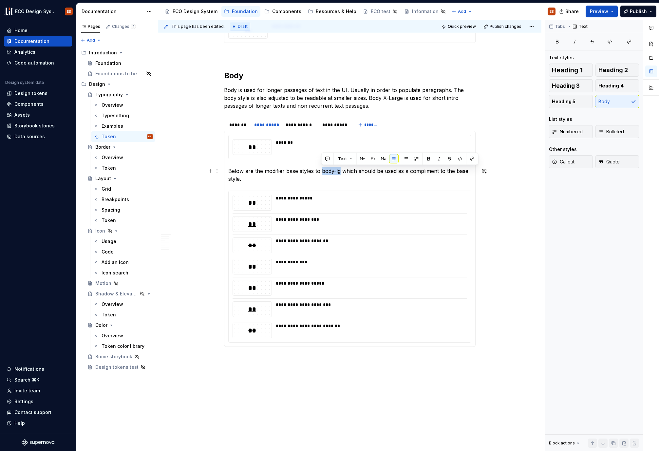
drag, startPoint x: 321, startPoint y: 170, endPoint x: 341, endPoint y: 171, distance: 19.4
click at [341, 171] on p "Below are the modifier base styles to body-lg which should be used as a complim…" at bounding box center [349, 175] width 243 height 16
click at [441, 158] on button "button" at bounding box center [439, 158] width 9 height 9
click at [608, 42] on icon "button" at bounding box center [610, 41] width 5 height 5
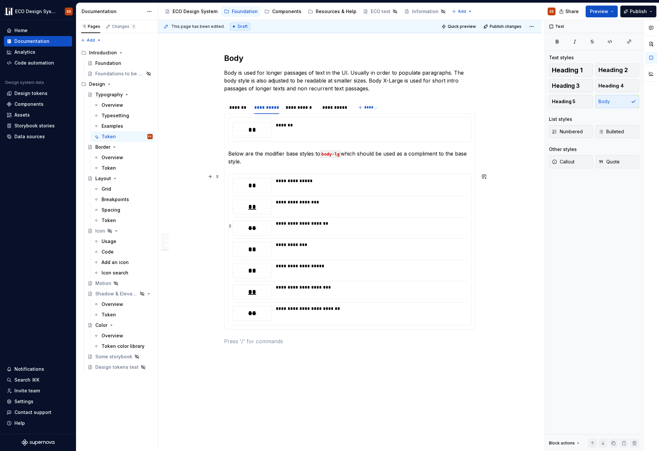
scroll to position [1073, 0]
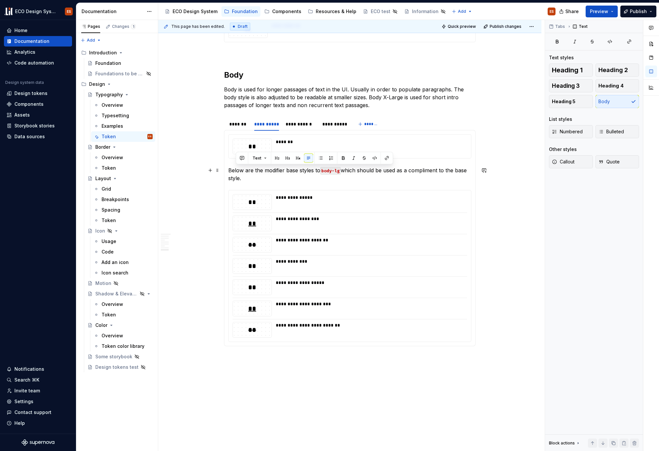
drag, startPoint x: 243, startPoint y: 181, endPoint x: 236, endPoint y: 170, distance: 13.0
click at [236, 170] on p "Below are the modifier base styles to body-lg which should be used as a complim…" at bounding box center [349, 175] width 243 height 16
click at [243, 125] on div "*******" at bounding box center [238, 124] width 18 height 7
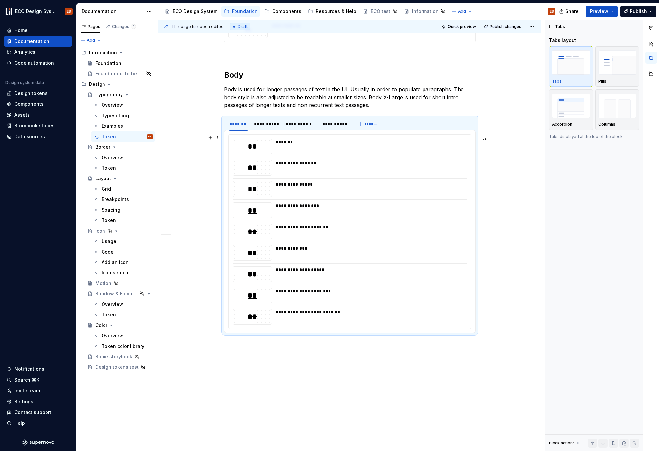
click at [230, 145] on div "**********" at bounding box center [350, 232] width 243 height 194
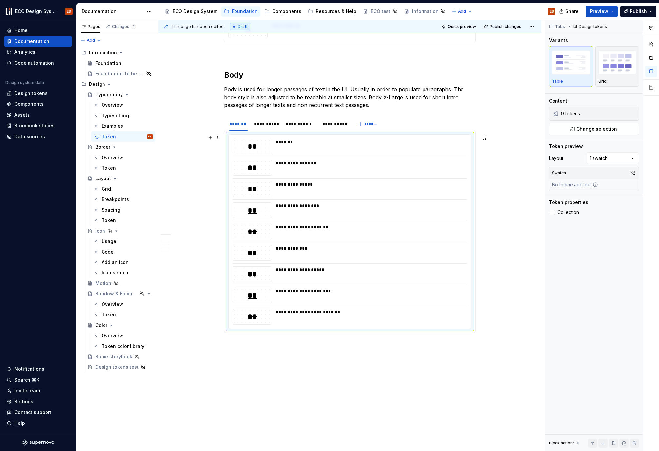
click at [230, 145] on div "**********" at bounding box center [350, 232] width 243 height 194
click at [210, 140] on button "button" at bounding box center [210, 137] width 9 height 9
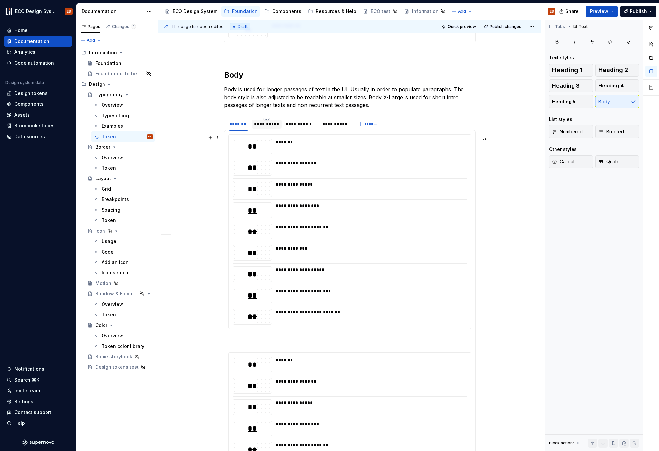
click at [260, 122] on div "**********" at bounding box center [266, 124] width 25 height 7
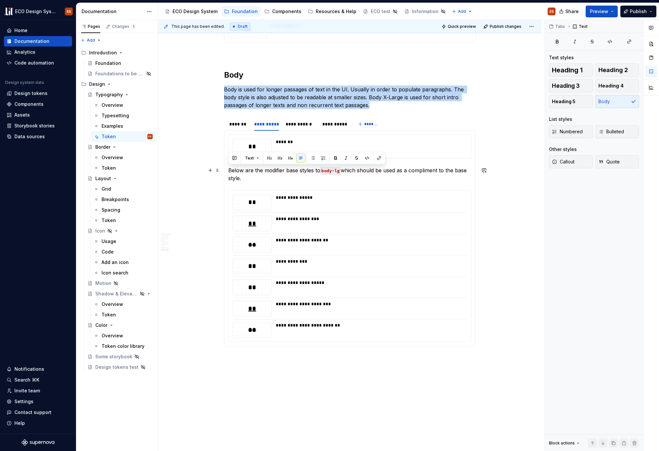
drag, startPoint x: 243, startPoint y: 178, endPoint x: 228, endPoint y: 171, distance: 15.7
click at [228, 171] on p "Below are the modifier base styles to body-lg which should be used as a complim…" at bounding box center [349, 175] width 243 height 16
copy p "Below are the modifier base styles to body-lg which should be used as a complim…"
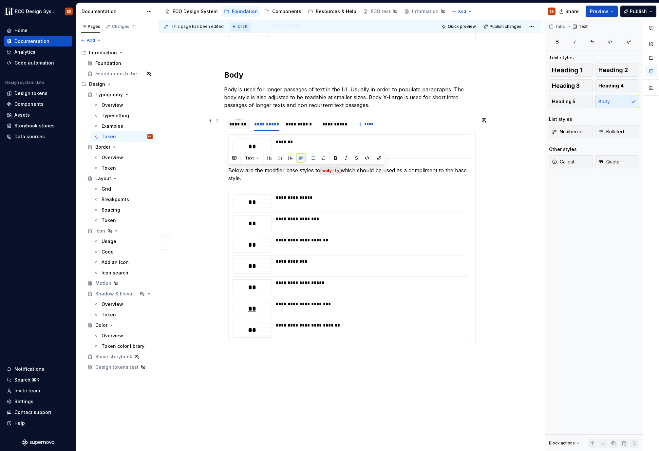
click at [238, 128] on div "*******" at bounding box center [239, 124] width 24 height 9
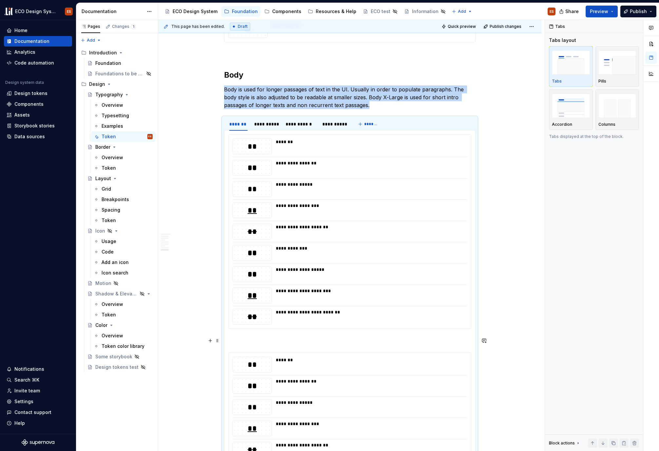
click at [268, 340] on p at bounding box center [349, 341] width 243 height 8
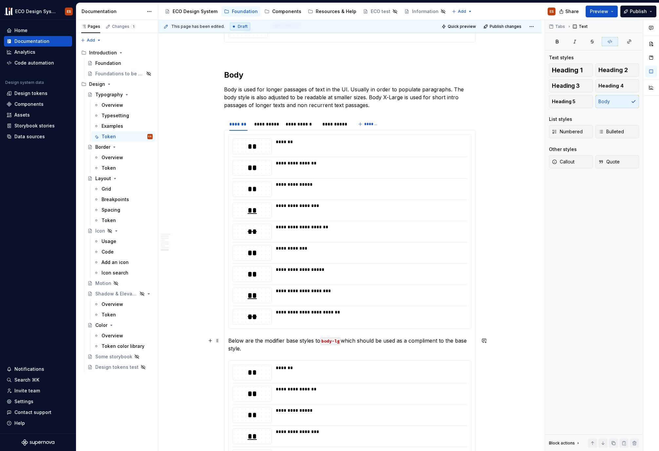
click at [338, 341] on code "body-lg" at bounding box center [331, 342] width 20 height 8
drag, startPoint x: 336, startPoint y: 341, endPoint x: 340, endPoint y: 341, distance: 3.6
click at [340, 341] on code "body-lg" at bounding box center [331, 342] width 20 height 8
click at [229, 363] on div "**********" at bounding box center [350, 458] width 243 height 194
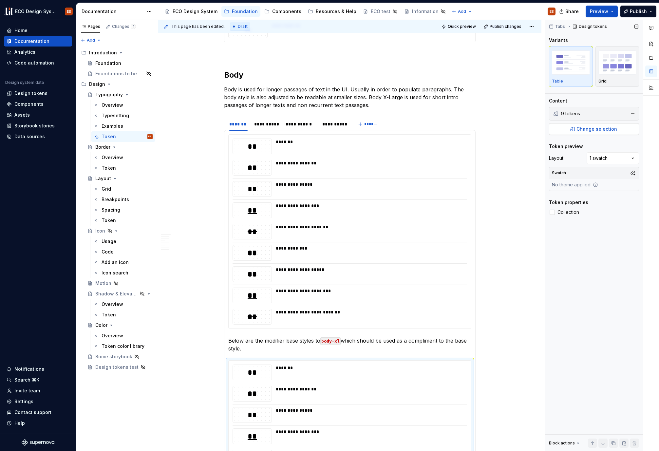
click at [623, 129] on button "Change selection" at bounding box center [594, 129] width 90 height 12
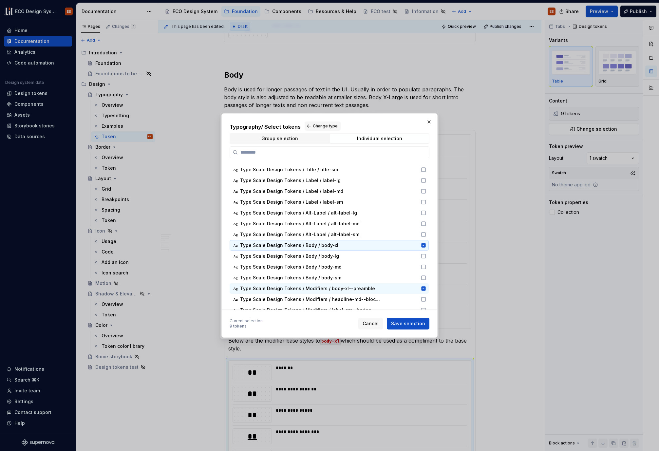
scroll to position [106, 0]
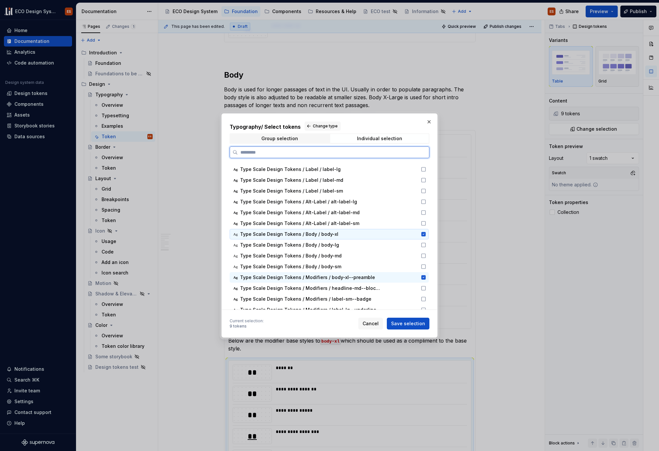
click at [423, 235] on icon at bounding box center [424, 234] width 4 height 4
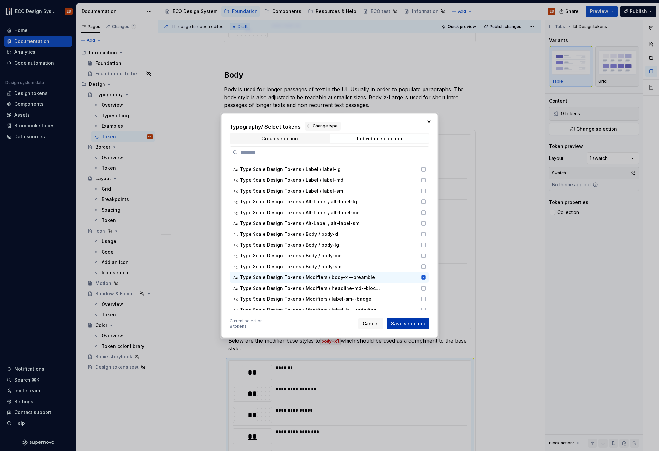
click at [421, 321] on span "Save selection" at bounding box center [408, 324] width 34 height 7
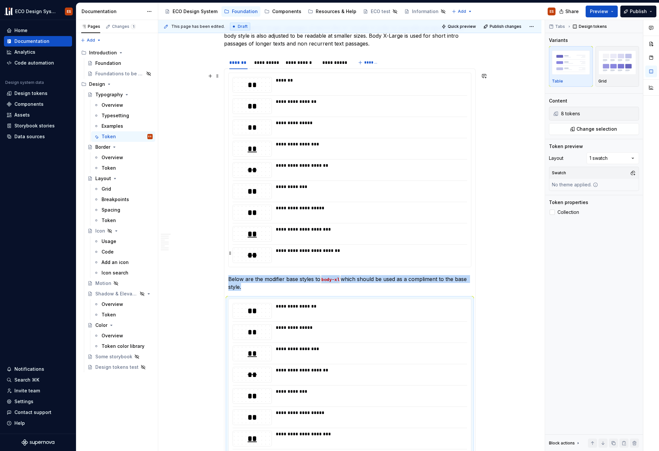
scroll to position [1135, 0]
click at [231, 93] on div "**********" at bounding box center [350, 170] width 243 height 194
click at [599, 127] on span "Change selection" at bounding box center [597, 129] width 41 height 7
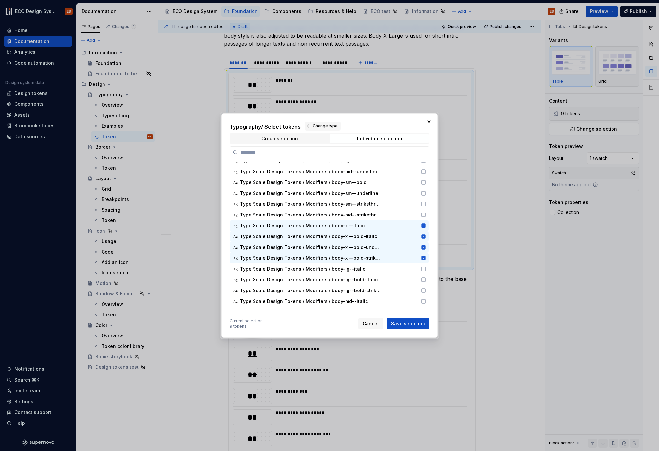
scroll to position [1115, 0]
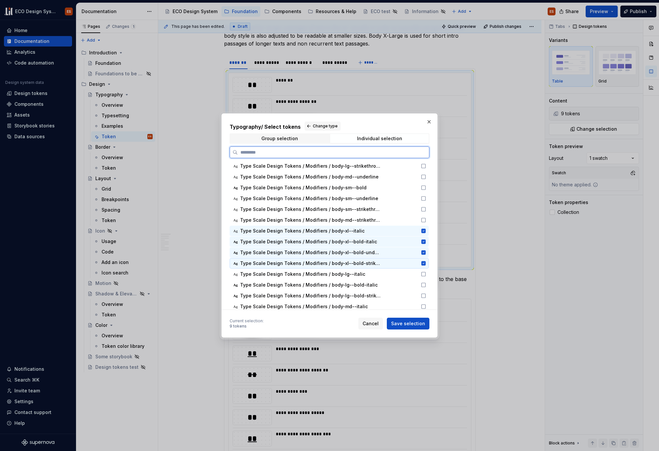
click at [422, 262] on icon at bounding box center [424, 263] width 4 height 4
click at [423, 256] on div "Ag Type Scale Design Tokens / Modifiers / body-xl--bold-underline" at bounding box center [329, 252] width 199 height 10
click at [423, 240] on icon at bounding box center [424, 242] width 4 height 4
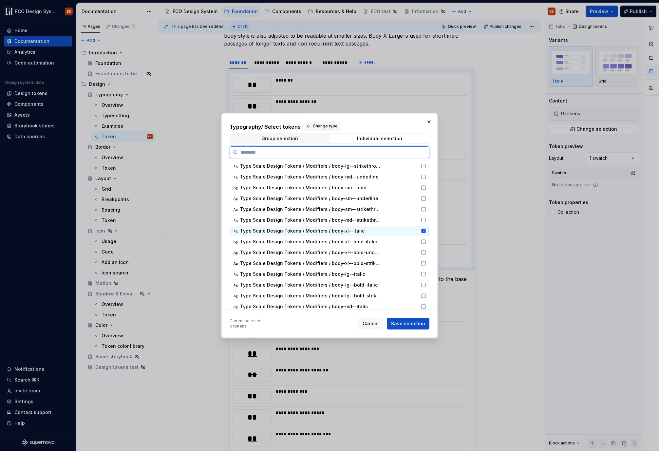
click at [423, 232] on icon at bounding box center [424, 231] width 4 height 4
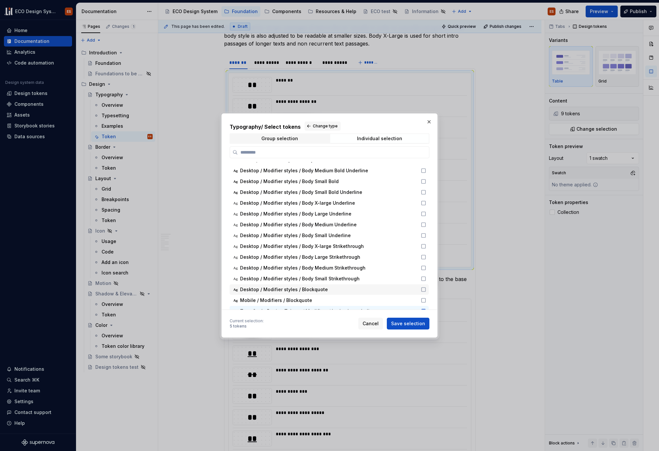
scroll to position [1006, 0]
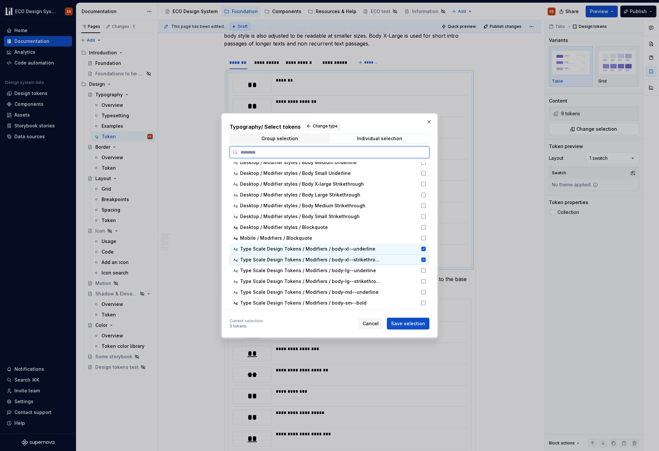
click at [425, 261] on icon at bounding box center [424, 260] width 4 height 4
click at [423, 253] on div "Ag Type Scale Design Tokens / Modifiers / body-xl--underline" at bounding box center [329, 249] width 199 height 10
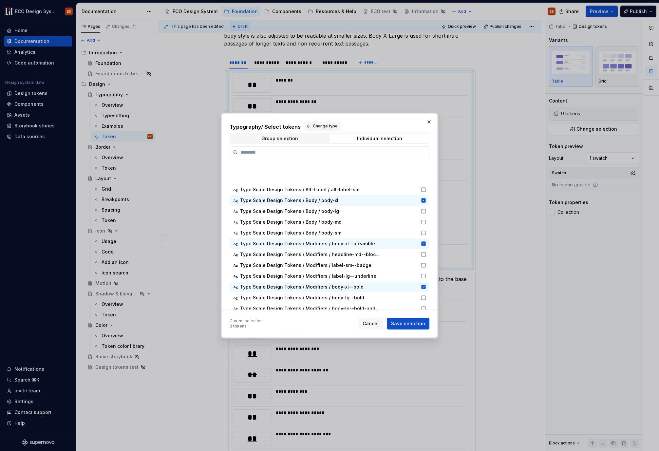
scroll to position [106, 0]
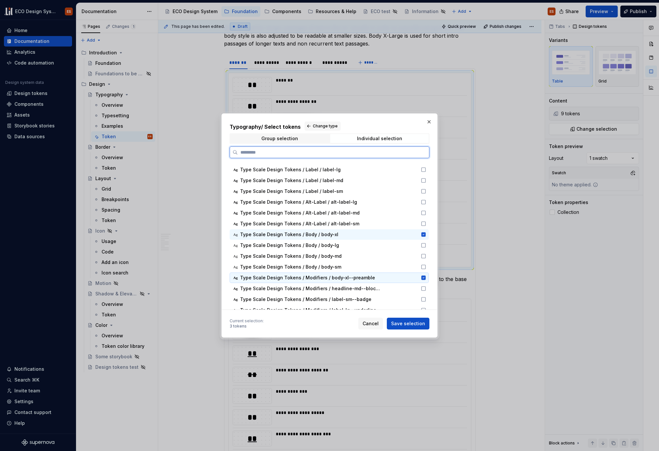
click at [422, 277] on icon at bounding box center [424, 278] width 4 height 4
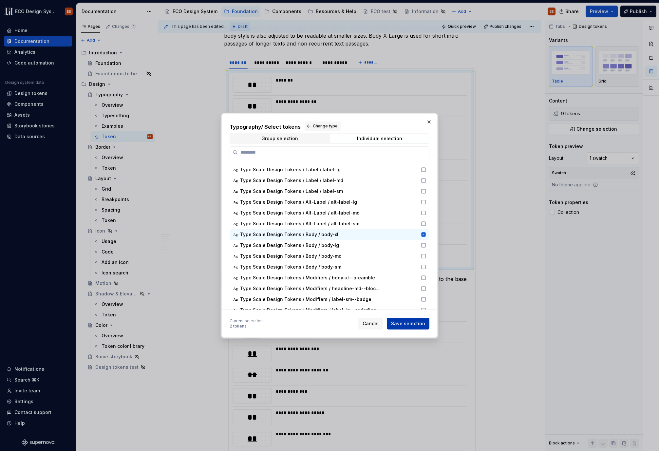
click at [416, 320] on button "Save selection" at bounding box center [408, 324] width 43 height 12
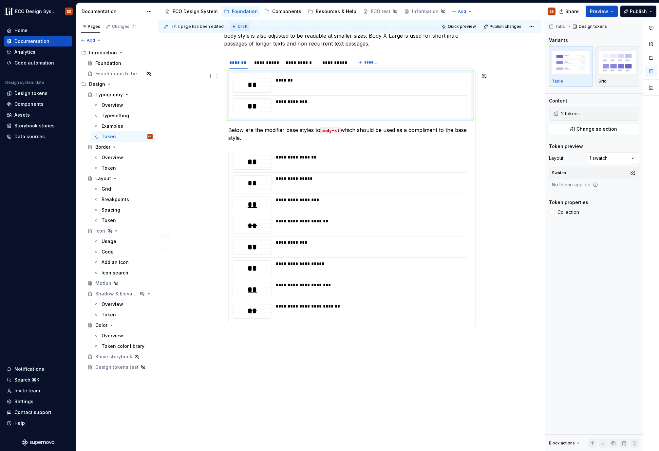
click at [228, 94] on div "**********" at bounding box center [349, 96] width 243 height 46
click at [622, 127] on button "Change selection" at bounding box center [594, 129] width 90 height 12
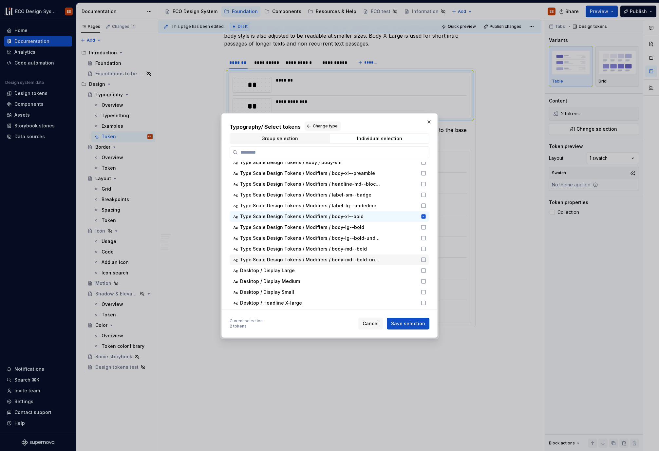
scroll to position [195, 0]
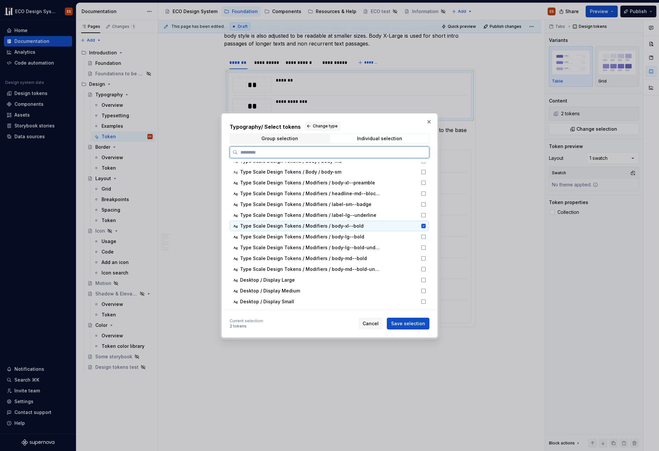
click at [425, 225] on icon at bounding box center [424, 226] width 4 height 4
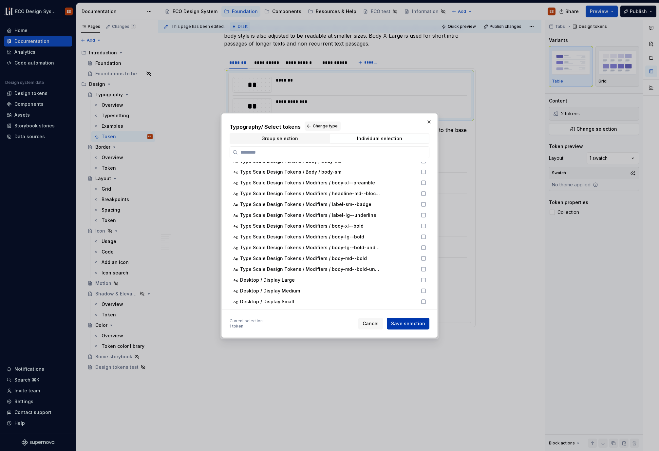
click at [422, 324] on span "Save selection" at bounding box center [408, 324] width 34 height 7
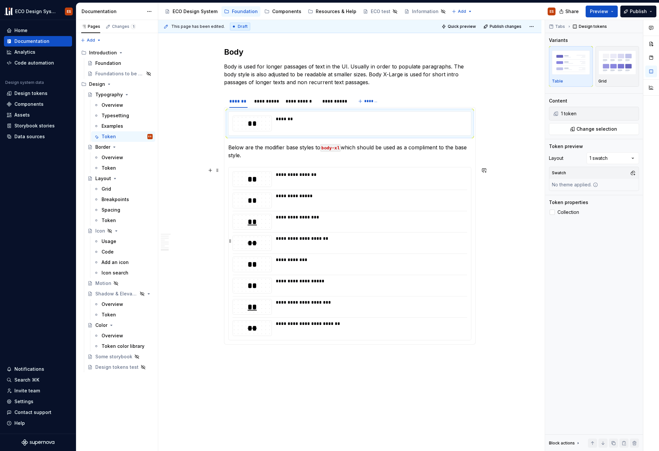
scroll to position [1095, 0]
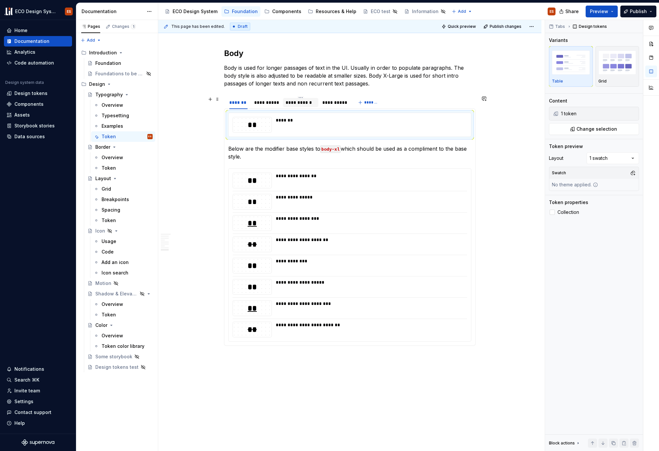
click at [297, 103] on div "**********" at bounding box center [301, 102] width 30 height 7
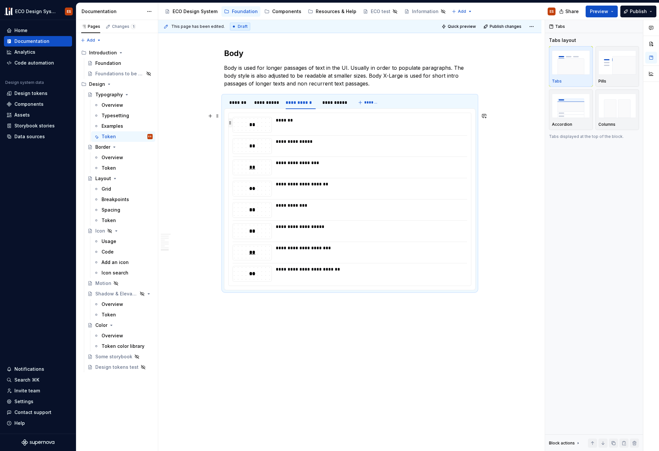
click at [229, 122] on button "button" at bounding box center [230, 122] width 5 height 9
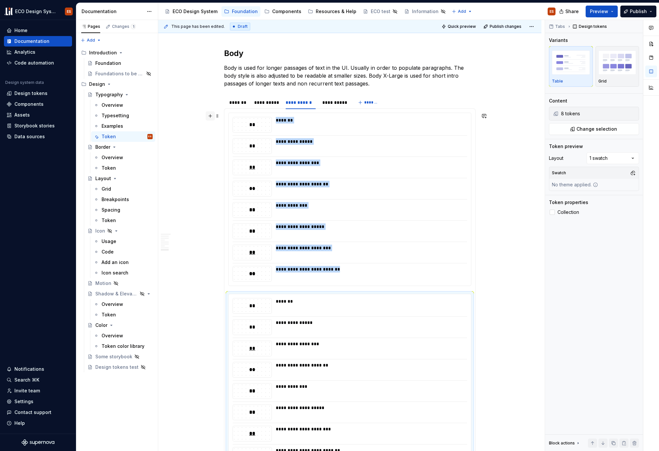
click at [207, 118] on button "button" at bounding box center [210, 115] width 9 height 9
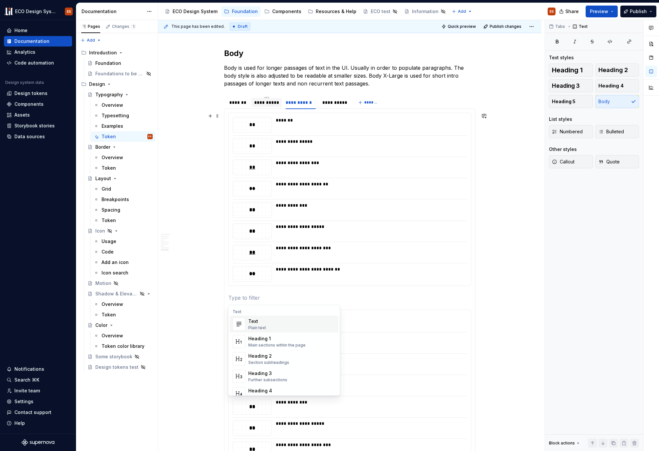
click at [272, 103] on div "**********" at bounding box center [266, 102] width 25 height 7
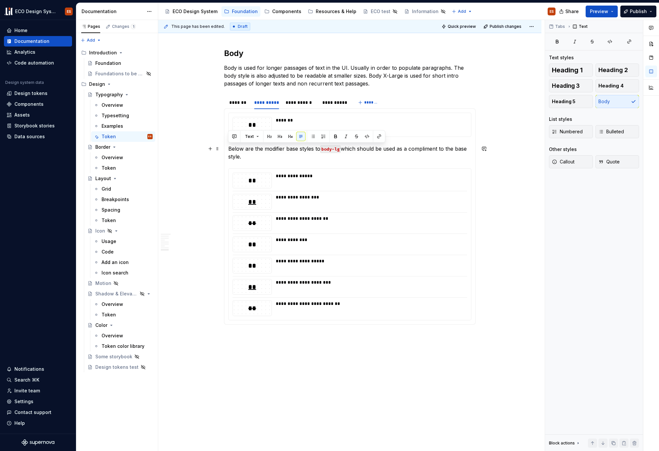
drag, startPoint x: 242, startPoint y: 158, endPoint x: 227, endPoint y: 151, distance: 15.4
click at [227, 151] on div "**********" at bounding box center [350, 216] width 252 height 216
copy p "Below are the modifier base styles to body-lg which should be used as a complim…"
click at [293, 104] on div "**********" at bounding box center [301, 102] width 30 height 7
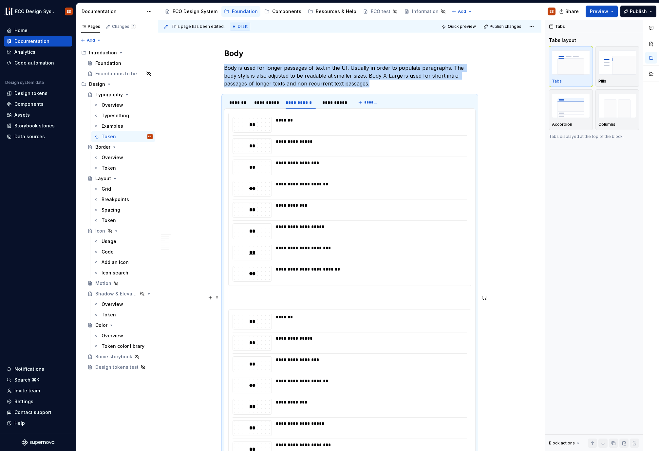
click at [279, 295] on p at bounding box center [349, 298] width 243 height 8
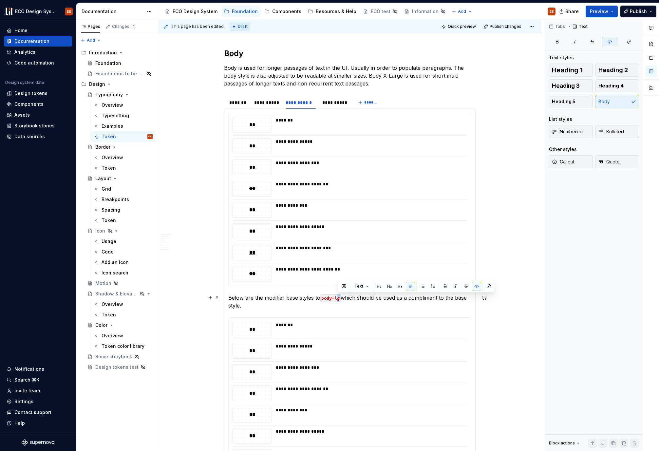
click at [341, 299] on code "body-lg" at bounding box center [331, 299] width 20 height 8
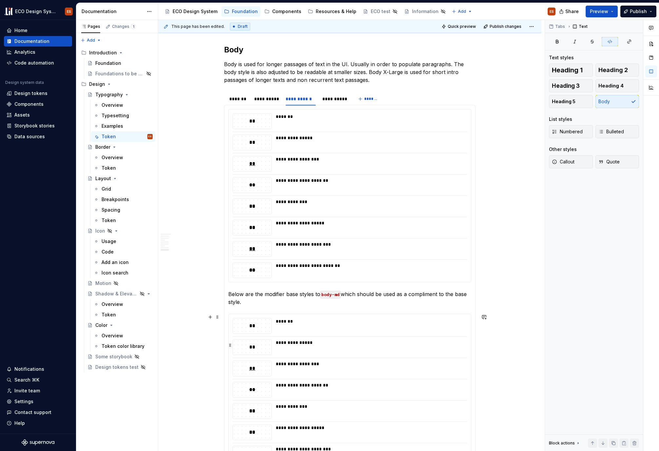
scroll to position [1105, 0]
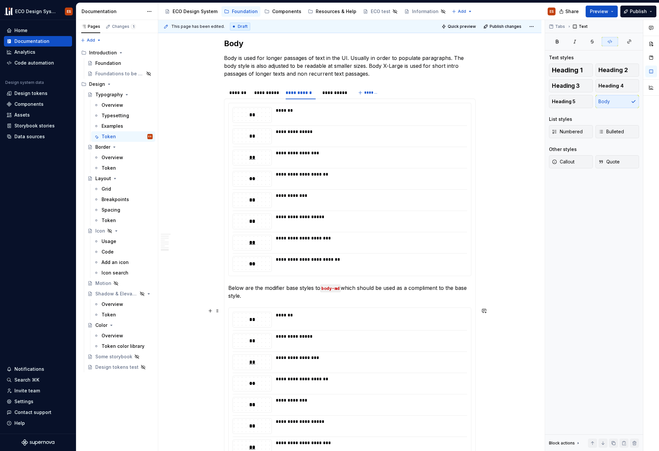
click at [228, 314] on div "**********" at bounding box center [349, 394] width 243 height 173
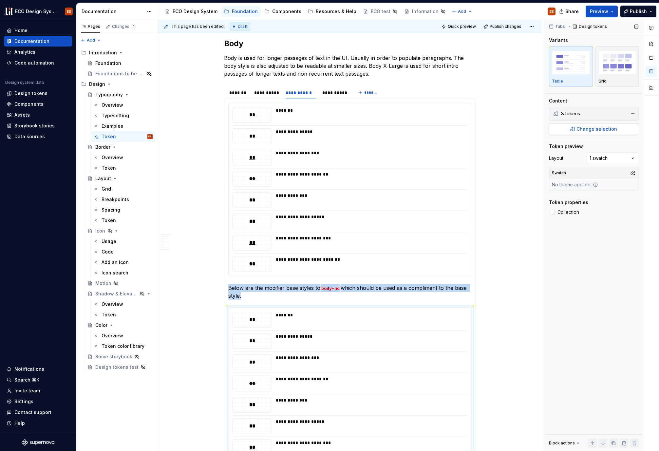
click at [614, 127] on span "Change selection" at bounding box center [597, 129] width 41 height 7
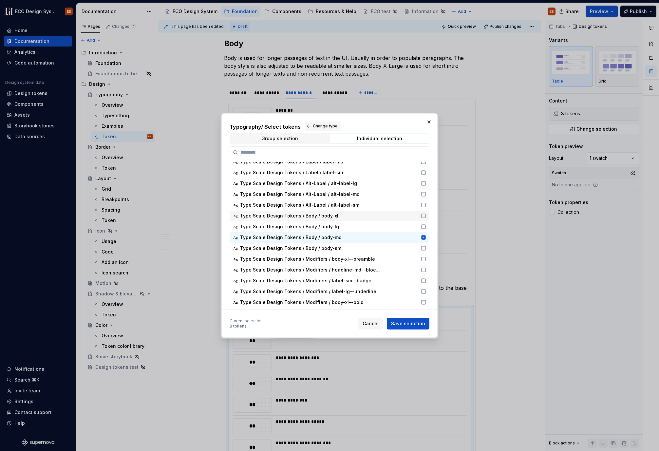
scroll to position [126, 0]
click at [422, 235] on icon at bounding box center [424, 236] width 4 height 4
click at [406, 320] on button "Save selection" at bounding box center [408, 324] width 43 height 12
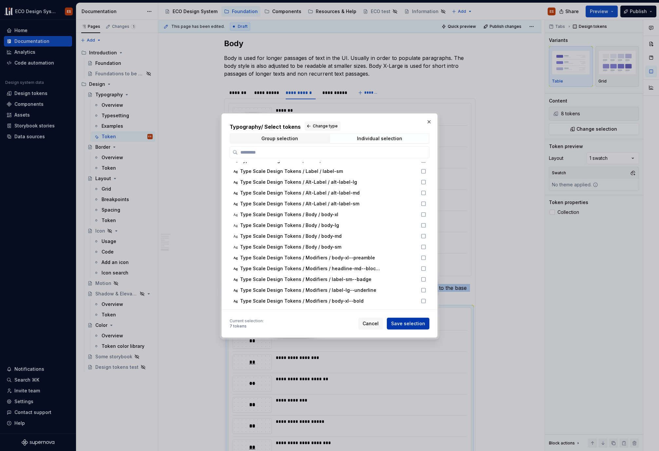
scroll to position [1113, 0]
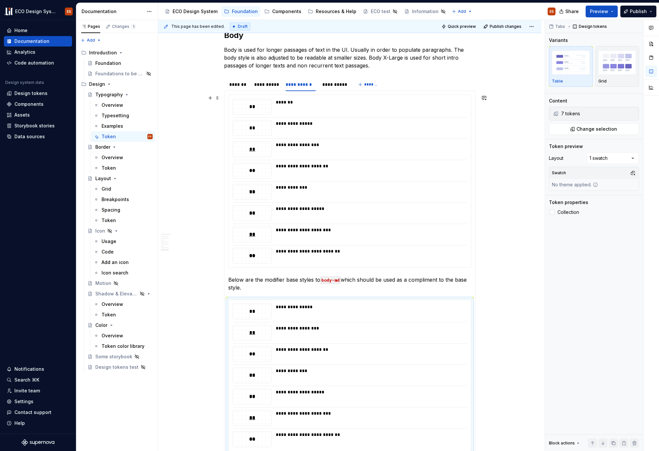
click at [229, 100] on div "**********" at bounding box center [350, 181] width 243 height 173
click at [565, 125] on button "Change selection" at bounding box center [594, 129] width 90 height 12
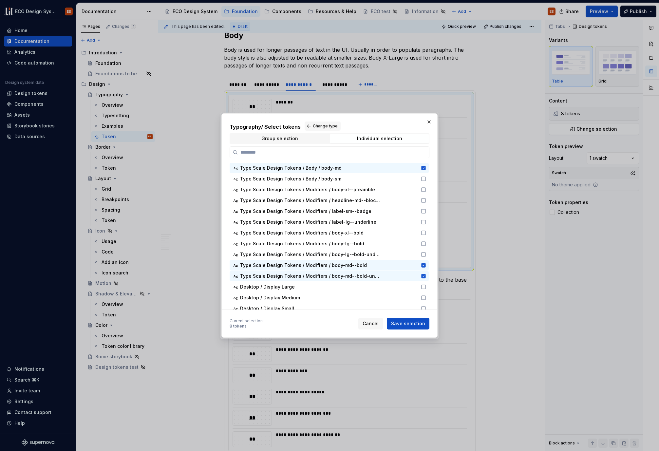
scroll to position [189, 0]
click at [423, 265] on icon at bounding box center [424, 265] width 4 height 4
click at [424, 276] on icon at bounding box center [424, 276] width 4 height 4
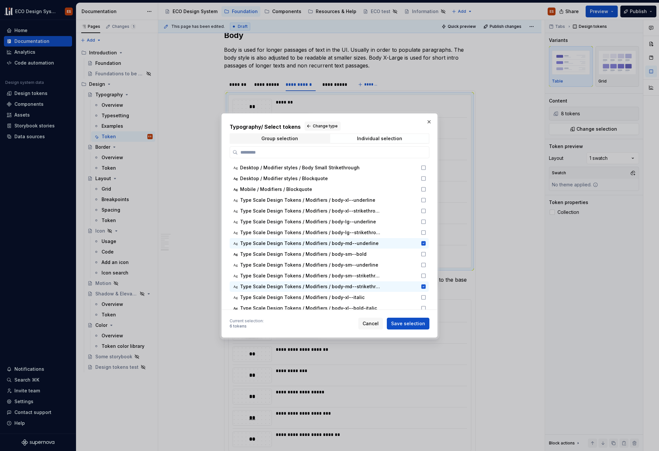
scroll to position [1112, 0]
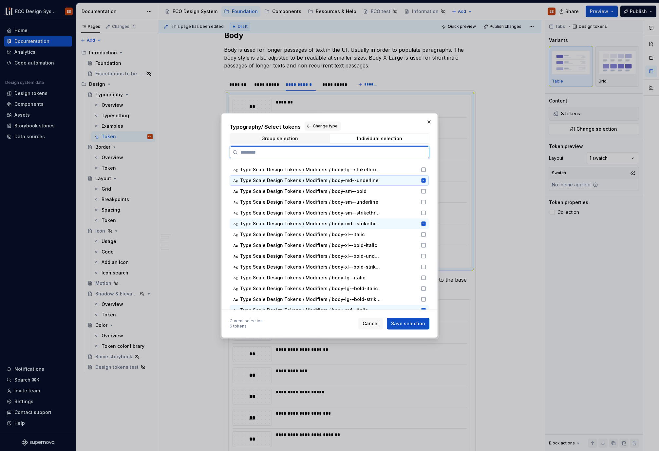
click at [422, 181] on icon at bounding box center [424, 180] width 4 height 4
click at [422, 223] on icon at bounding box center [424, 224] width 4 height 4
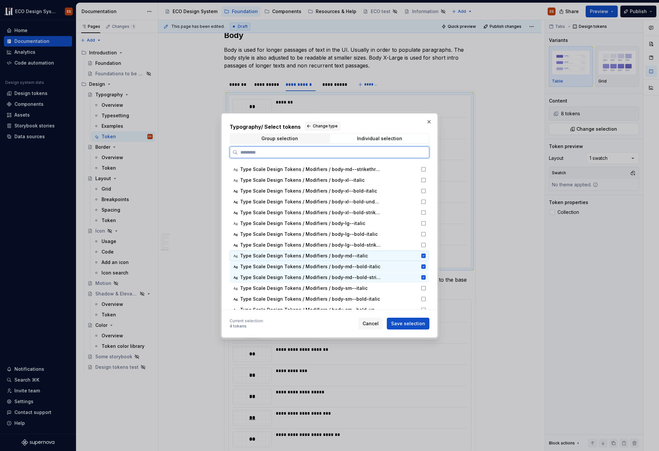
click at [427, 256] on div "Ag Type Scale Design Tokens / Modifiers / body-md--italic" at bounding box center [329, 256] width 199 height 10
click at [422, 265] on icon at bounding box center [424, 267] width 4 height 4
click at [423, 278] on icon at bounding box center [424, 277] width 4 height 4
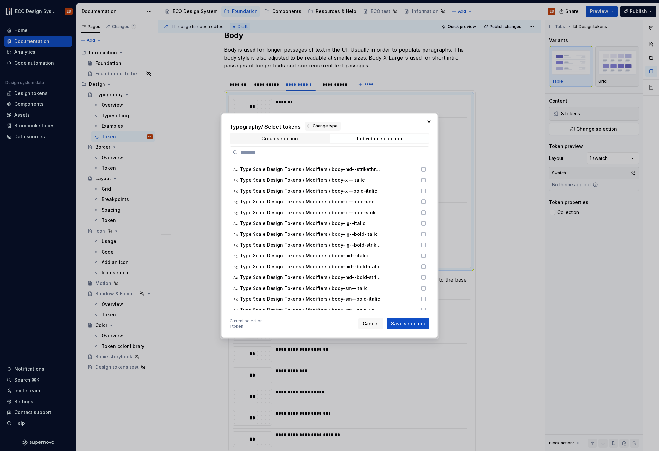
drag, startPoint x: 403, startPoint y: 323, endPoint x: 407, endPoint y: 321, distance: 4.4
click at [403, 323] on span "Save selection" at bounding box center [408, 324] width 34 height 7
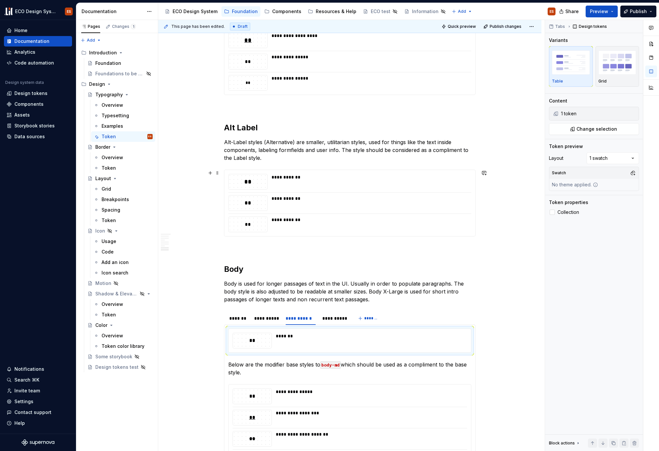
scroll to position [876, 0]
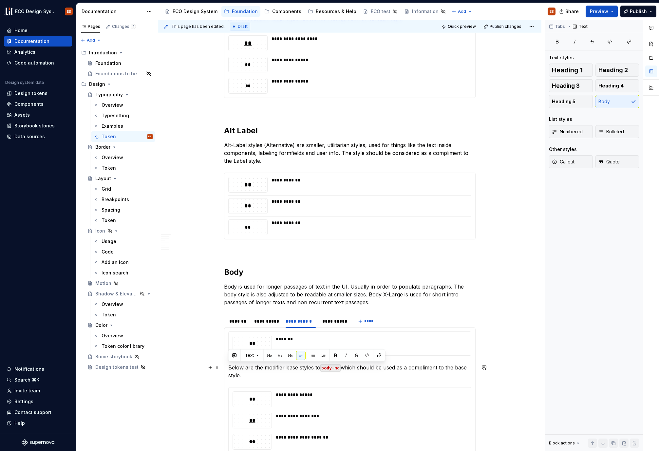
drag, startPoint x: 249, startPoint y: 377, endPoint x: 226, endPoint y: 370, distance: 24.3
click at [226, 370] on div "**********" at bounding box center [350, 435] width 252 height 216
copy p "Below are the modifier base styles to body-md which should be used as a complim…"
click at [329, 323] on div "**********" at bounding box center [335, 321] width 25 height 7
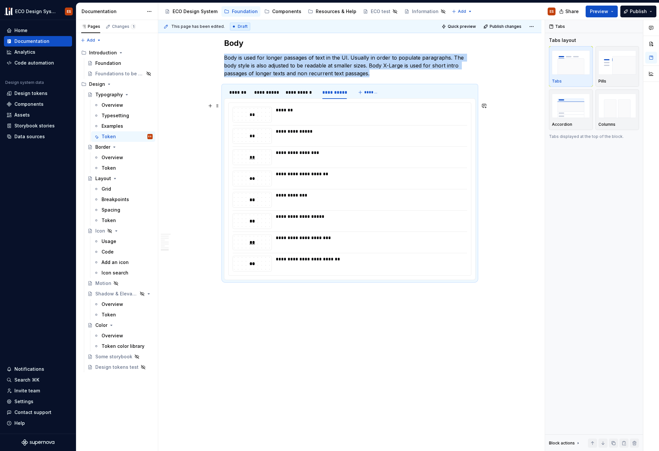
scroll to position [1108, 0]
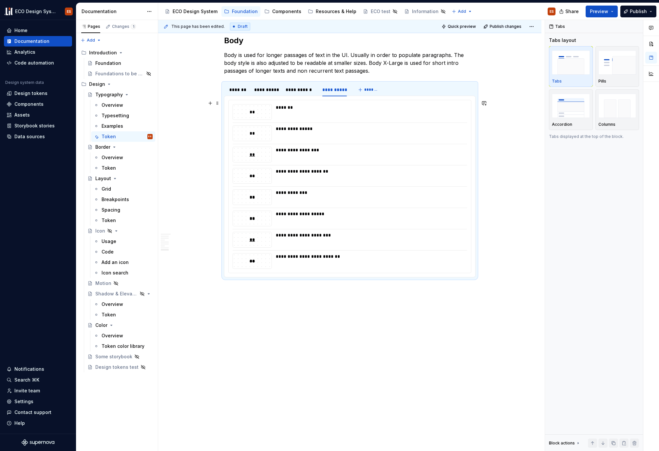
click at [229, 103] on div "**********" at bounding box center [350, 186] width 243 height 173
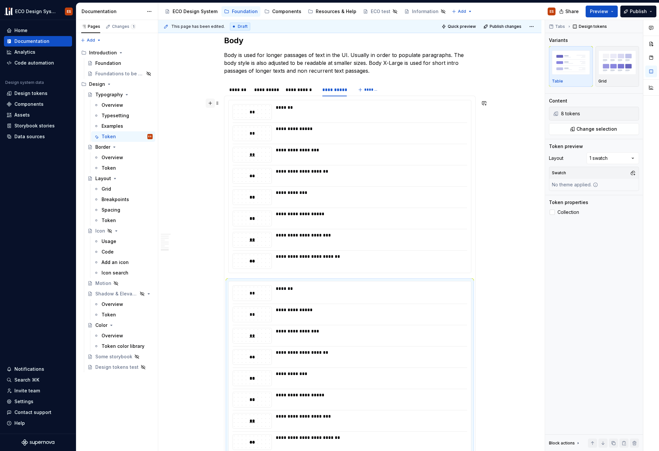
click at [207, 103] on button "button" at bounding box center [210, 103] width 9 height 9
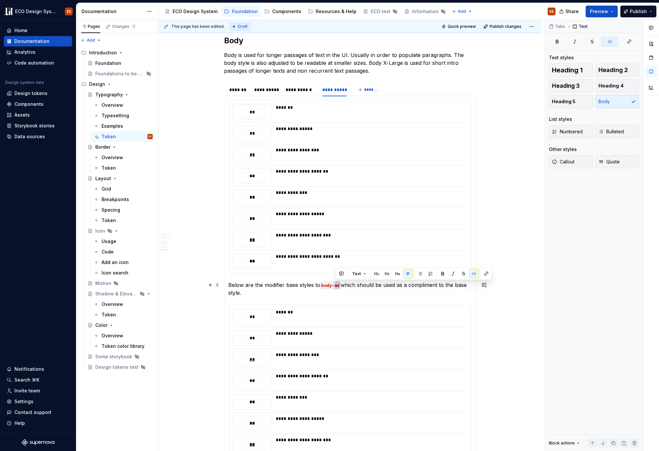
drag, startPoint x: 335, startPoint y: 285, endPoint x: 341, endPoint y: 285, distance: 5.9
click at [341, 285] on p "Below are the modifier base styles to body-md which should be used as a complim…" at bounding box center [349, 289] width 243 height 16
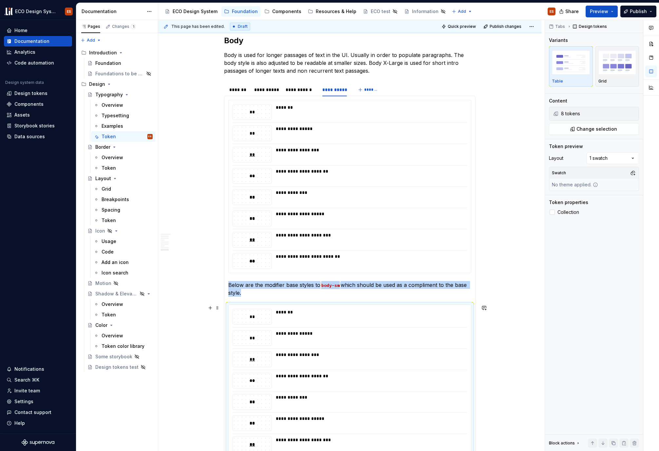
click at [230, 321] on div "**********" at bounding box center [350, 391] width 243 height 173
click at [611, 131] on span "Change selection" at bounding box center [597, 129] width 41 height 7
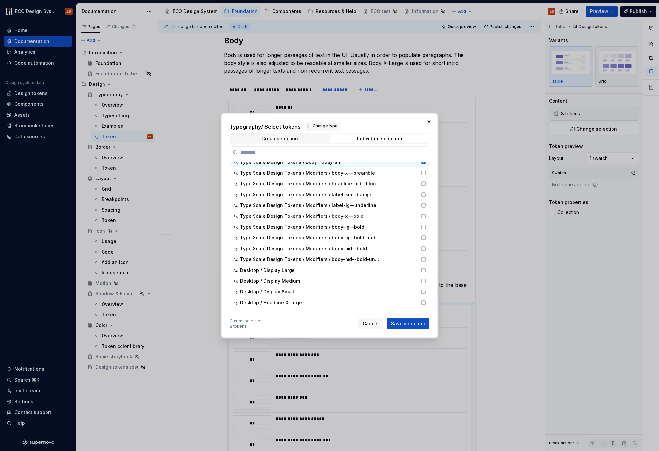
scroll to position [176, 0]
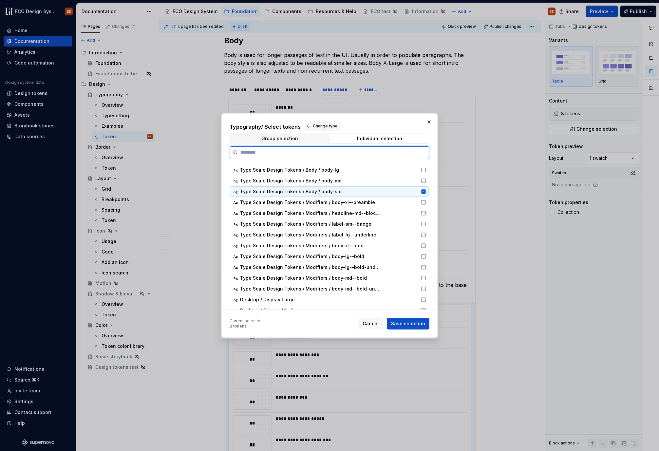
click at [423, 193] on icon at bounding box center [424, 191] width 4 height 4
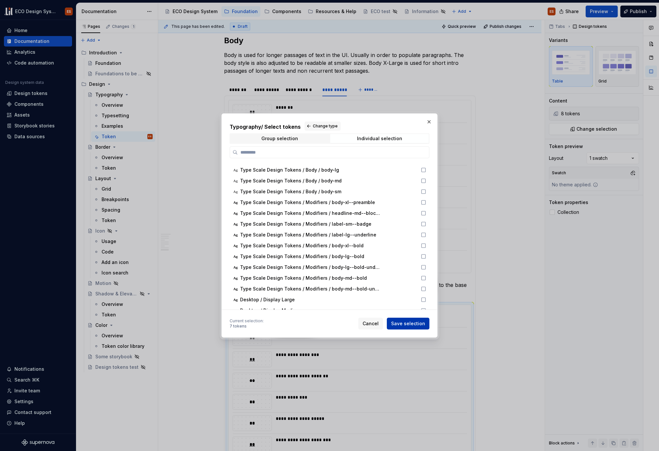
click at [418, 324] on span "Save selection" at bounding box center [408, 324] width 34 height 7
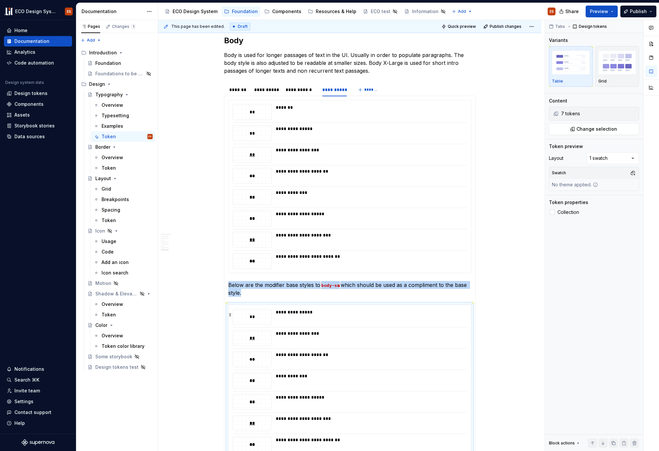
scroll to position [1113, 0]
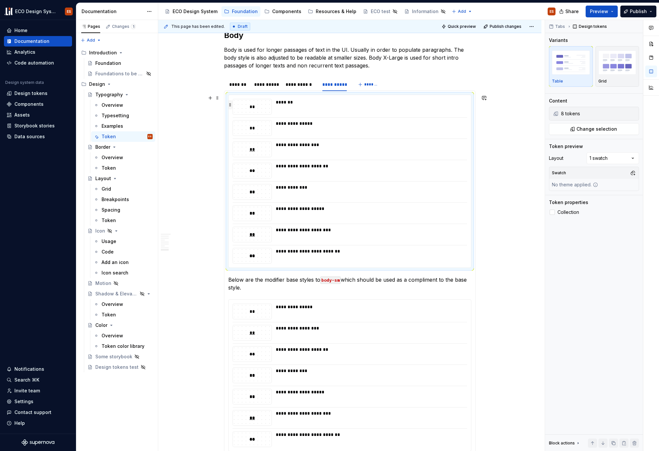
click at [229, 106] on button "button" at bounding box center [230, 104] width 5 height 9
click at [228, 95] on div "**********" at bounding box center [349, 181] width 243 height 173
click at [574, 131] on button "Change selection" at bounding box center [594, 129] width 90 height 12
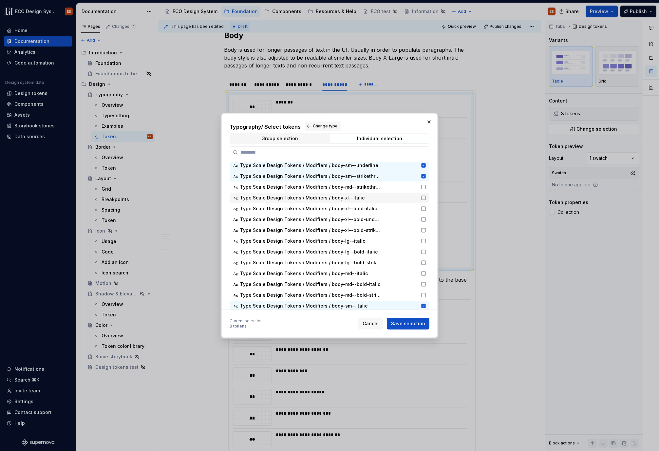
scroll to position [1131, 0]
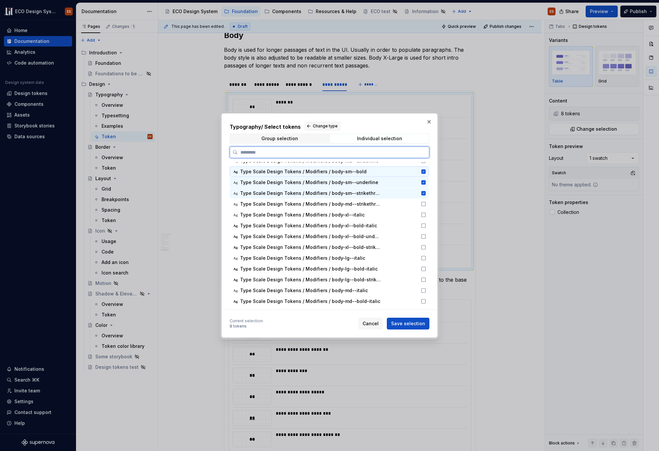
click at [422, 172] on icon at bounding box center [424, 171] width 4 height 4
click at [422, 180] on icon at bounding box center [423, 182] width 5 height 5
click at [425, 193] on icon at bounding box center [424, 193] width 4 height 4
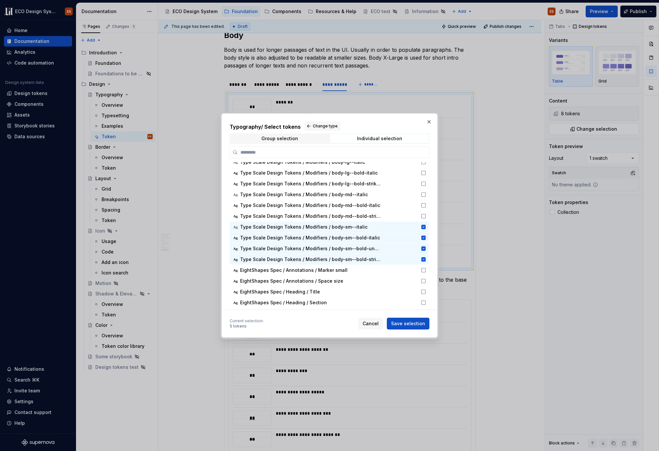
scroll to position [1234, 0]
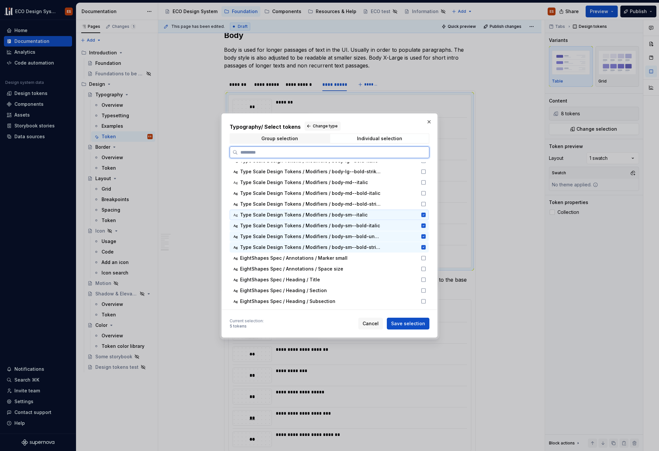
click at [421, 215] on icon at bounding box center [423, 214] width 5 height 5
click at [422, 226] on icon at bounding box center [424, 226] width 4 height 4
click at [422, 237] on icon at bounding box center [424, 236] width 4 height 4
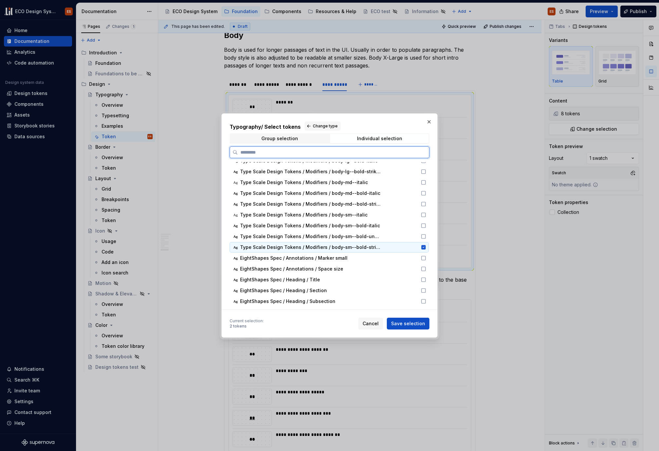
click at [421, 248] on icon at bounding box center [423, 247] width 5 height 5
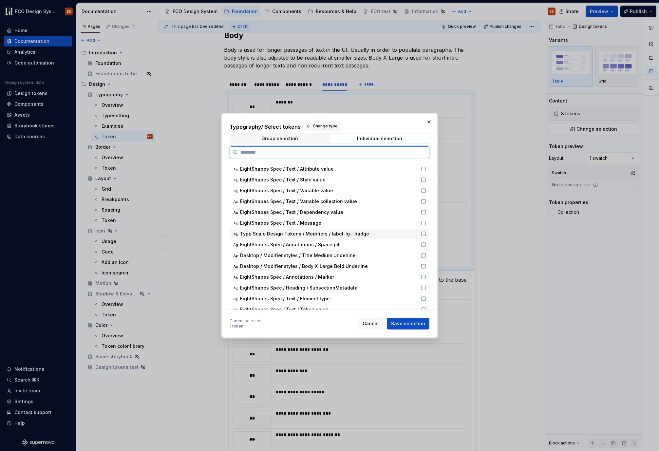
scroll to position [1431, 0]
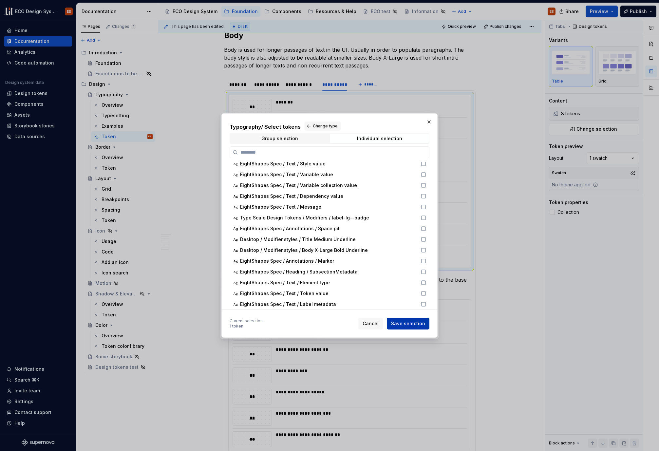
click at [404, 325] on span "Save selection" at bounding box center [408, 324] width 34 height 7
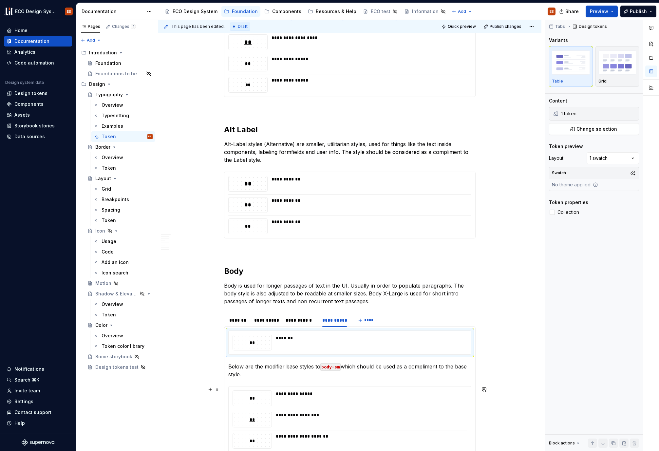
scroll to position [874, 0]
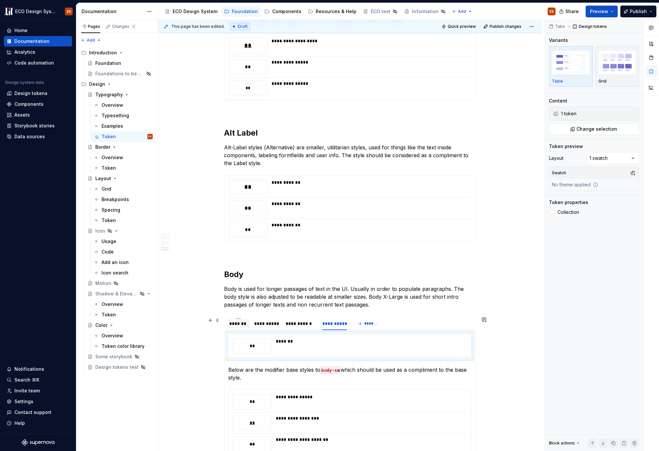
click at [241, 325] on div "*******" at bounding box center [238, 324] width 18 height 7
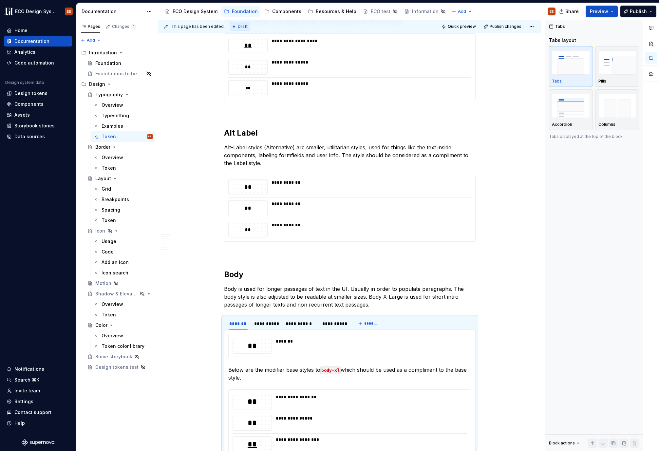
click at [643, 3] on div "Share Preview Publish" at bounding box center [610, 11] width 98 height 17
click at [640, 11] on span "Publish" at bounding box center [638, 11] width 17 height 7
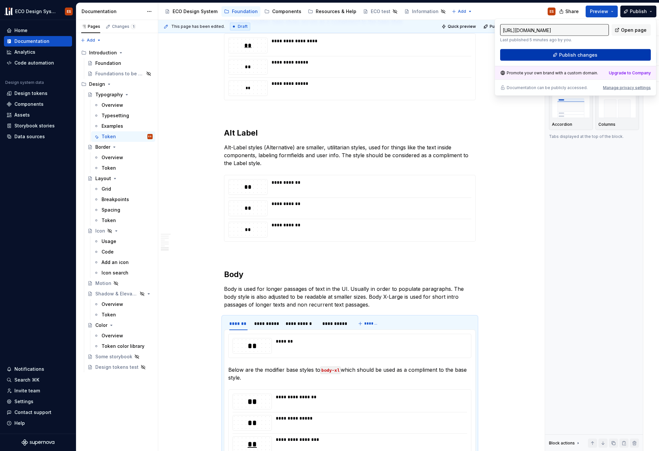
click at [599, 54] on button "Publish changes" at bounding box center [575, 55] width 151 height 12
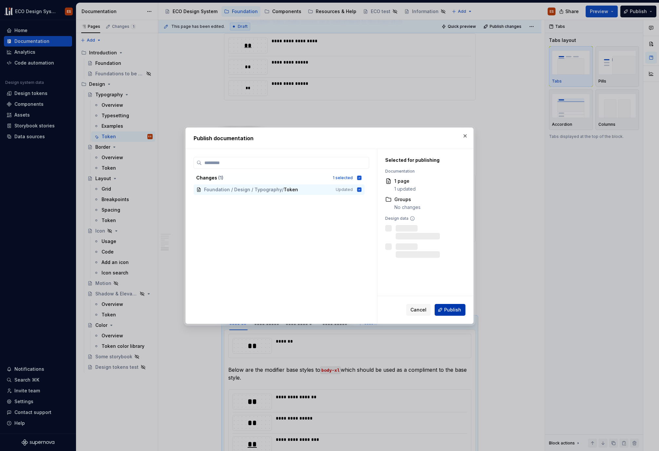
click at [457, 309] on span "Publish" at bounding box center [452, 310] width 17 height 7
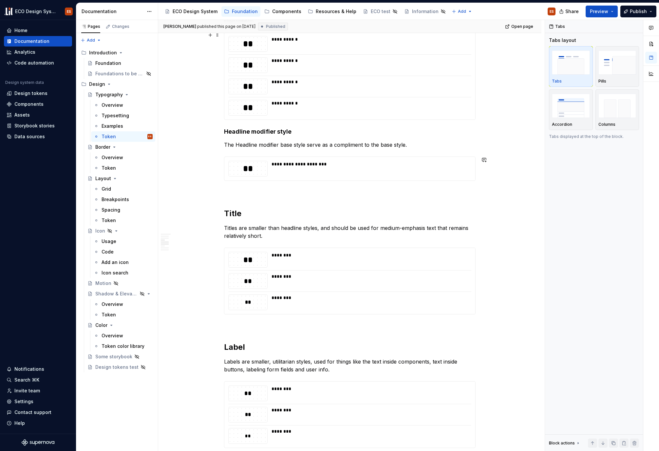
scroll to position [0, 0]
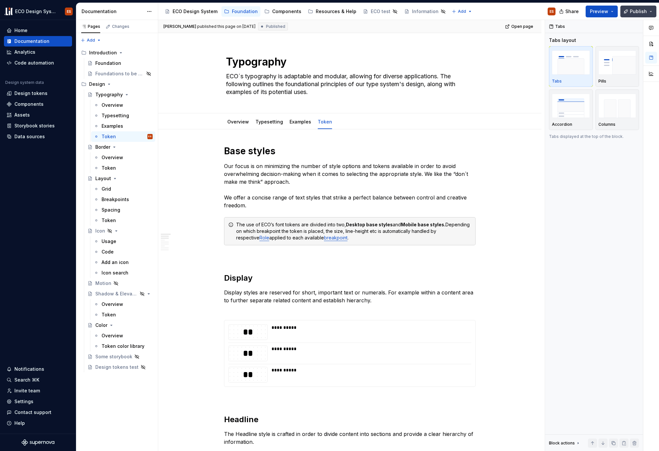
click at [632, 12] on span "Publish" at bounding box center [638, 11] width 17 height 7
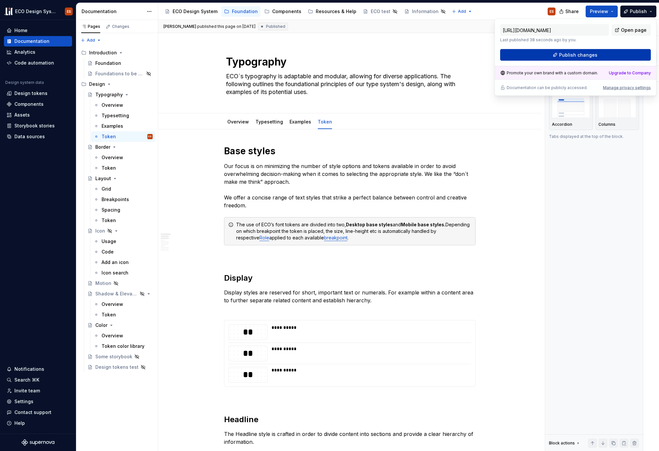
click at [617, 57] on button "Publish changes" at bounding box center [575, 55] width 151 height 12
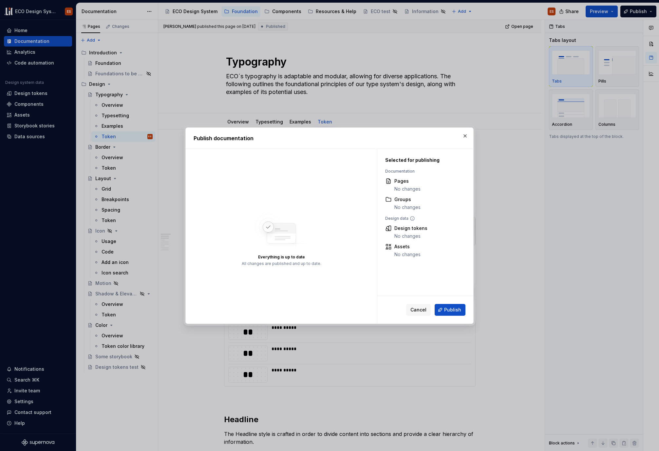
click at [464, 134] on button "button" at bounding box center [465, 135] width 9 height 9
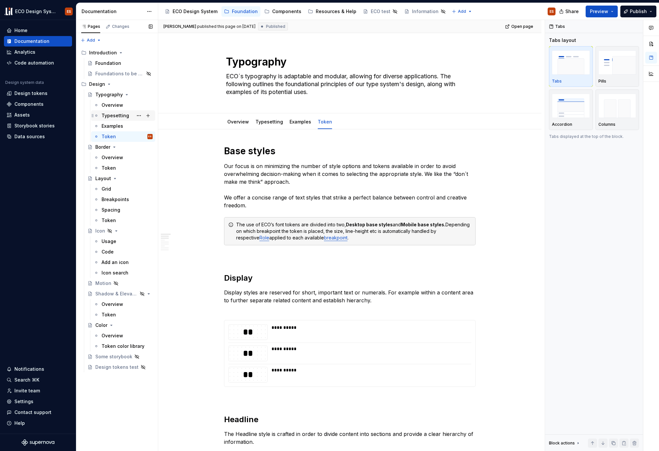
click at [112, 114] on div "Typesetting" at bounding box center [116, 115] width 28 height 7
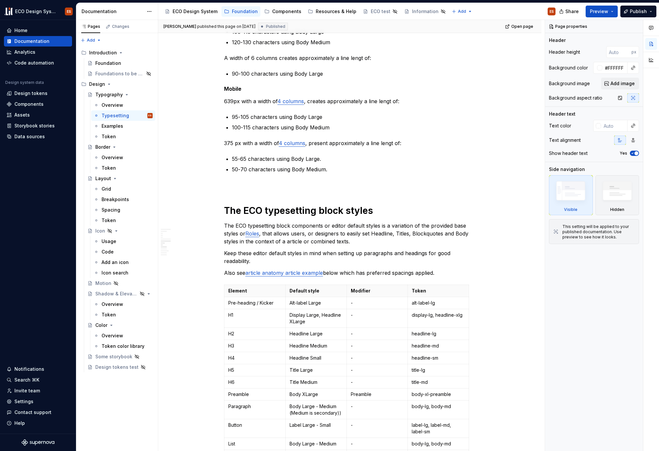
scroll to position [151, 0]
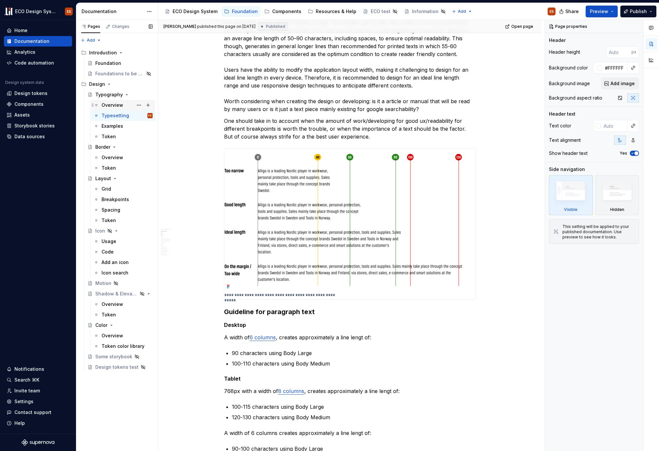
click at [111, 108] on div "Overview" at bounding box center [127, 105] width 51 height 9
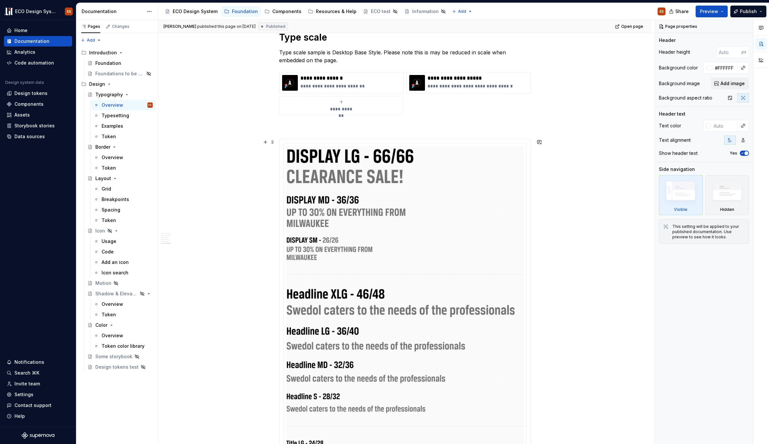
scroll to position [1584, 0]
click at [329, 78] on p "**********" at bounding box center [351, 78] width 100 height 7
type textarea "*"
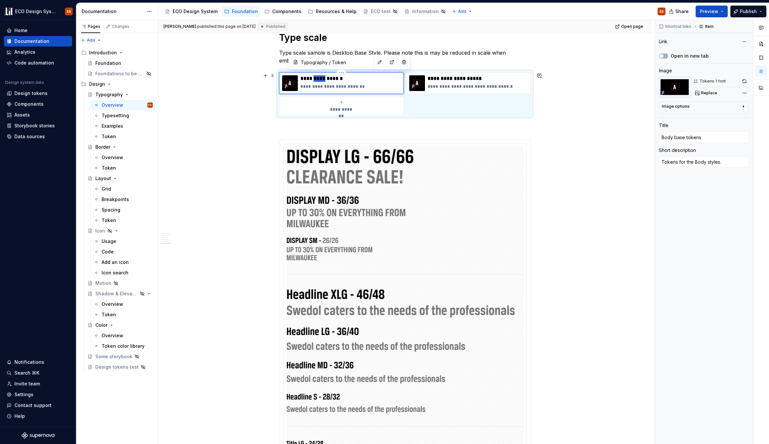
drag, startPoint x: 327, startPoint y: 78, endPoint x: 316, endPoint y: 79, distance: 10.9
click at [316, 79] on p "**********" at bounding box center [351, 78] width 100 height 7
type input "Typography / Token/ Body"
type textarea "*"
type input "Body s tokens"
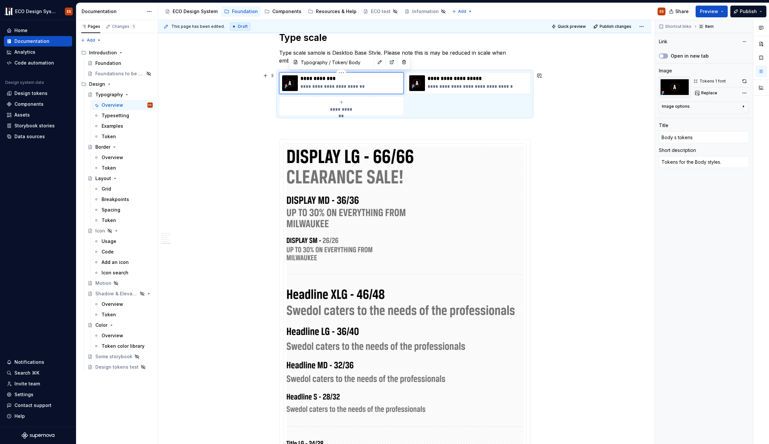
type textarea "*"
type input "Body st tokens"
type textarea "*"
type input "Body stu tokens"
type textarea "*"
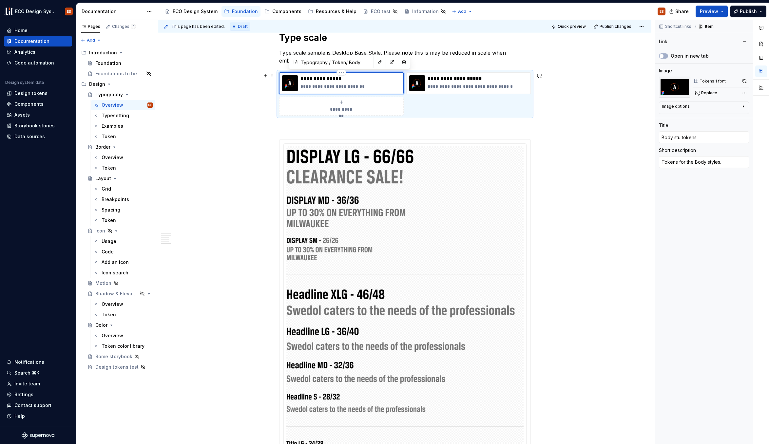
type input "Body st tokens"
type textarea "*"
type input "Body sty tokens"
type textarea "*"
type input "Body styl tokens"
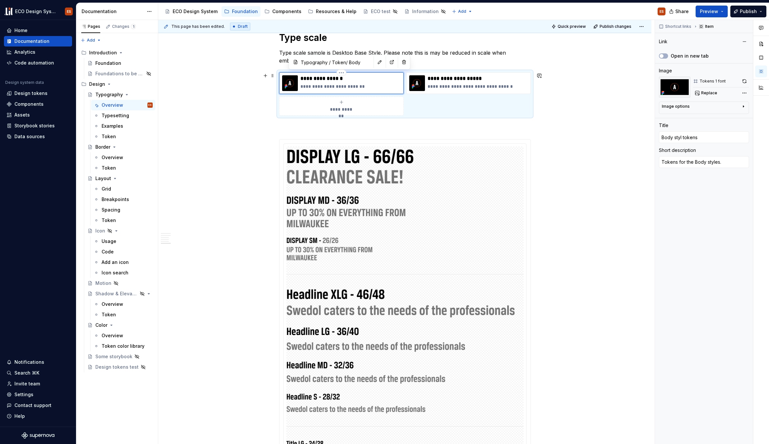
type textarea "*"
type input "Body style tokens"
click at [490, 110] on div "**********" at bounding box center [405, 93] width 252 height 43
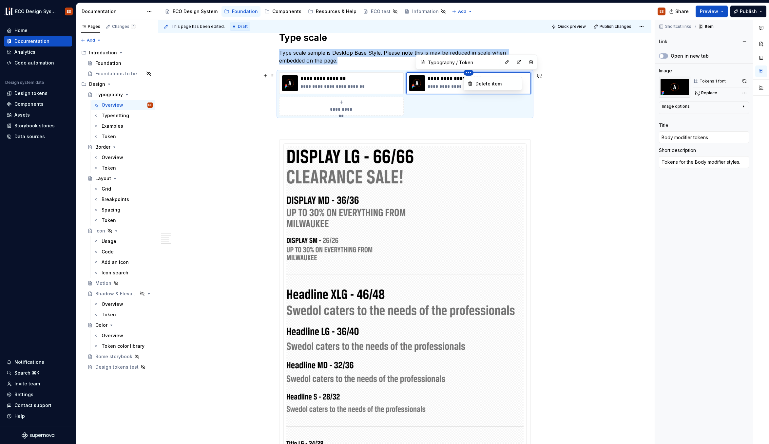
click at [467, 72] on html "ECO Design System ES Home Documentation Analytics Code automation Design system…" at bounding box center [384, 222] width 769 height 444
click at [472, 81] on div "Delete item" at bounding box center [493, 84] width 56 height 10
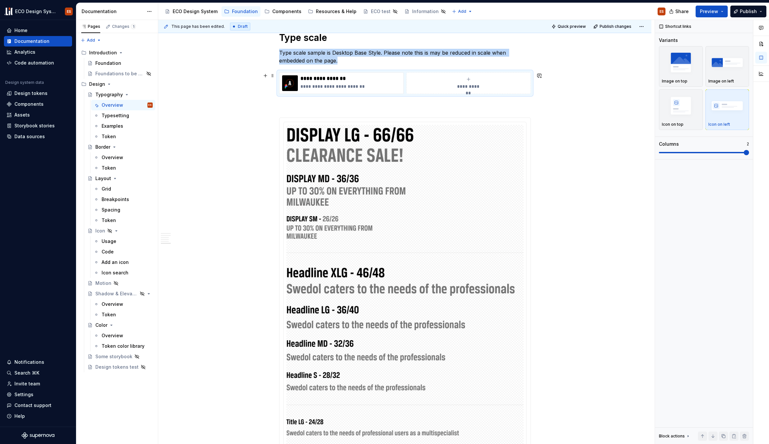
click at [284, 72] on div "**********" at bounding box center [405, 83] width 252 height 22
click at [280, 72] on div "**********" at bounding box center [405, 83] width 252 height 22
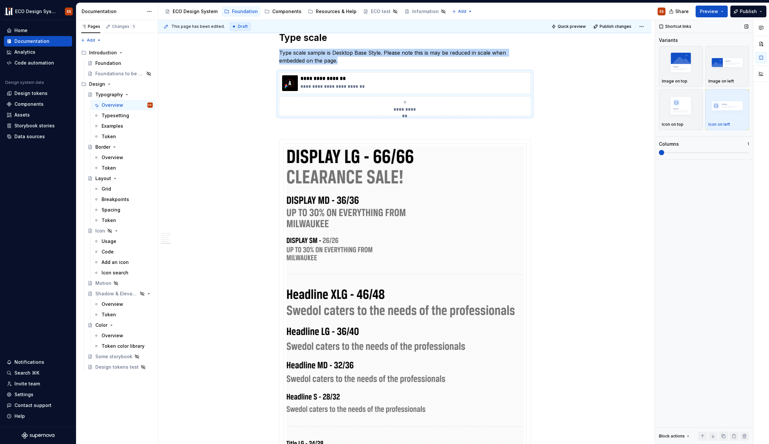
click at [650, 155] on span at bounding box center [661, 152] width 5 height 5
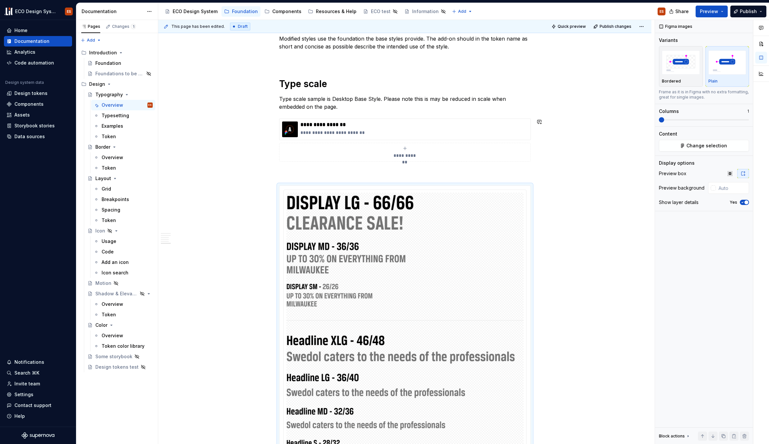
scroll to position [1535, 0]
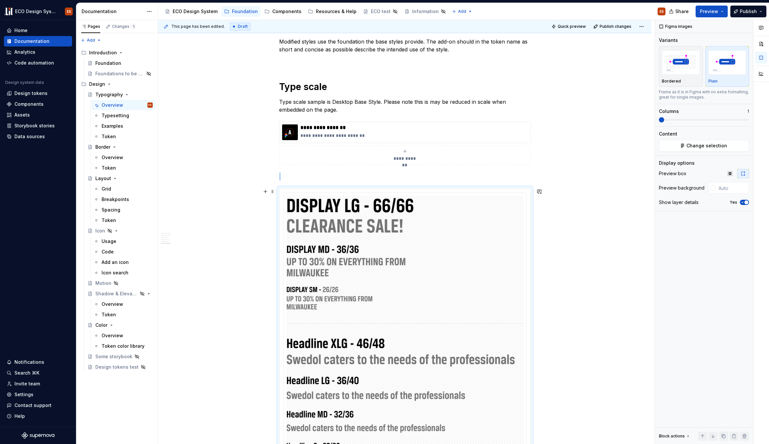
click at [273, 123] on span at bounding box center [272, 124] width 5 height 9
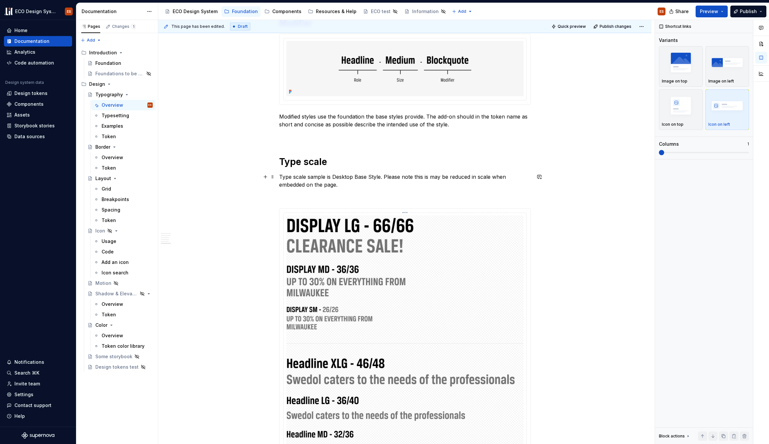
scroll to position [1602, 0]
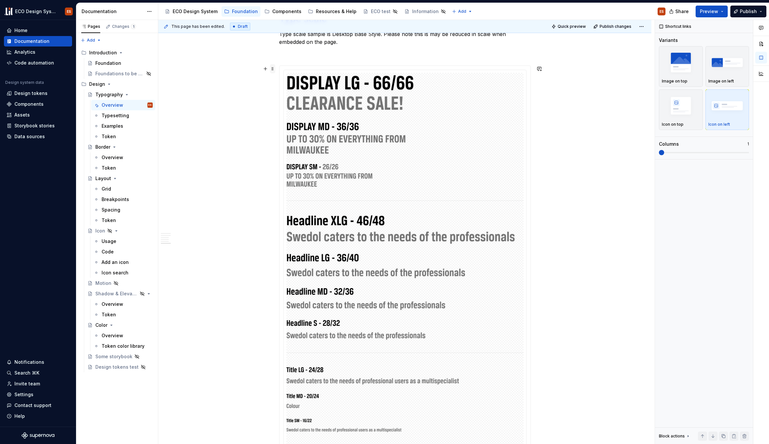
click at [272, 66] on span at bounding box center [272, 68] width 5 height 9
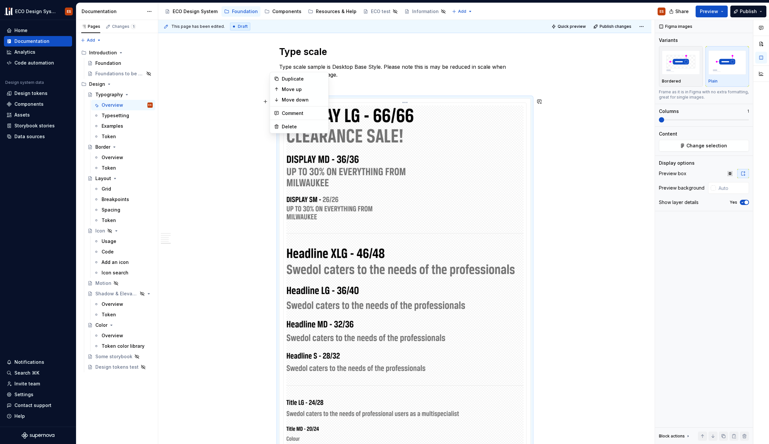
scroll to position [1413, 0]
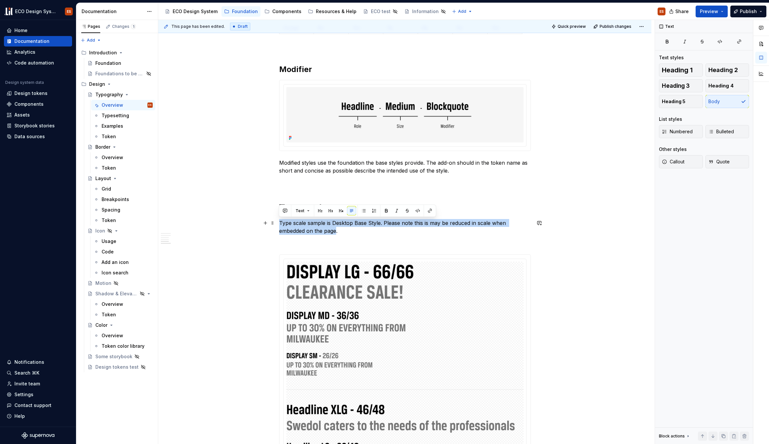
drag, startPoint x: 337, startPoint y: 230, endPoint x: 275, endPoint y: 225, distance: 62.2
click at [275, 225] on div "**********" at bounding box center [404, 1] width 493 height 2571
copy p "Type scale sample is Desktop Base Style. Please note this is may be reduced in …"
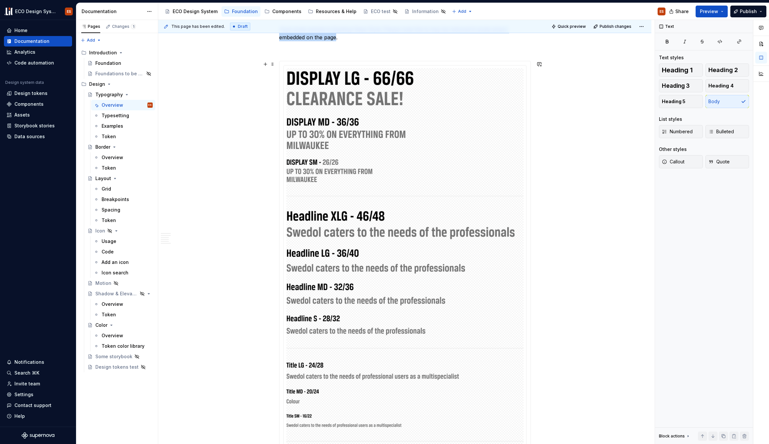
scroll to position [1533, 0]
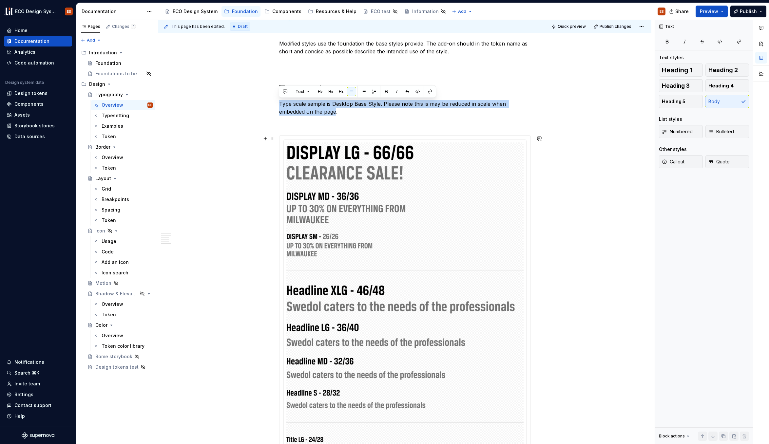
click at [580, 225] on div "**********" at bounding box center [406, 232] width 497 height 425
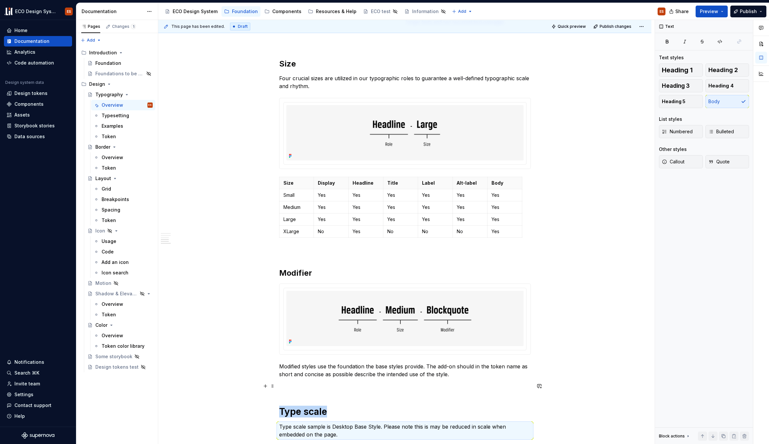
scroll to position [1352, 0]
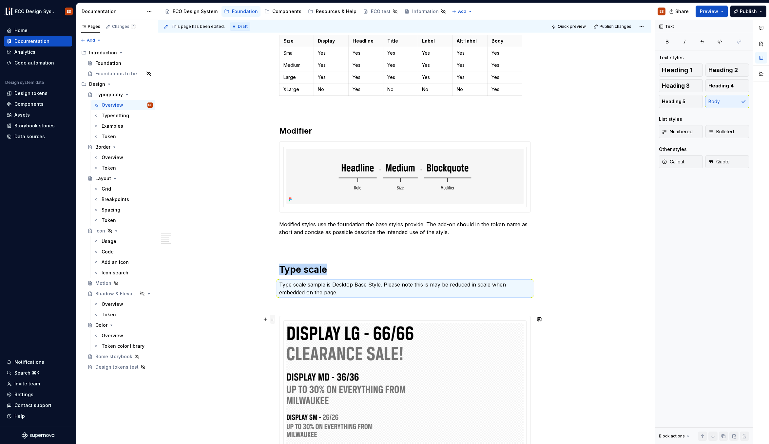
click at [272, 319] on span at bounding box center [272, 319] width 5 height 9
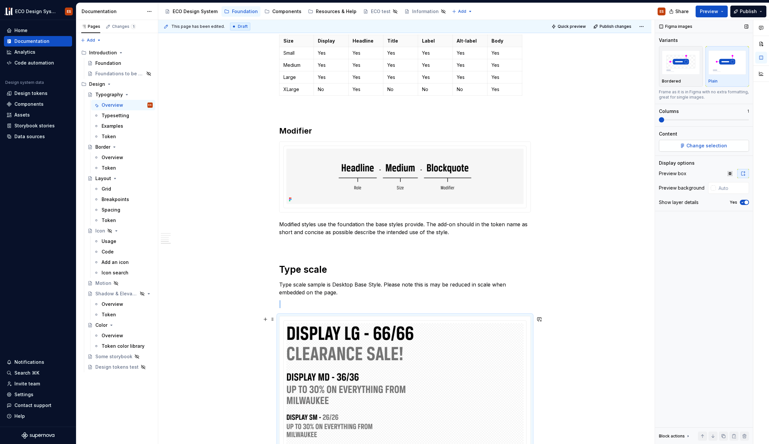
click at [650, 147] on span "Change selection" at bounding box center [707, 146] width 41 height 7
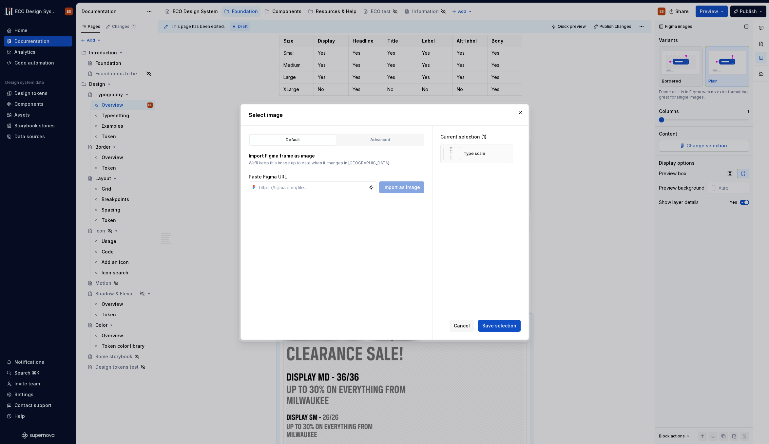
scroll to position [1648, 0]
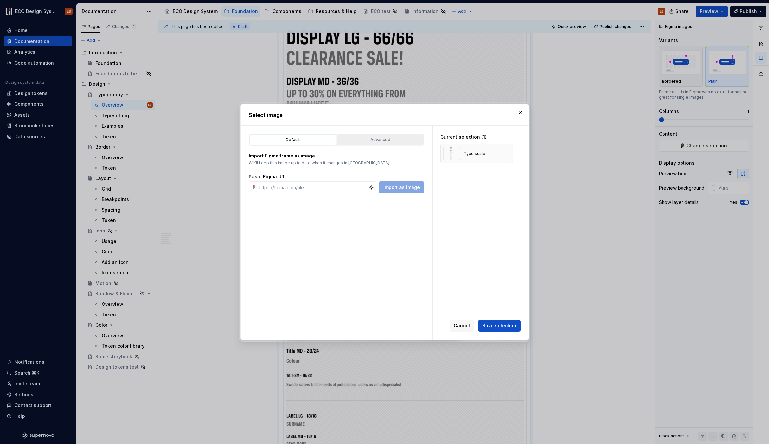
click at [354, 141] on div "Advanced" at bounding box center [380, 140] width 82 height 7
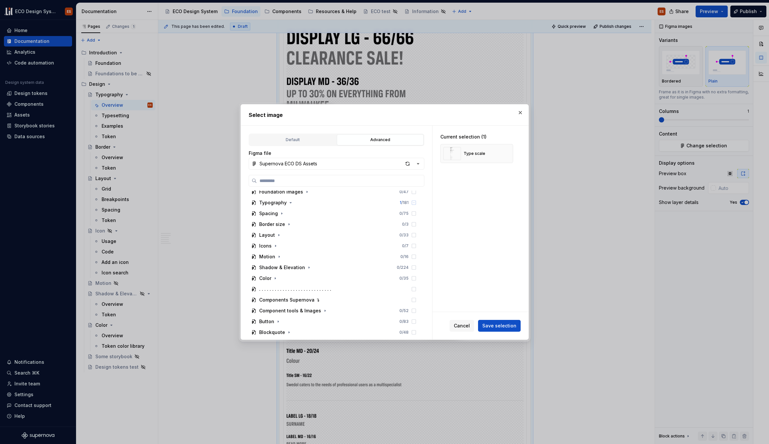
scroll to position [51, 0]
click at [289, 200] on icon "button" at bounding box center [290, 198] width 5 height 5
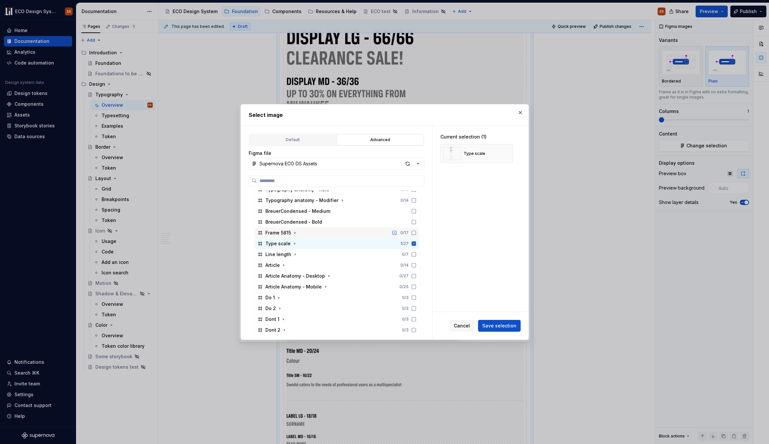
scroll to position [188, 0]
click at [408, 164] on div "button" at bounding box center [407, 163] width 9 height 9
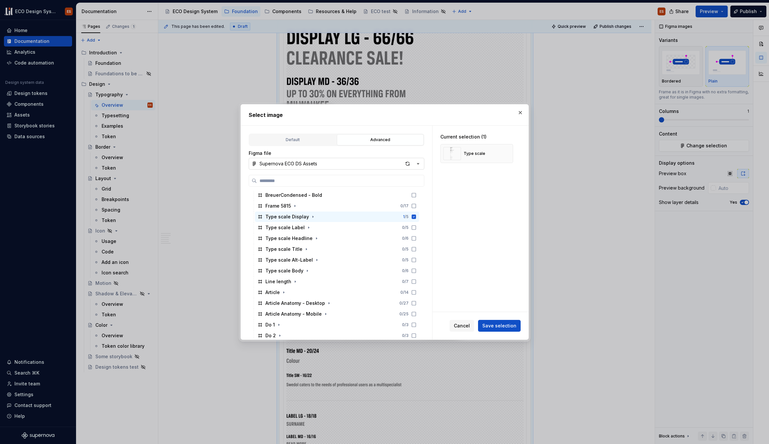
scroll to position [225, 0]
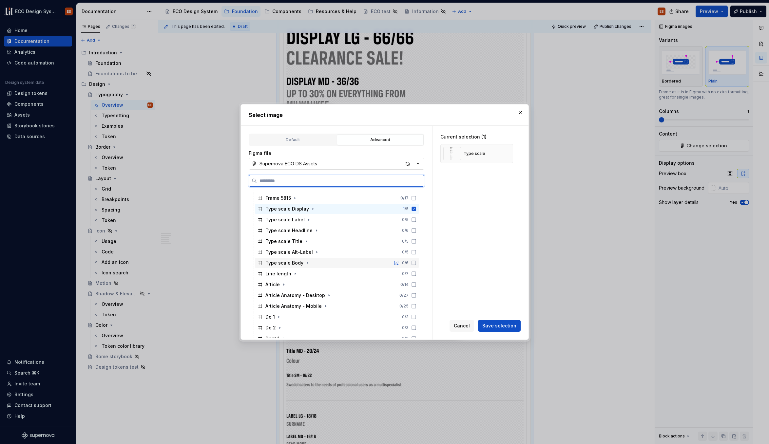
click at [296, 263] on div "Type scale Body" at bounding box center [284, 263] width 38 height 7
click at [413, 210] on icon at bounding box center [414, 209] width 4 height 4
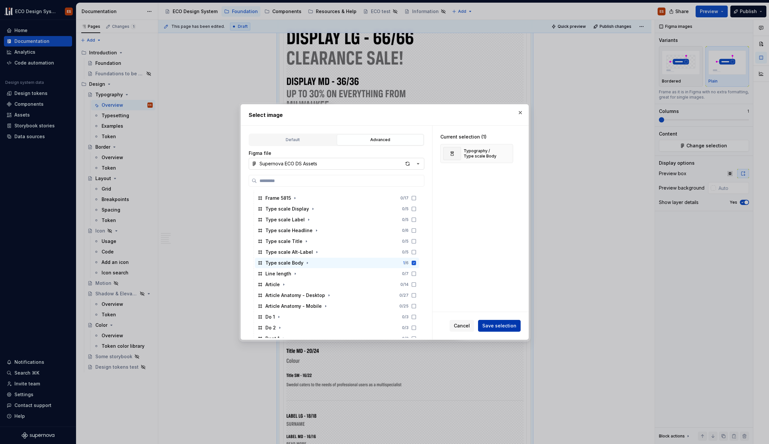
click at [500, 321] on button "Save selection" at bounding box center [499, 326] width 43 height 12
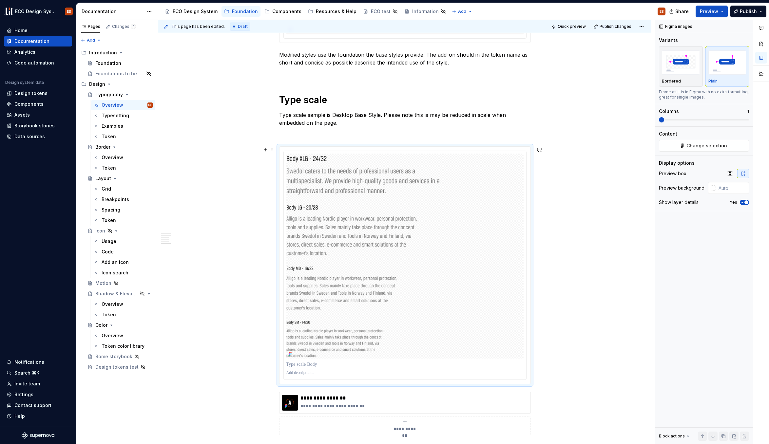
scroll to position [1521, 0]
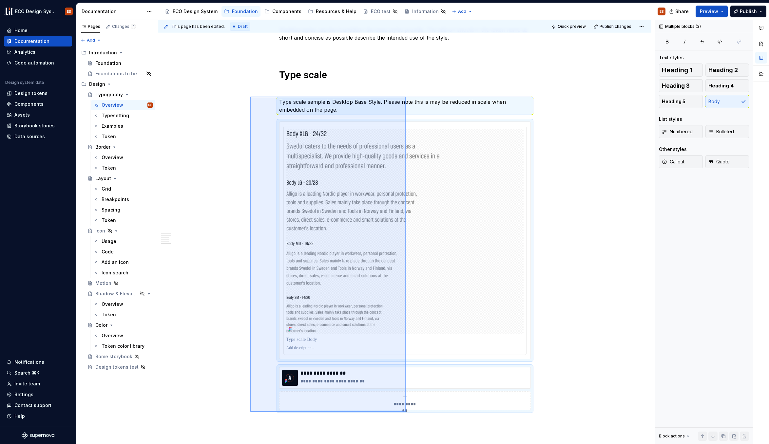
scroll to position [1551, 0]
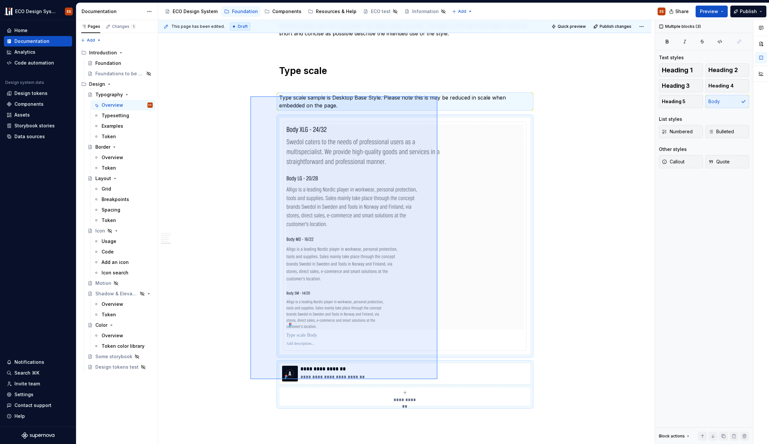
drag, startPoint x: 250, startPoint y: 126, endPoint x: 442, endPoint y: 370, distance: 310.9
click at [442, 370] on div "**********" at bounding box center [406, 232] width 497 height 425
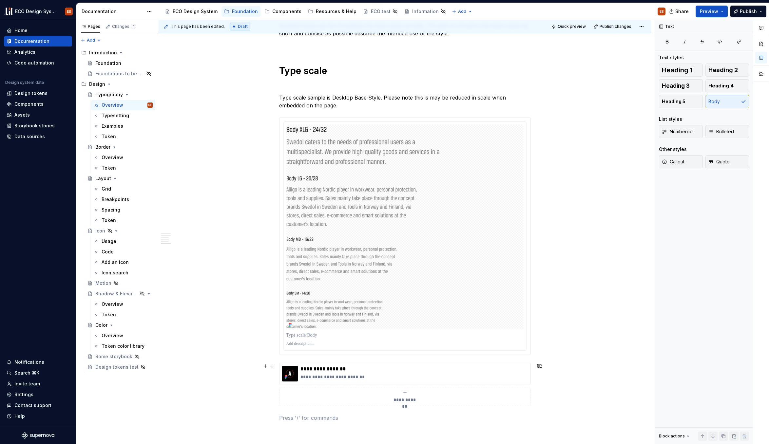
click at [353, 399] on div "**********" at bounding box center [405, 396] width 246 height 13
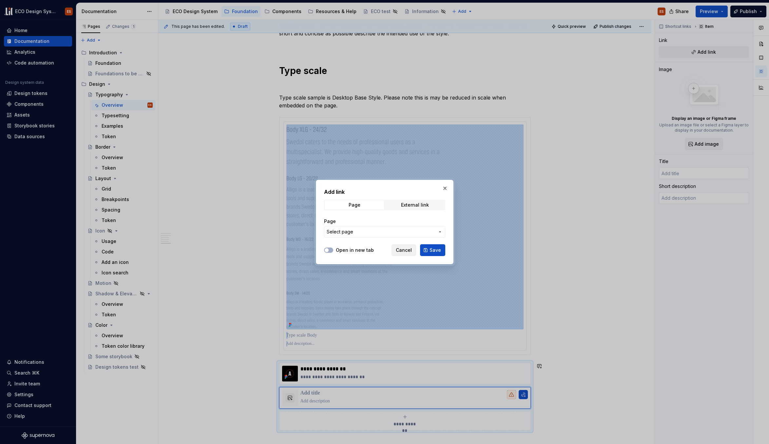
click at [404, 250] on span "Cancel" at bounding box center [404, 250] width 16 height 7
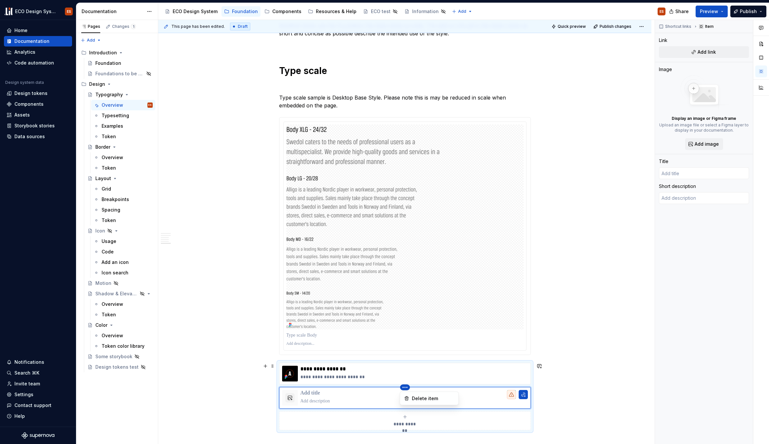
click at [407, 388] on html "ECO Design System ES Home Documentation Analytics Code automation Design system…" at bounding box center [384, 222] width 769 height 444
click at [416, 399] on div "Delete item" at bounding box center [433, 399] width 43 height 7
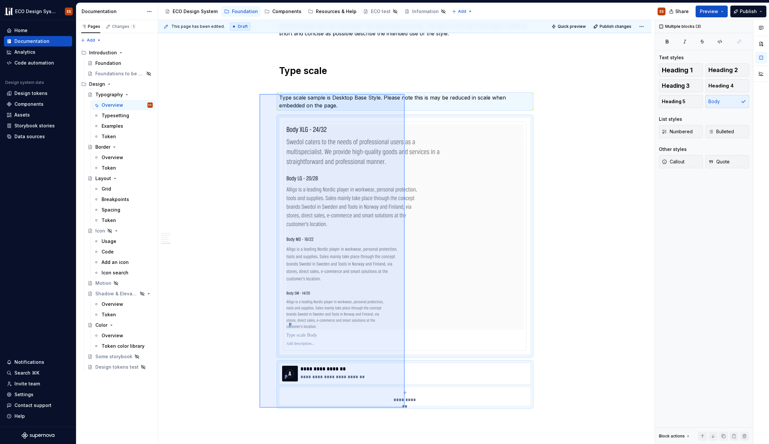
drag, startPoint x: 260, startPoint y: 408, endPoint x: 405, endPoint y: 94, distance: 345.9
click at [405, 94] on div "**********" at bounding box center [406, 232] width 497 height 425
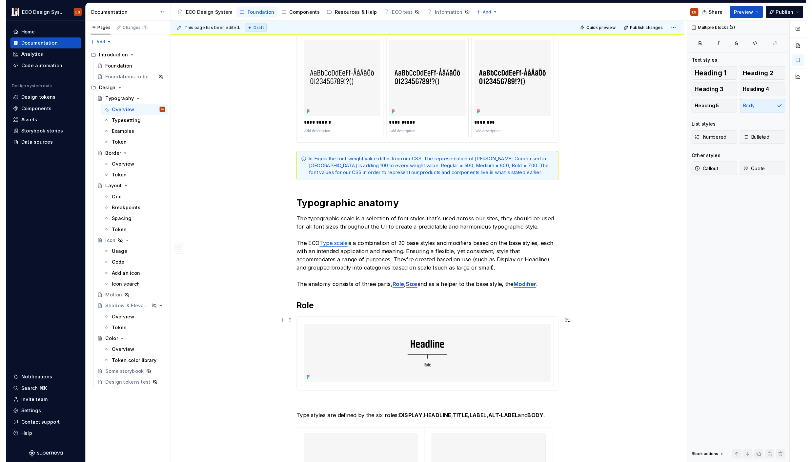
scroll to position [0, 0]
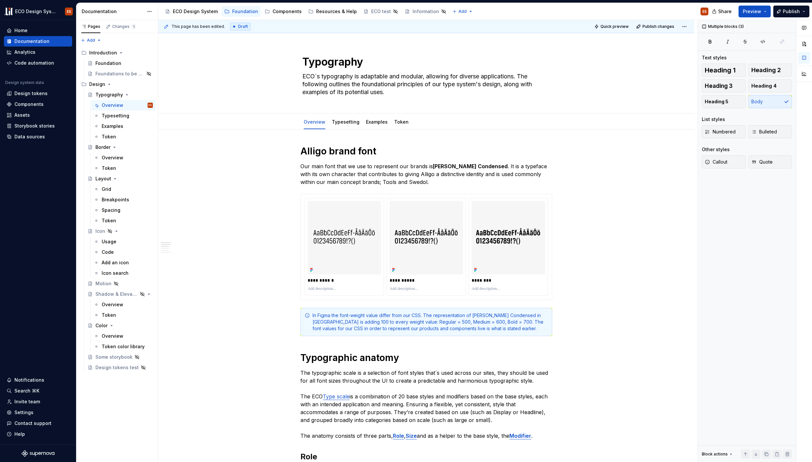
type textarea "*"
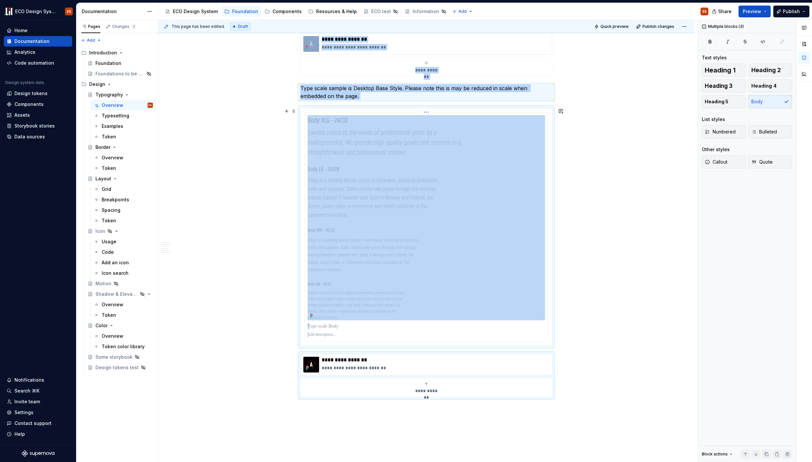
scroll to position [2364, 0]
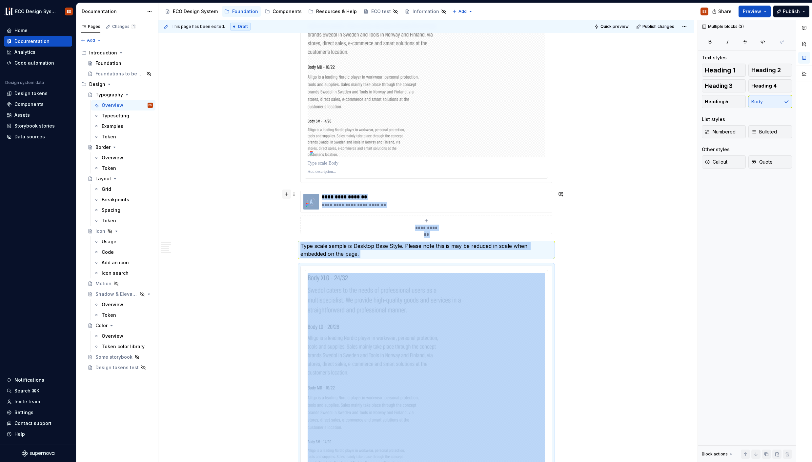
click at [286, 194] on button "button" at bounding box center [286, 193] width 9 height 9
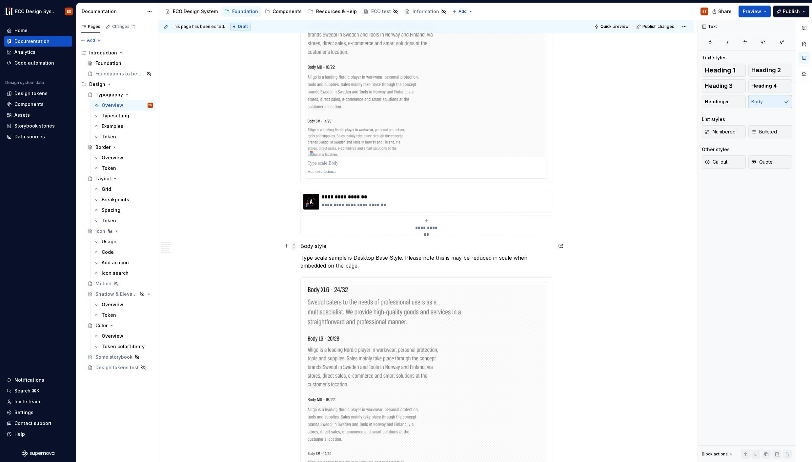
click at [294, 246] on span at bounding box center [293, 245] width 5 height 9
click at [650, 102] on span "Heading 5" at bounding box center [716, 101] width 24 height 7
click at [650, 10] on span "Publish" at bounding box center [790, 11] width 17 height 7
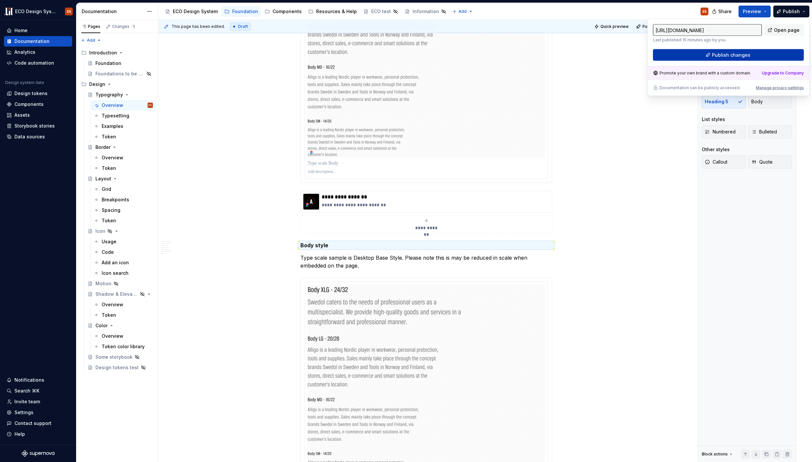
click at [650, 55] on button "Publish changes" at bounding box center [728, 55] width 151 height 12
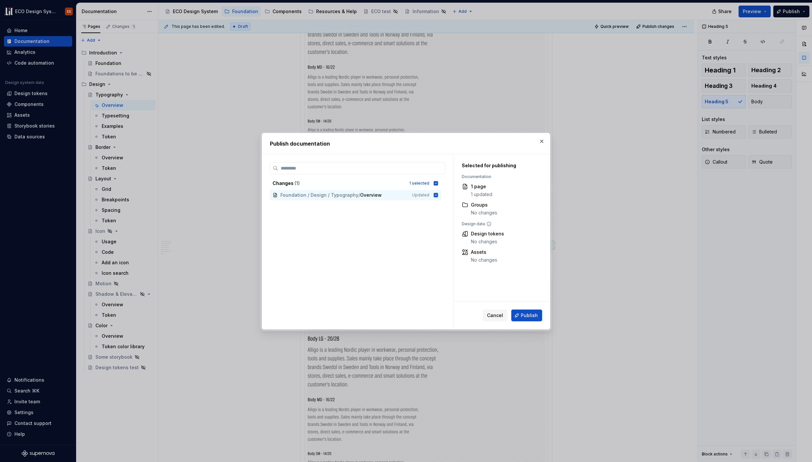
type textarea "*"
